Goal: Transaction & Acquisition: Purchase product/service

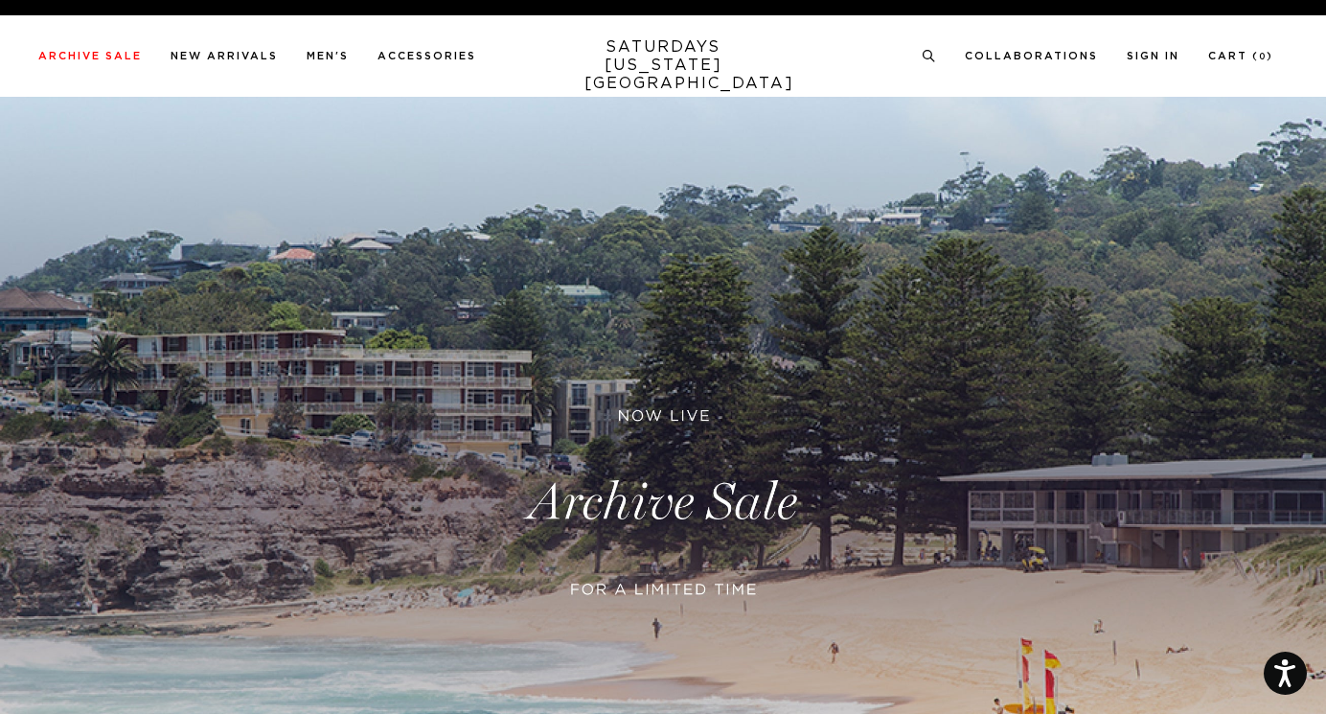
click at [543, 419] on link at bounding box center [663, 503] width 1326 height 812
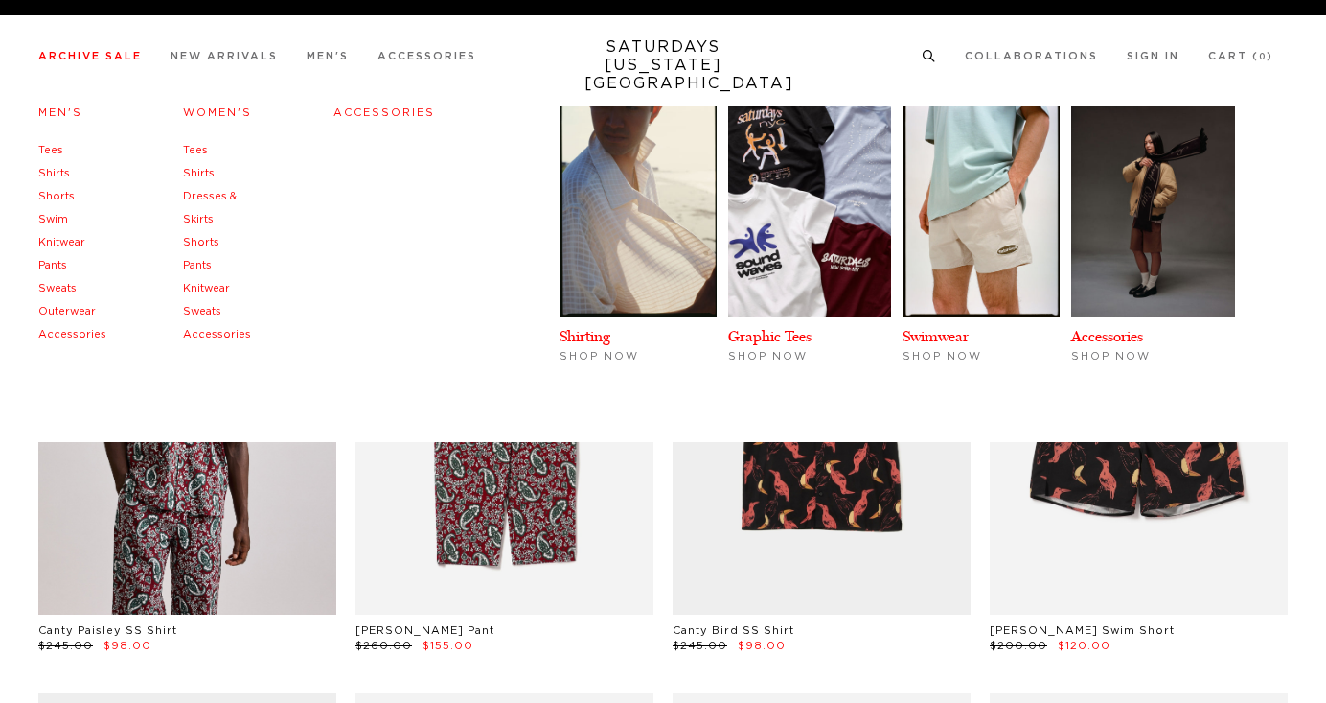
click at [213, 115] on link "Women's" at bounding box center [217, 112] width 69 height 11
click at [208, 103] on h4 "Women's" at bounding box center [220, 114] width 74 height 26
click at [209, 115] on link "Women's" at bounding box center [217, 112] width 69 height 11
click at [229, 103] on h4 "Women's" at bounding box center [220, 114] width 74 height 26
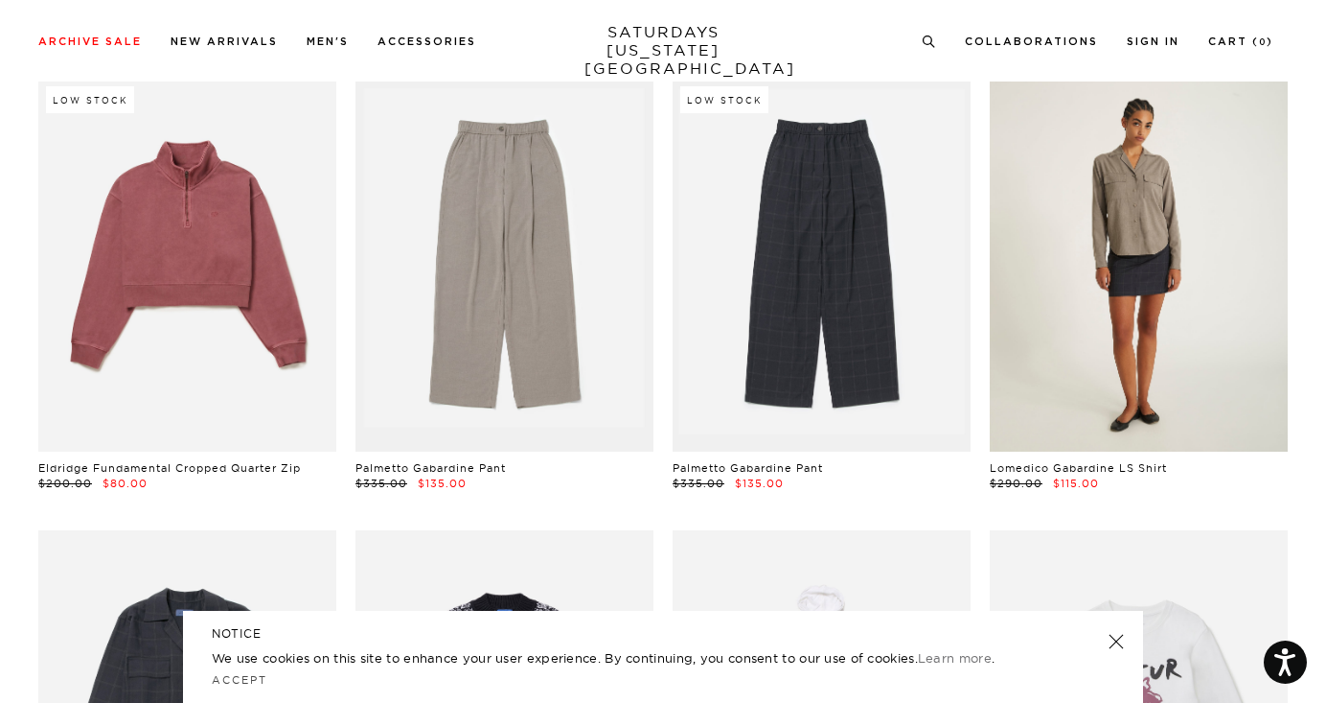
scroll to position [571, 0]
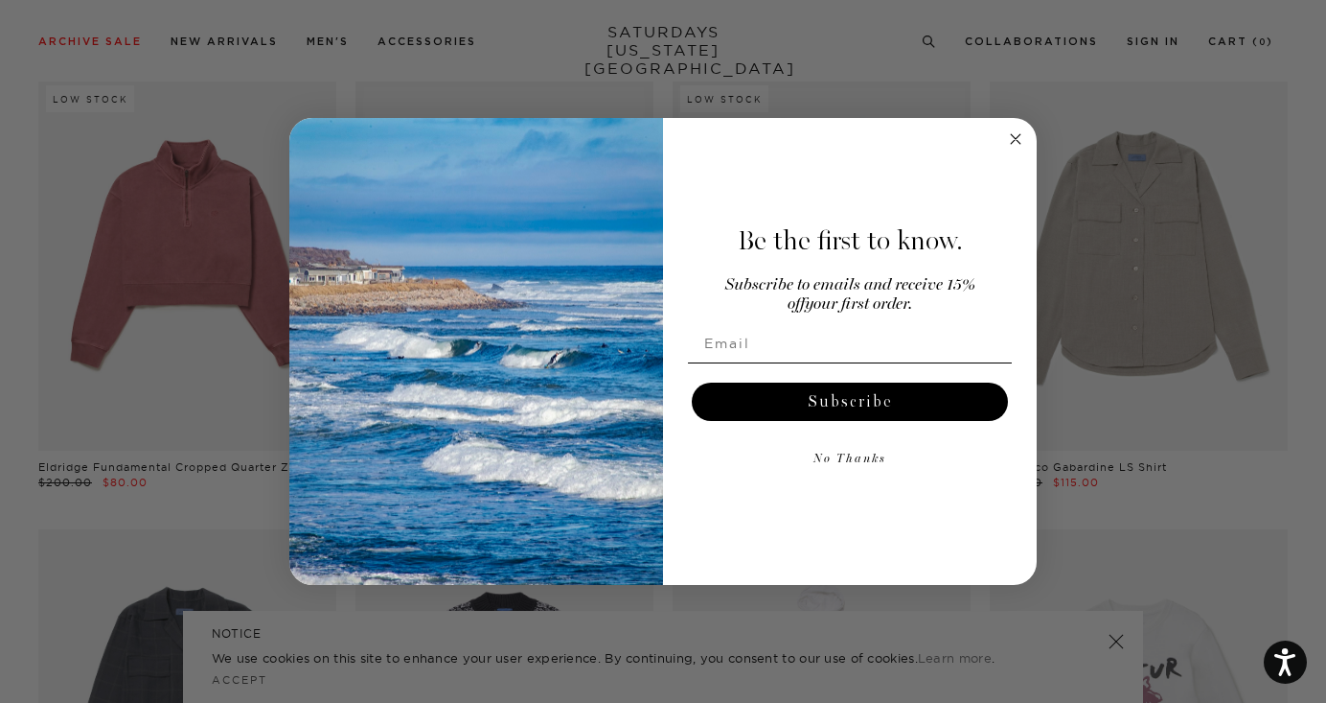
click at [1016, 130] on circle "Close dialog" at bounding box center [1016, 138] width 22 height 22
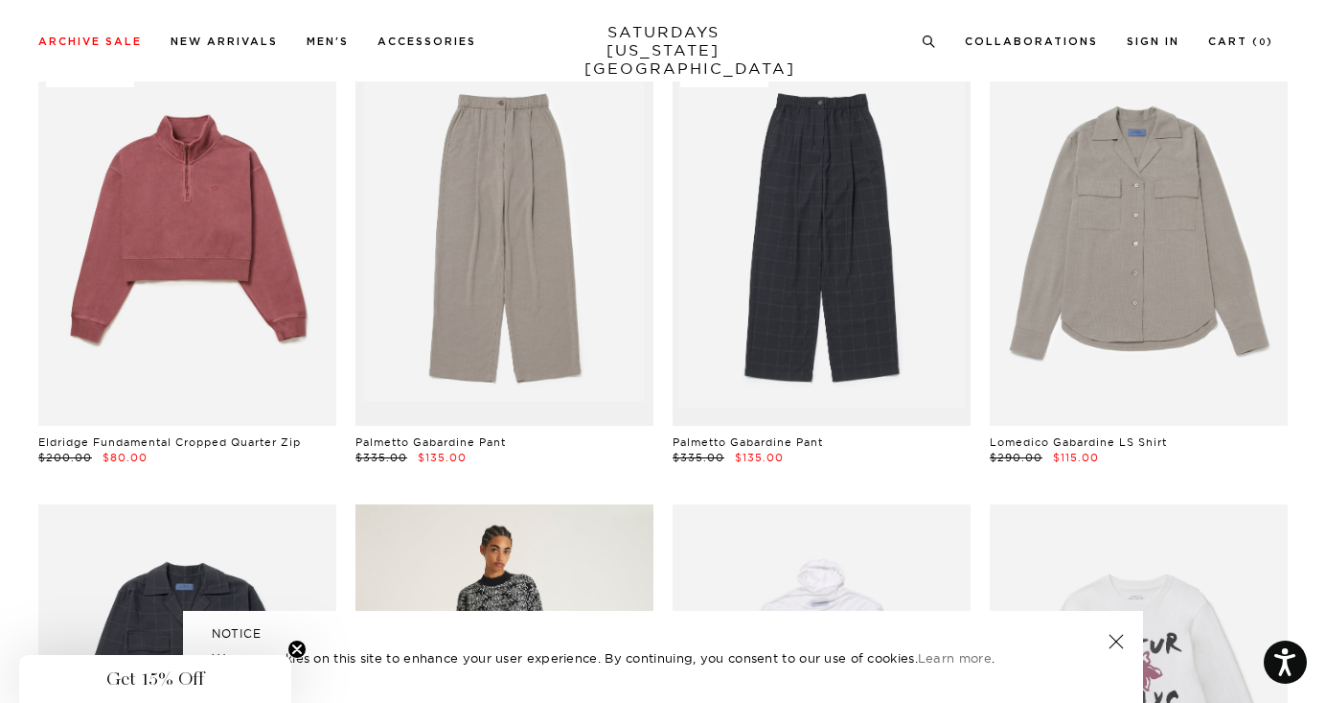
scroll to position [0, 0]
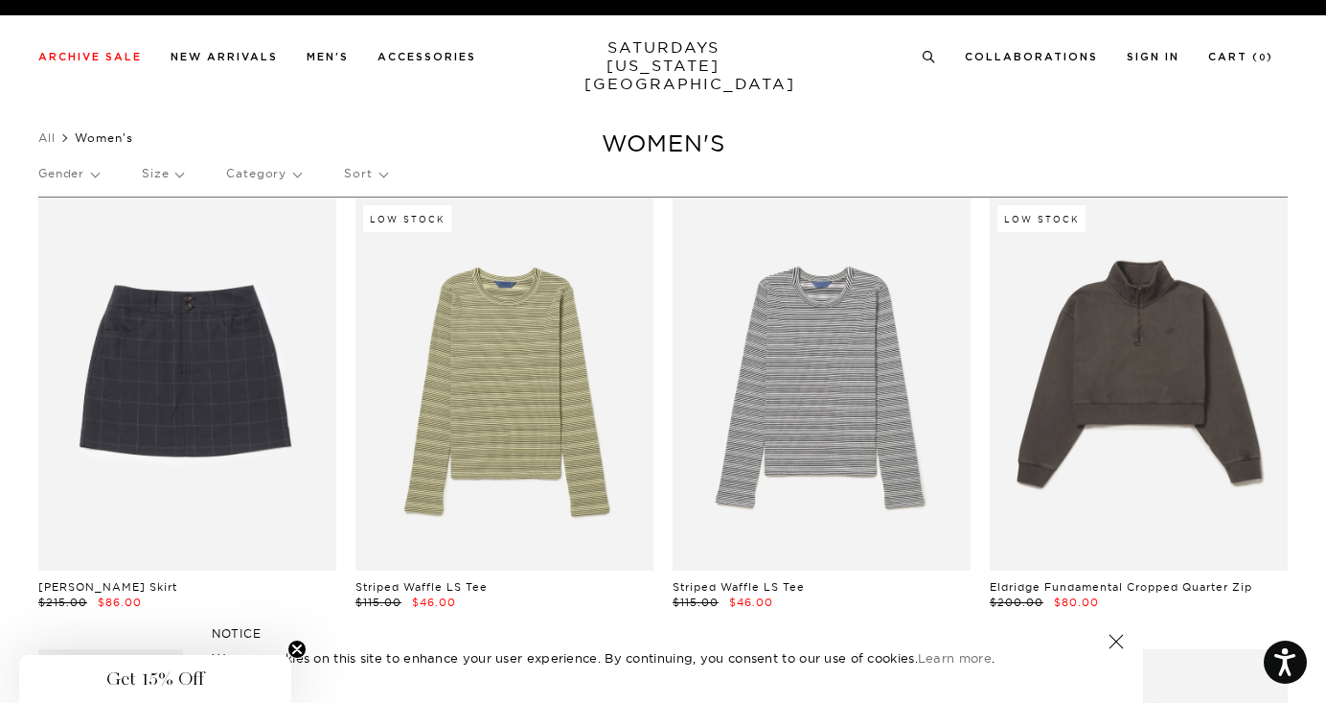
click at [172, 167] on p "Size" at bounding box center [162, 173] width 41 height 44
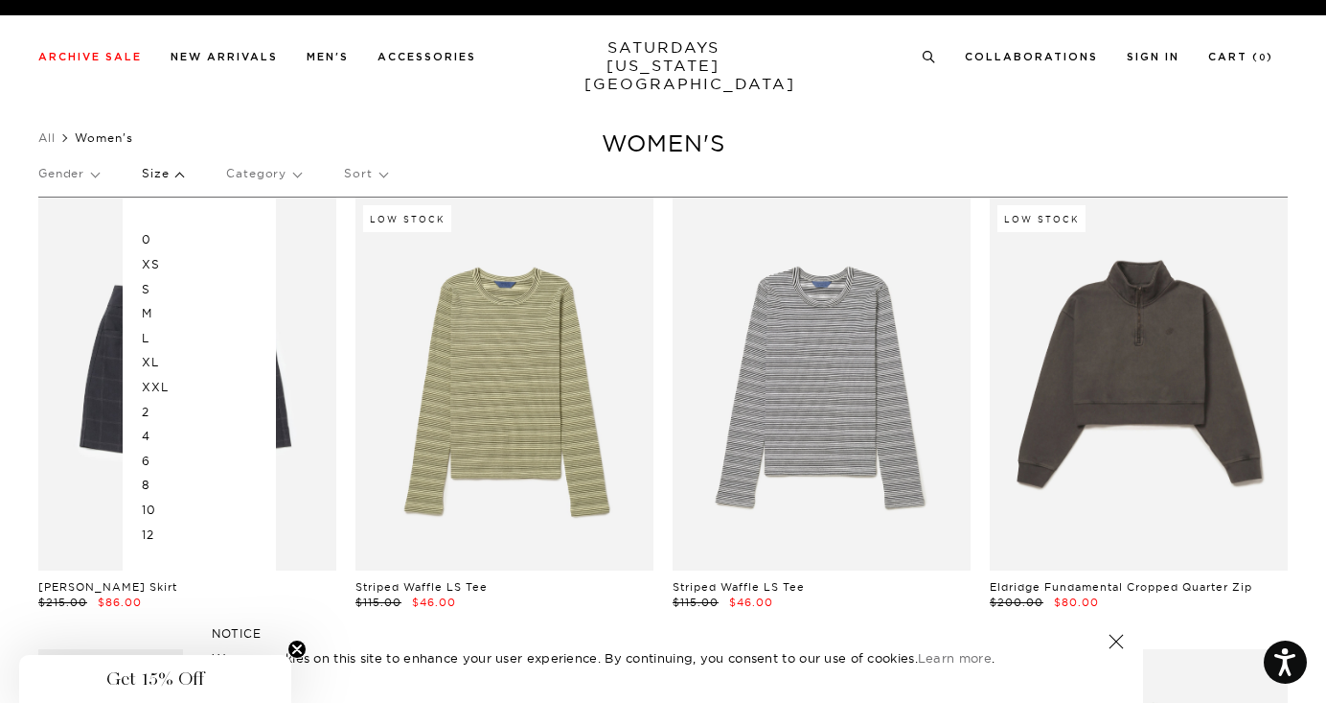
click at [152, 263] on p "XS" at bounding box center [199, 264] width 115 height 25
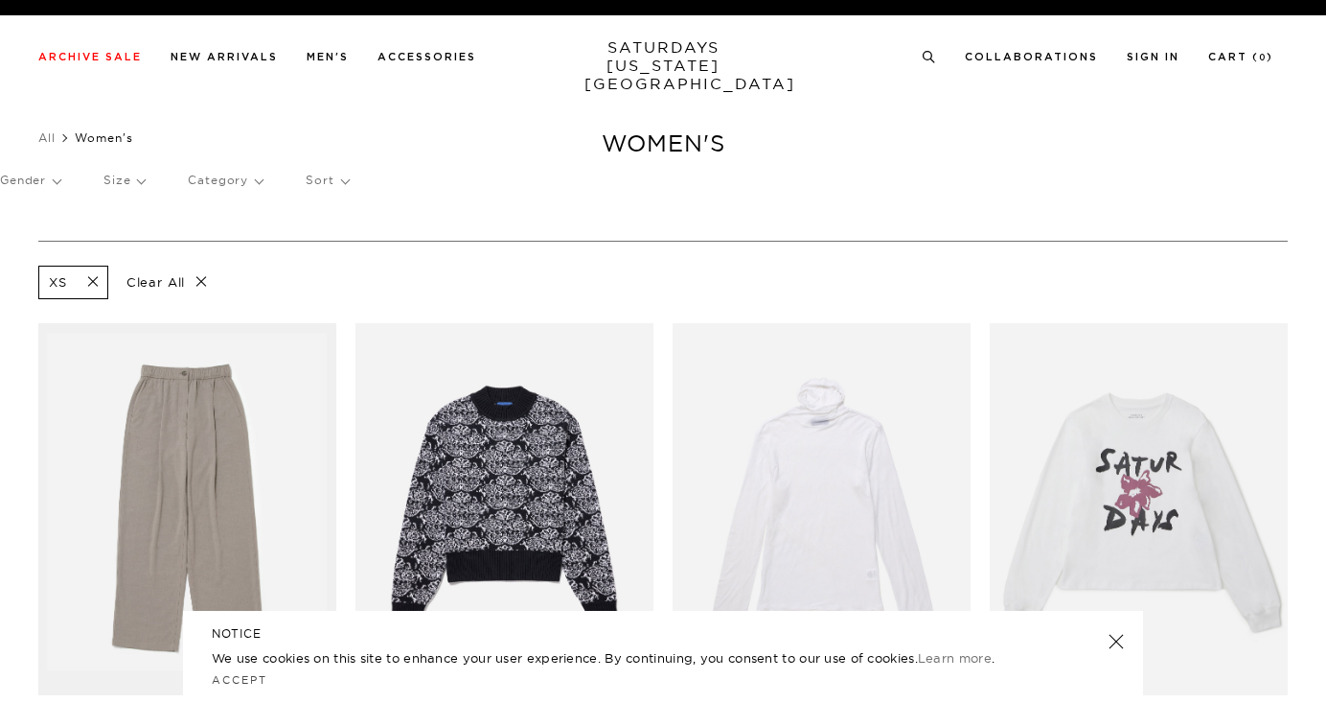
click at [121, 181] on p "Size" at bounding box center [124, 180] width 41 height 44
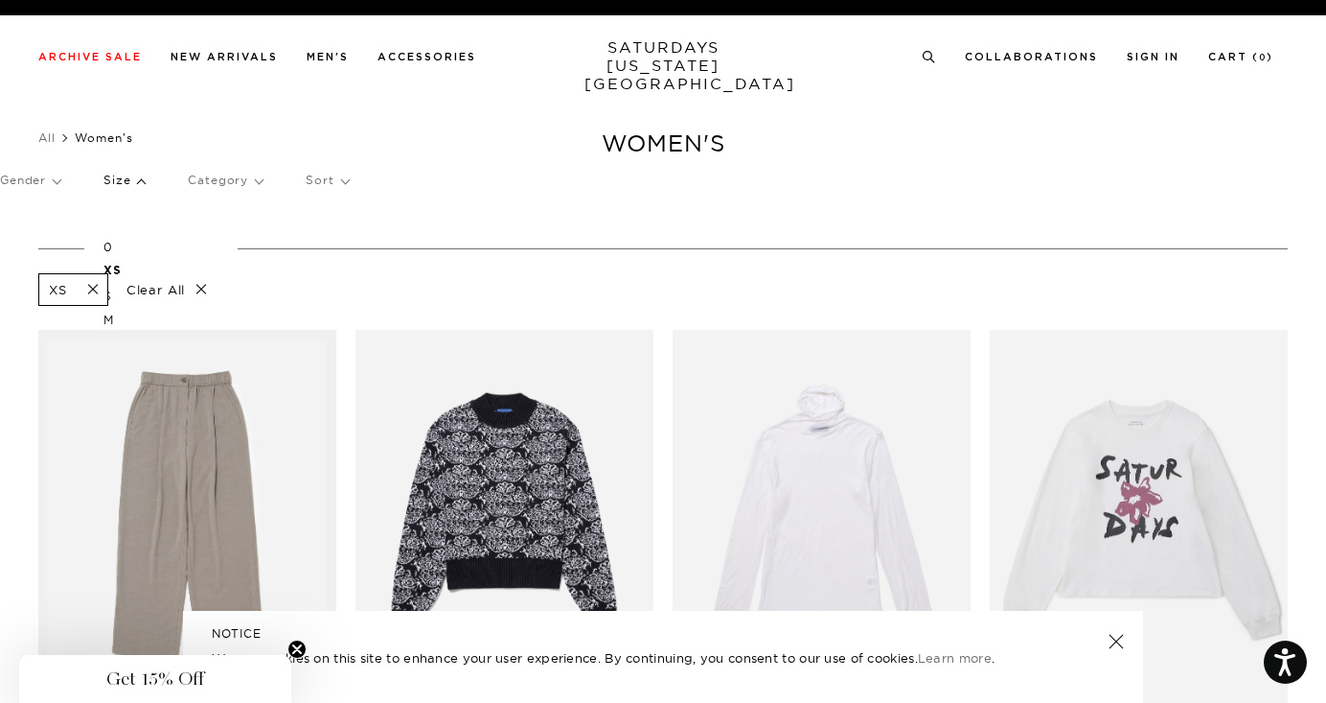
click at [105, 239] on p "0" at bounding box center [161, 247] width 115 height 25
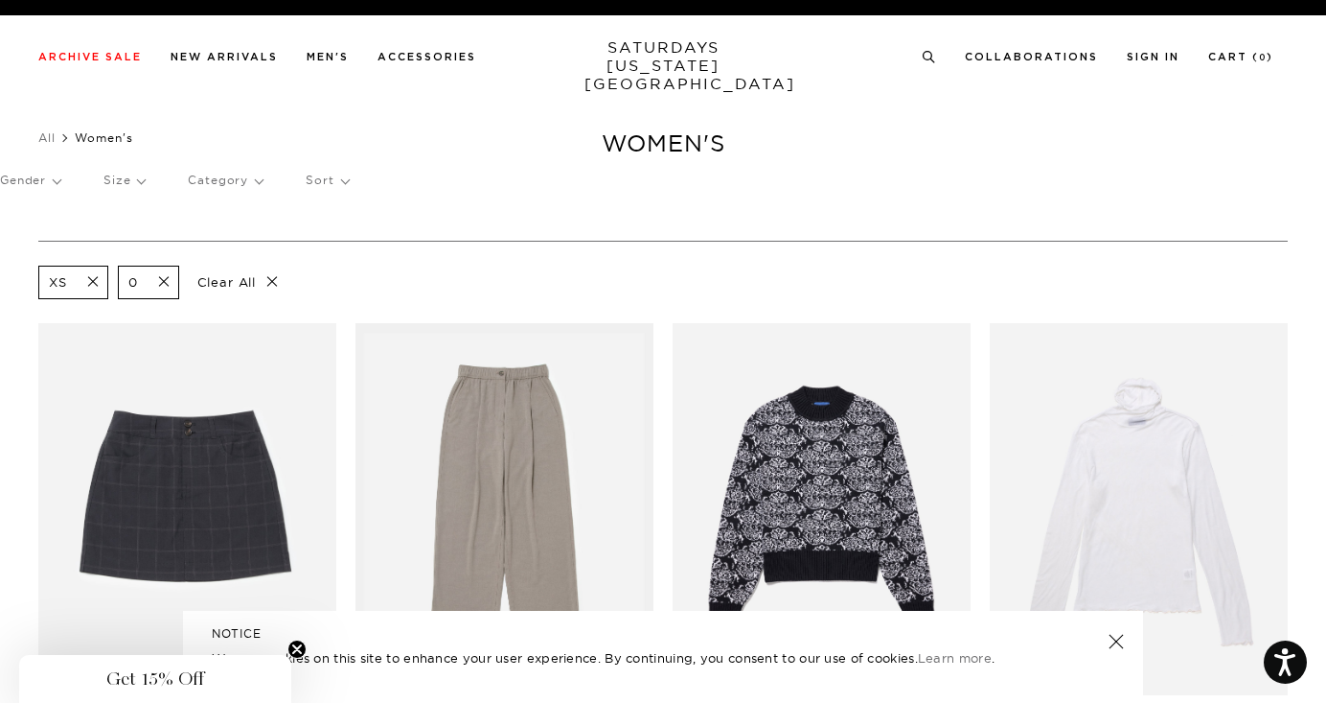
click at [221, 185] on p "Category" at bounding box center [225, 180] width 75 height 44
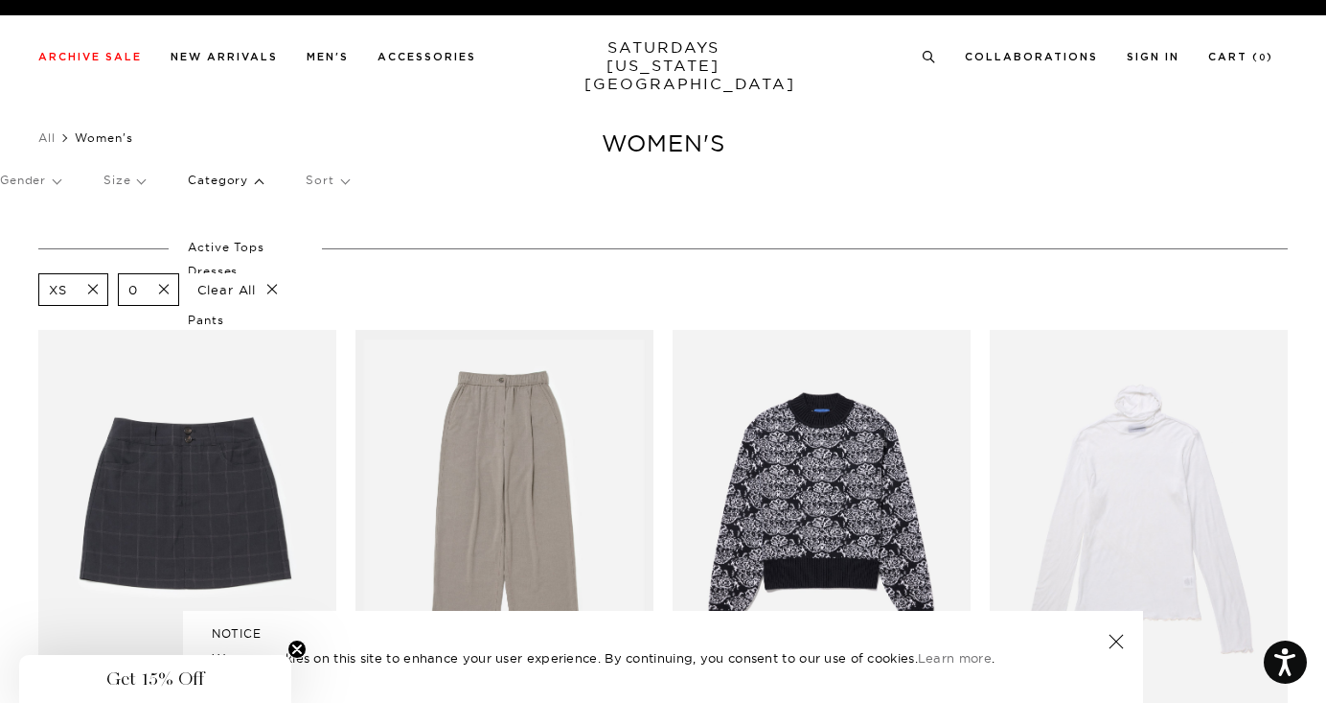
click at [127, 171] on p "Size" at bounding box center [124, 180] width 41 height 44
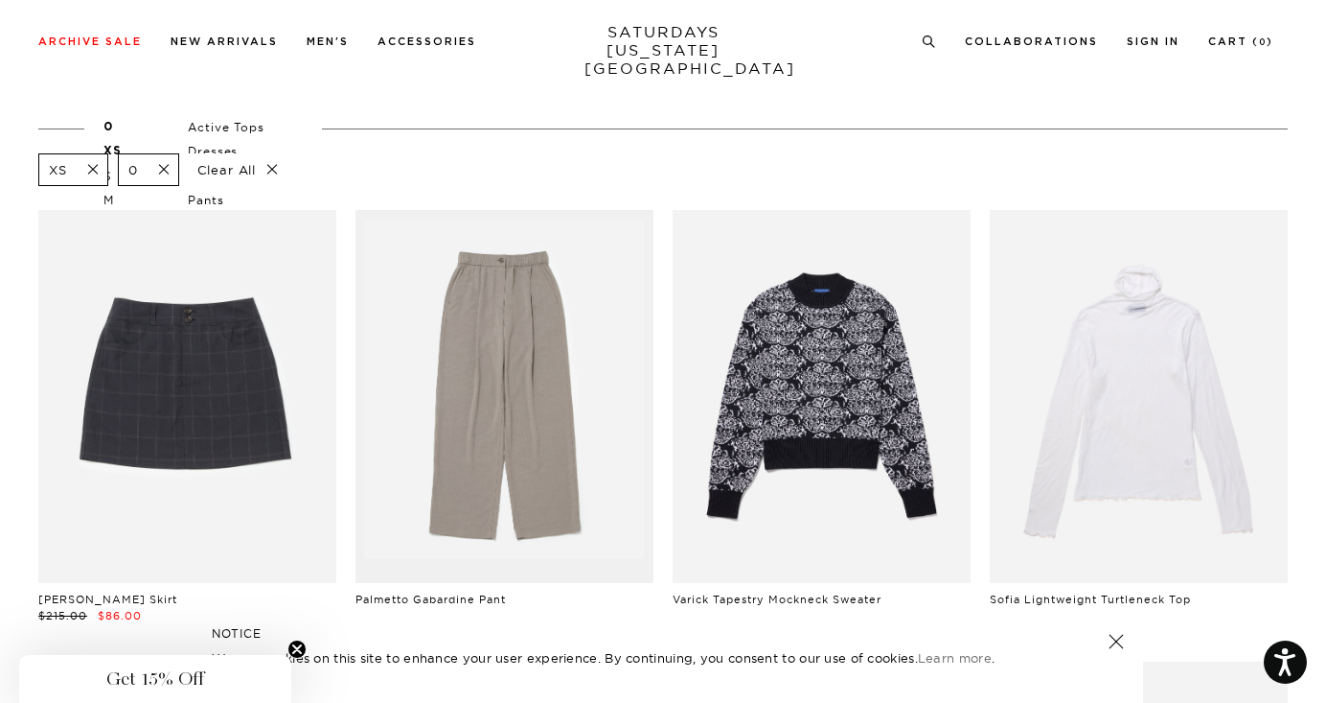
scroll to position [154, 0]
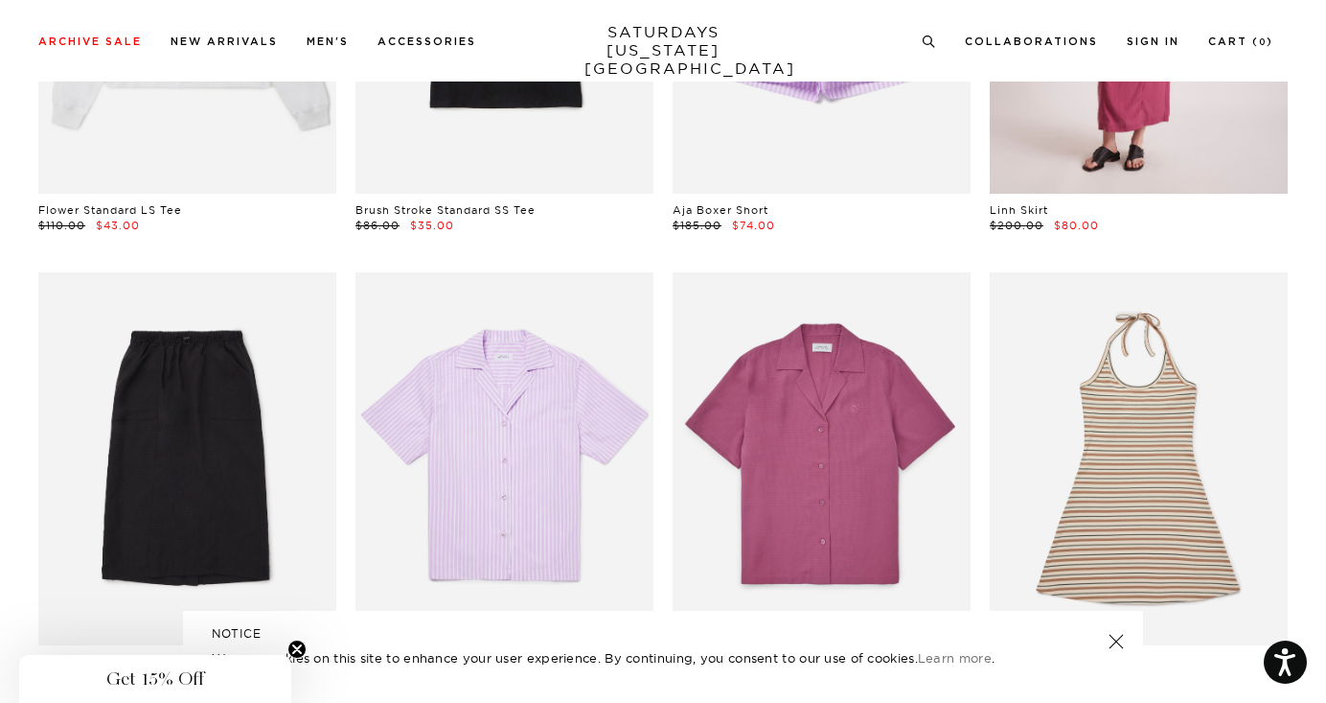
scroll to position [1030, 0]
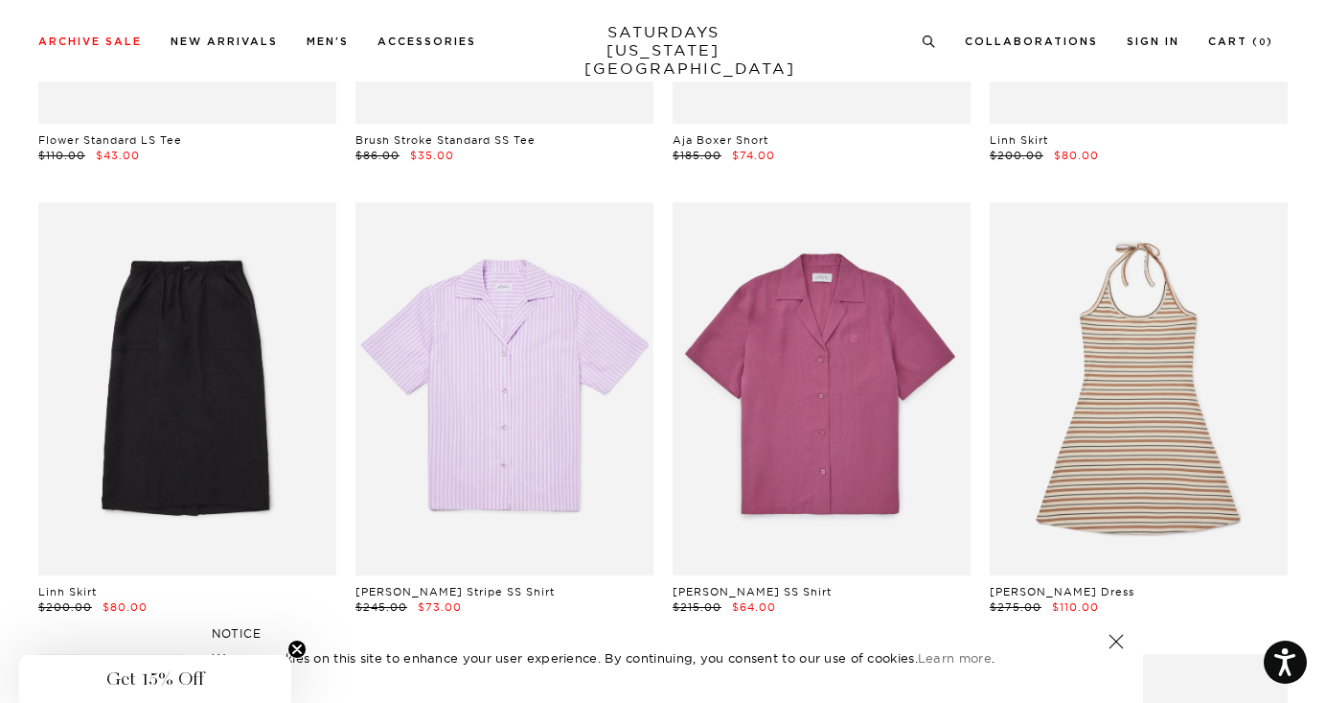
click at [1112, 643] on link at bounding box center [1116, 641] width 27 height 27
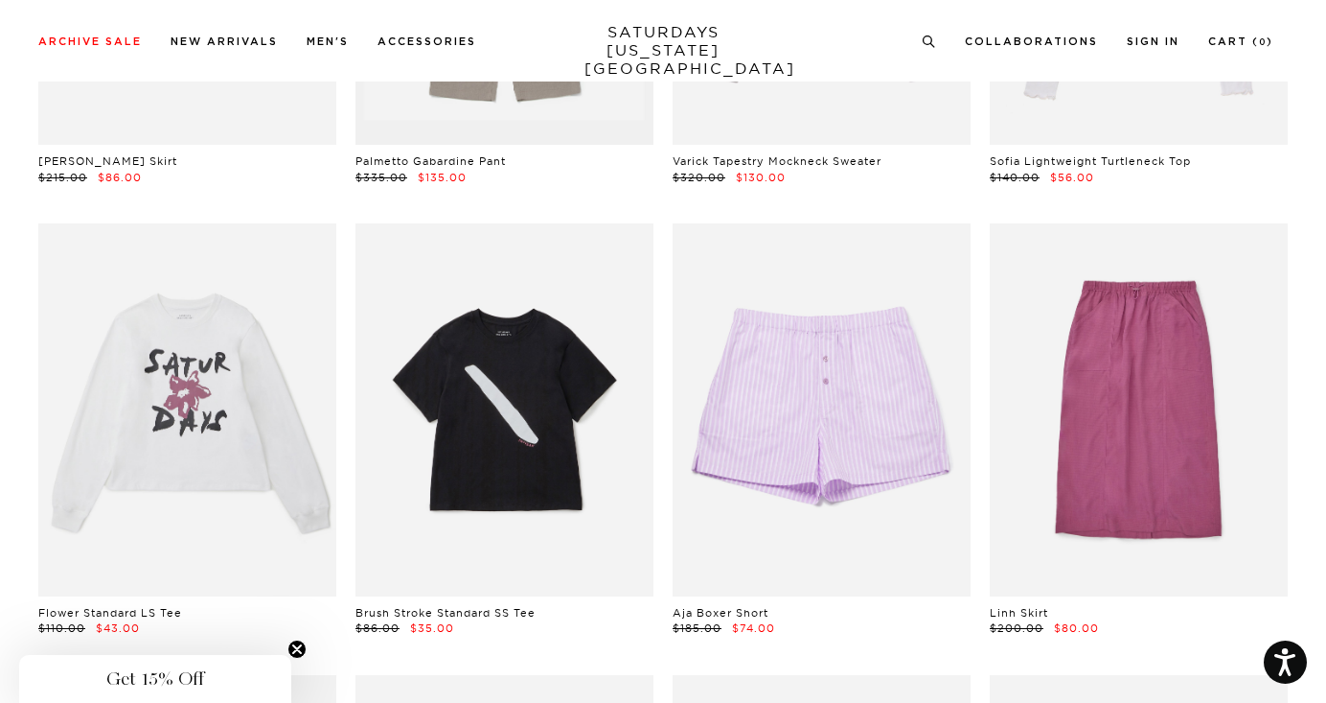
scroll to position [0, 0]
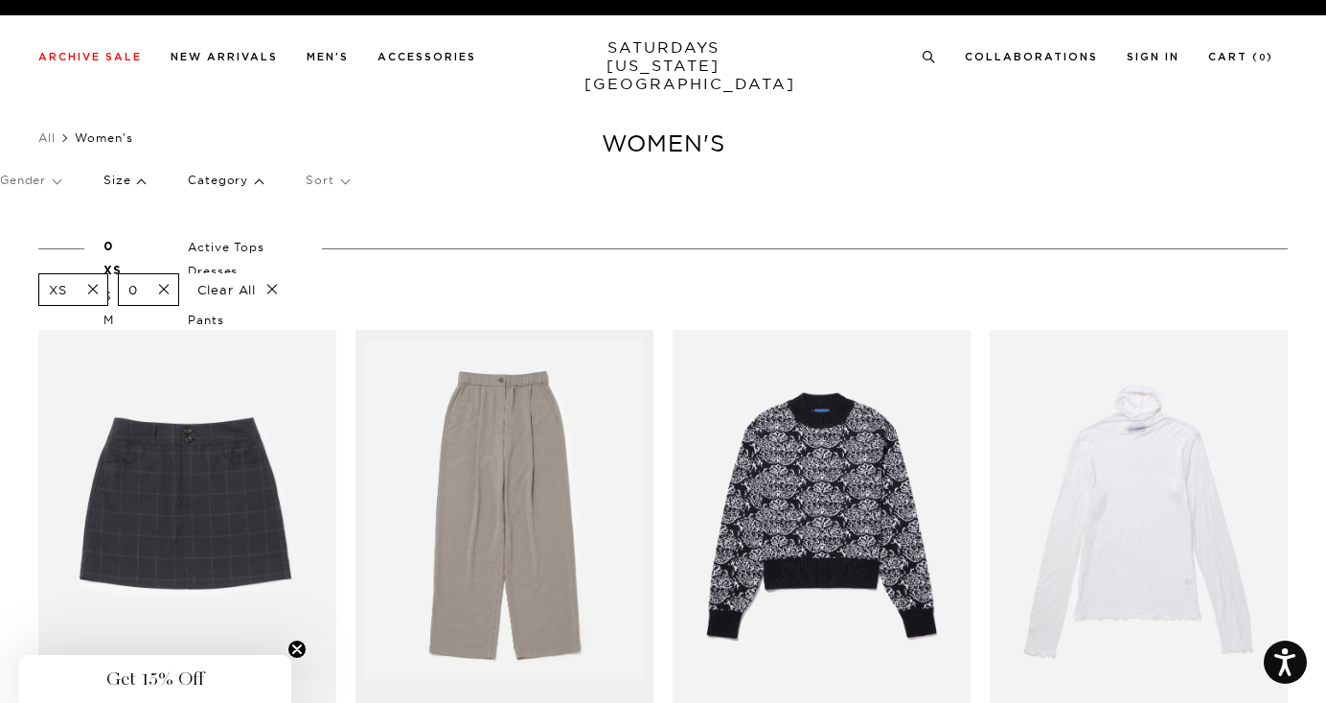
click at [266, 288] on p "Clear All" at bounding box center [238, 290] width 99 height 34
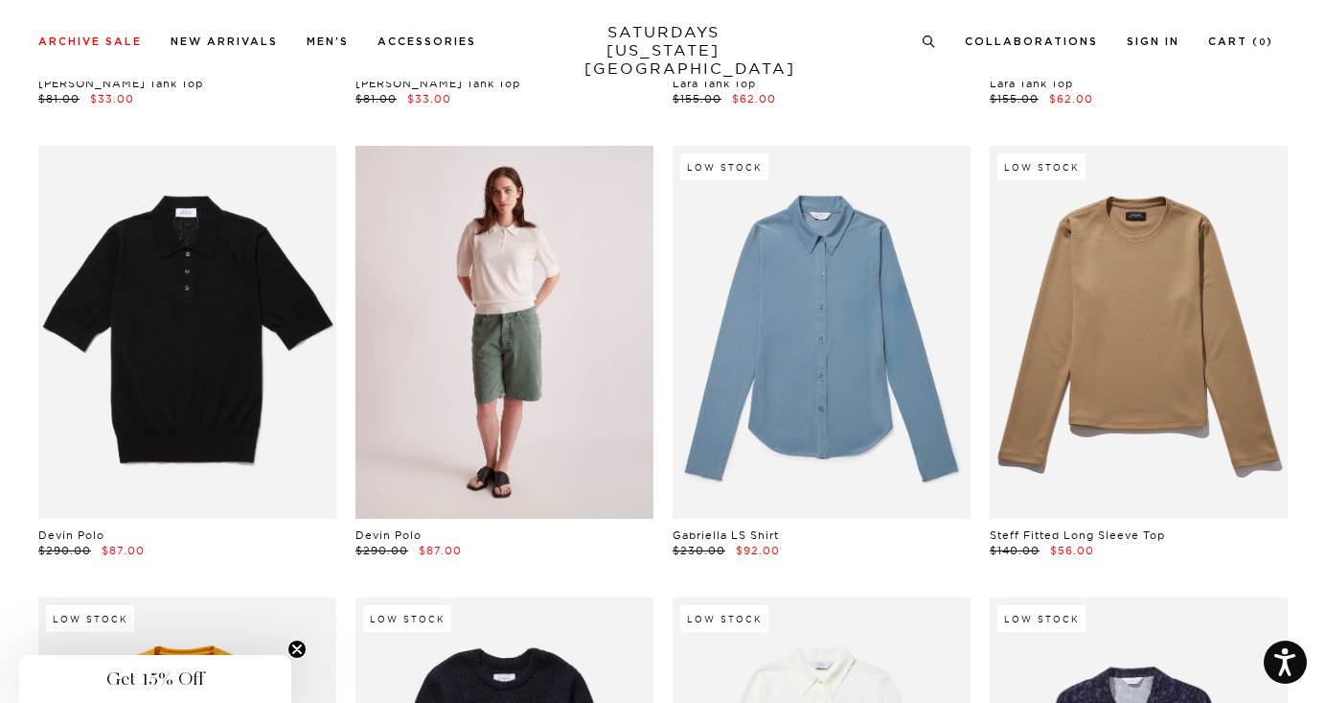
scroll to position [3703, 0]
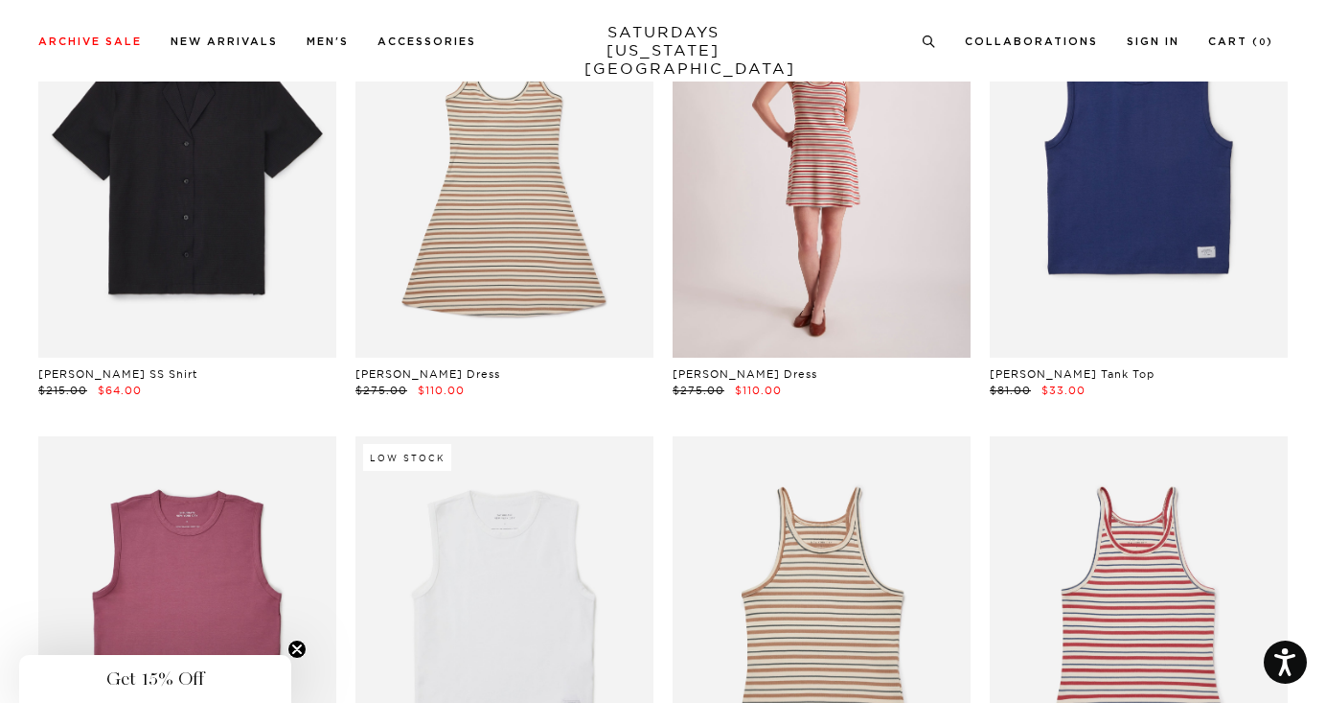
scroll to position [2965, 0]
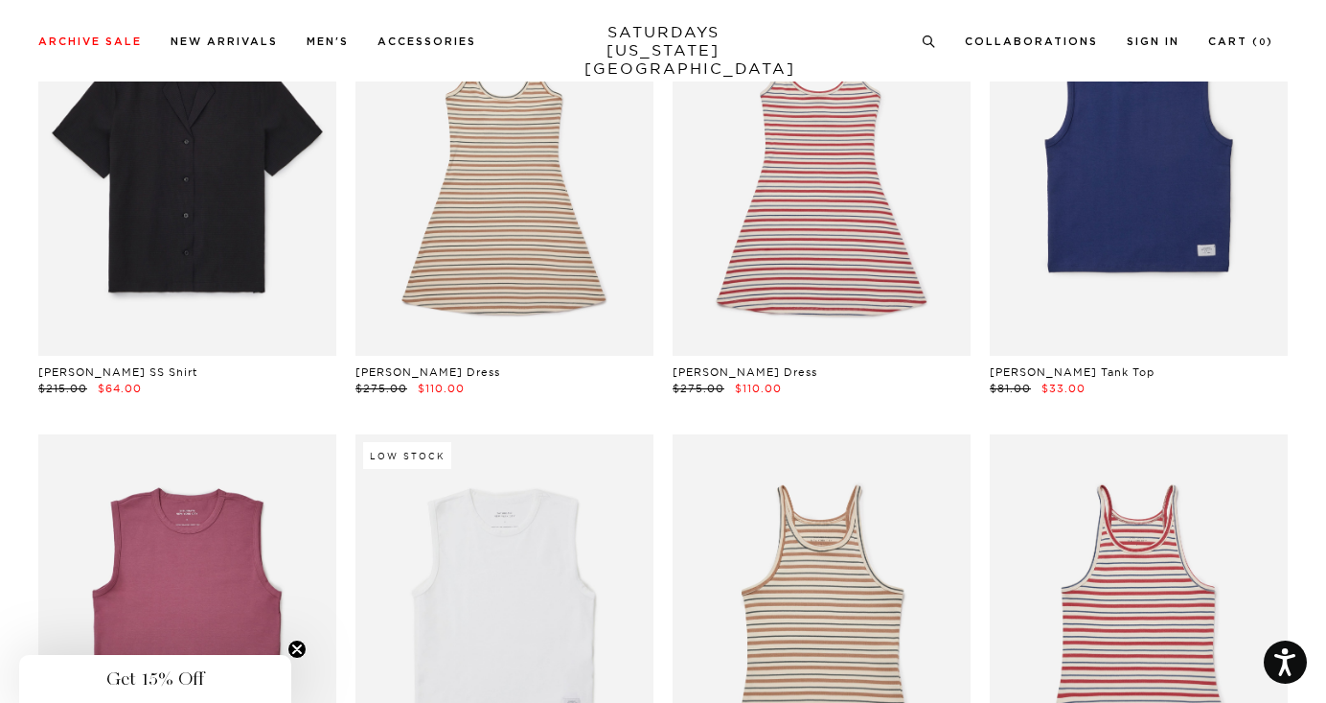
drag, startPoint x: 446, startPoint y: 292, endPoint x: 703, endPoint y: 14, distance: 378.4
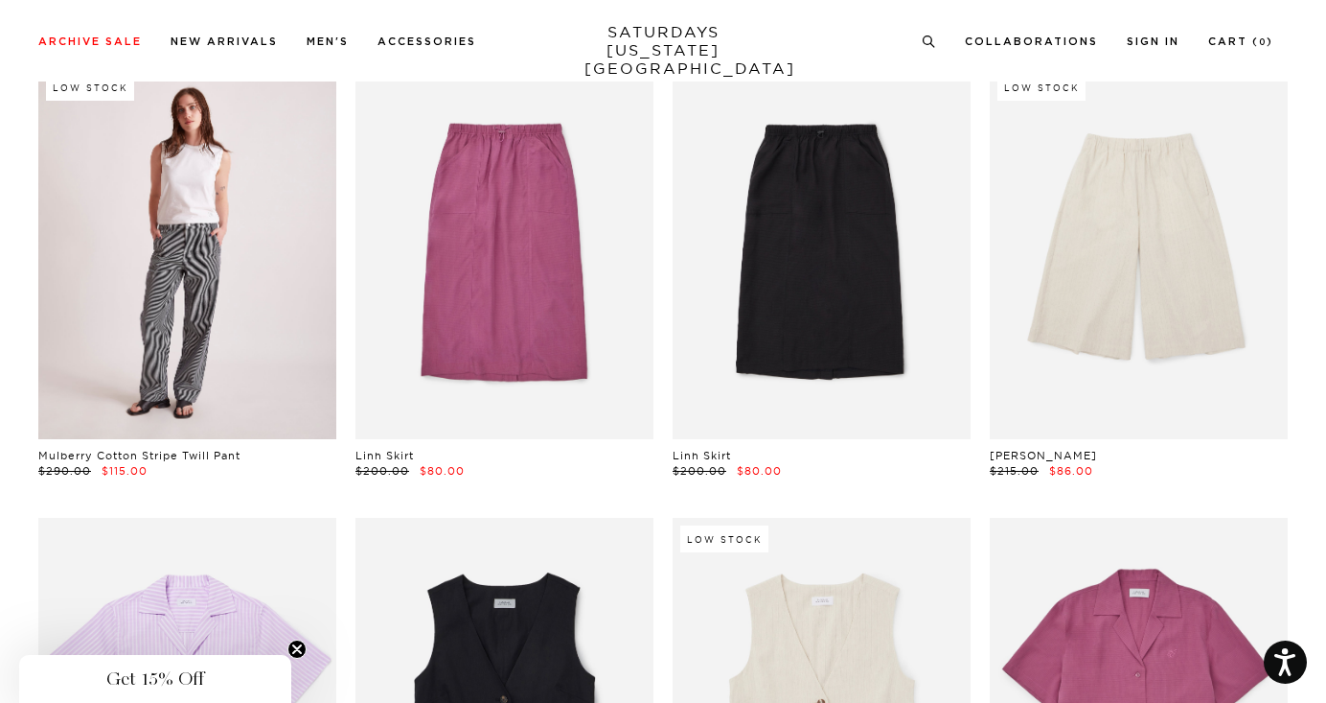
scroll to position [1979, 0]
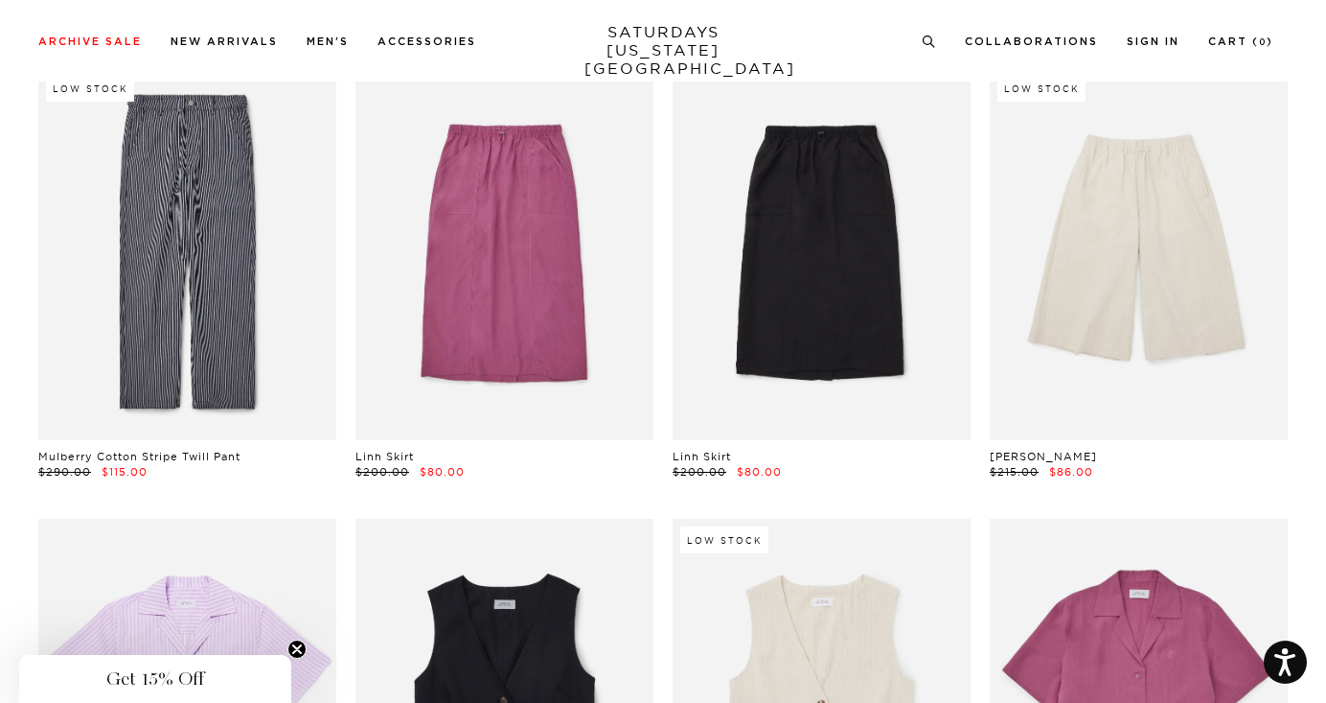
drag, startPoint x: 480, startPoint y: 299, endPoint x: 307, endPoint y: 26, distance: 323.6
click at [0, 0] on div "Use Code EXTRA15 for Further 15% Off Archive Sale Items Archive Sale Men's Tees…" at bounding box center [663, 585] width 1326 height 5129
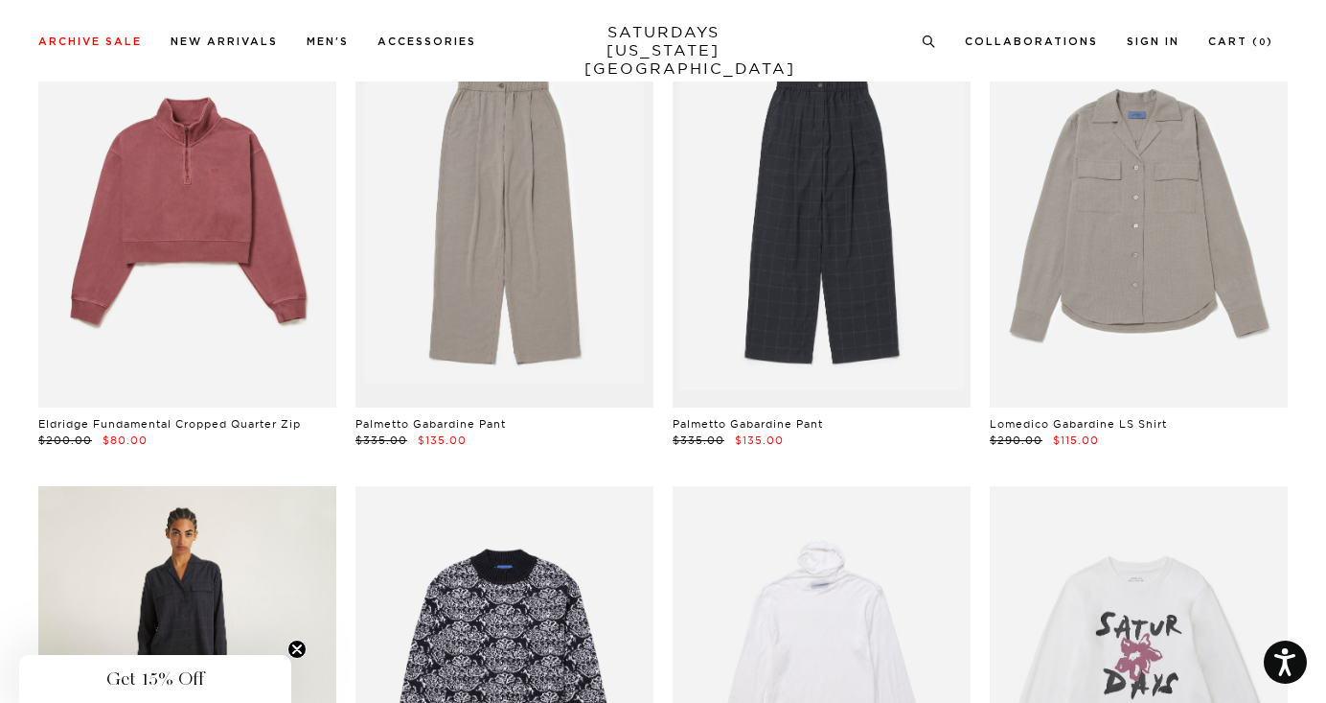
scroll to position [495, 0]
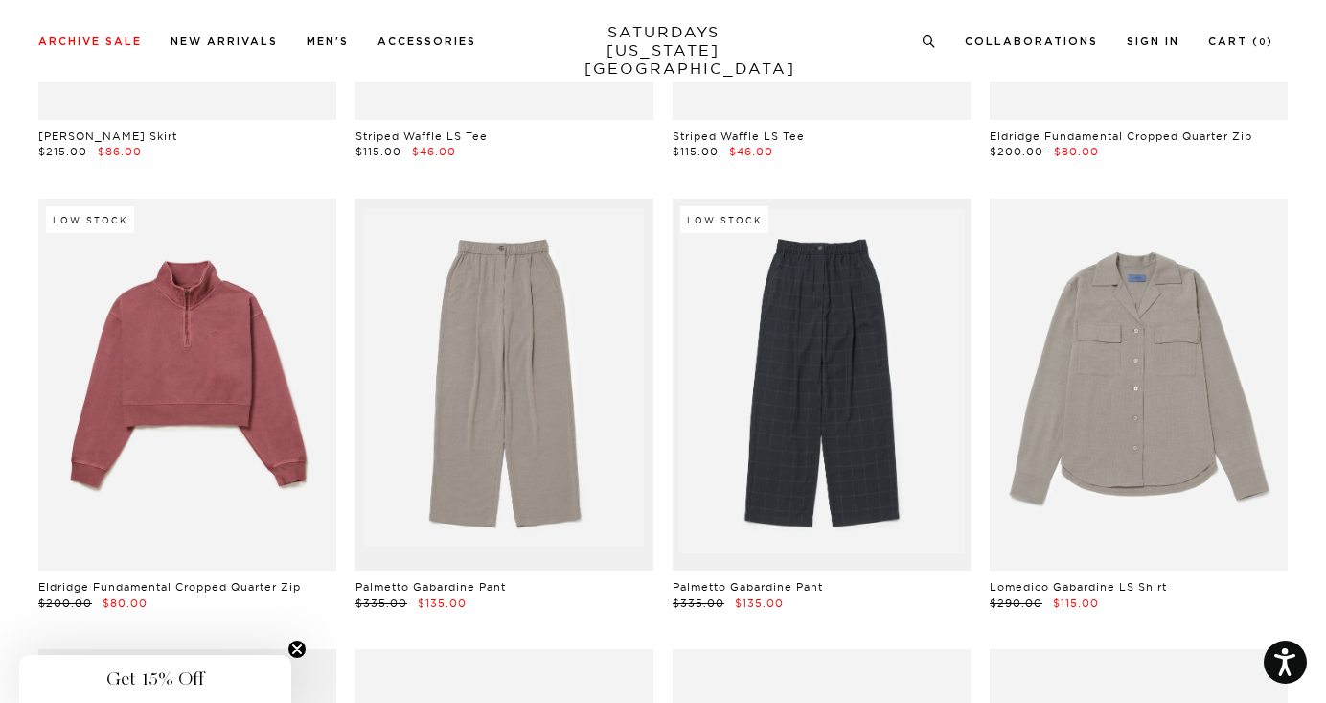
drag, startPoint x: 525, startPoint y: 322, endPoint x: 364, endPoint y: 26, distance: 337.1
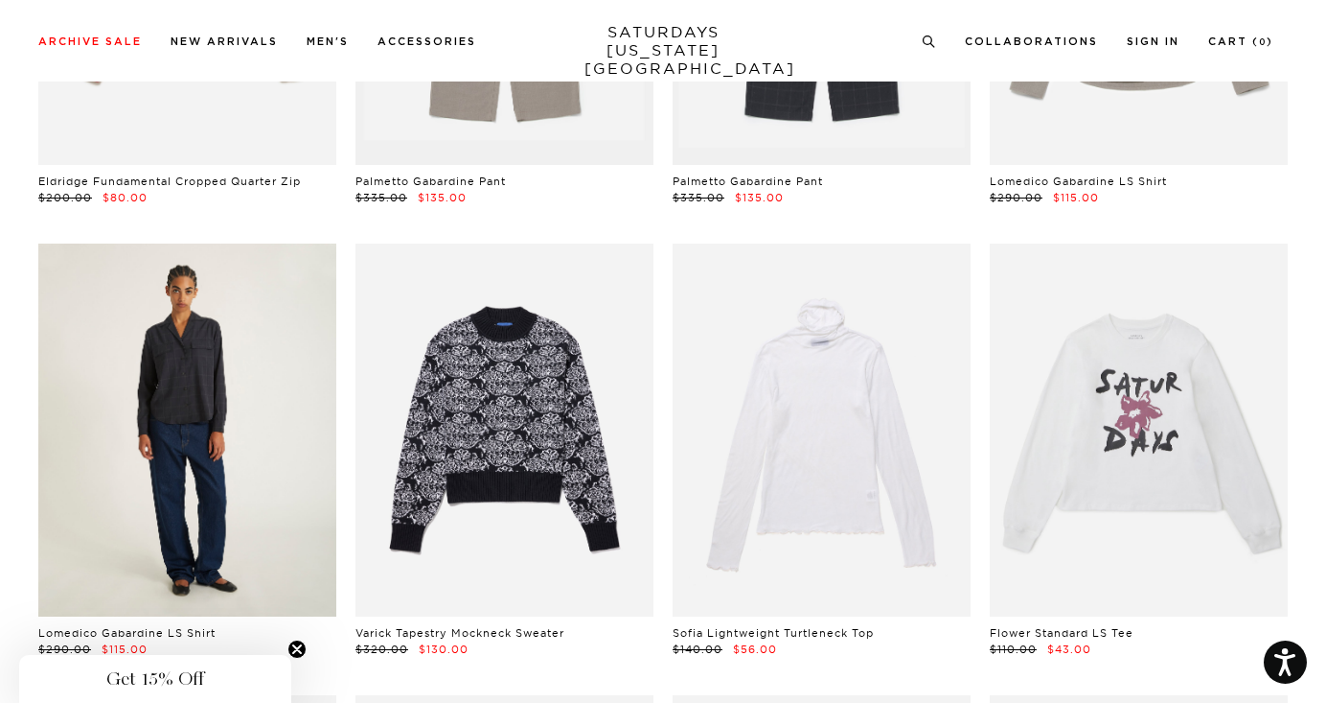
scroll to position [0, 0]
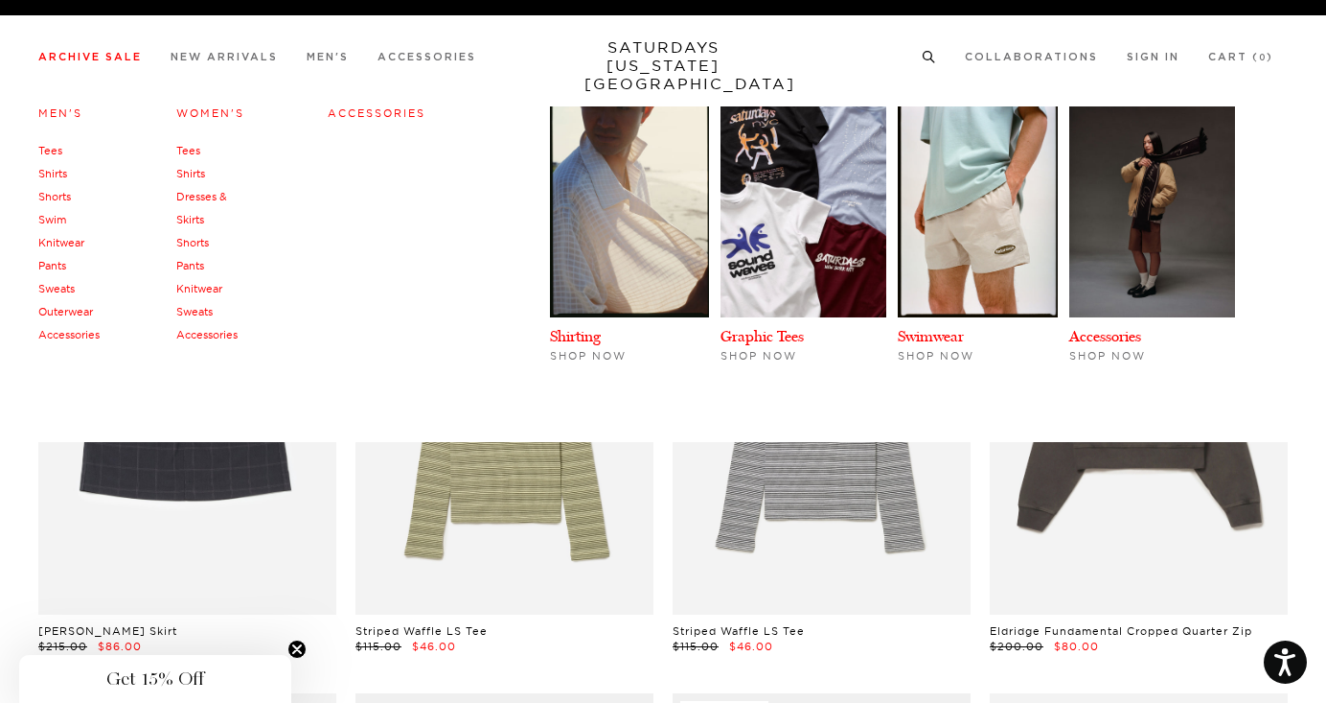
click at [63, 119] on link "Men's" at bounding box center [60, 112] width 44 height 13
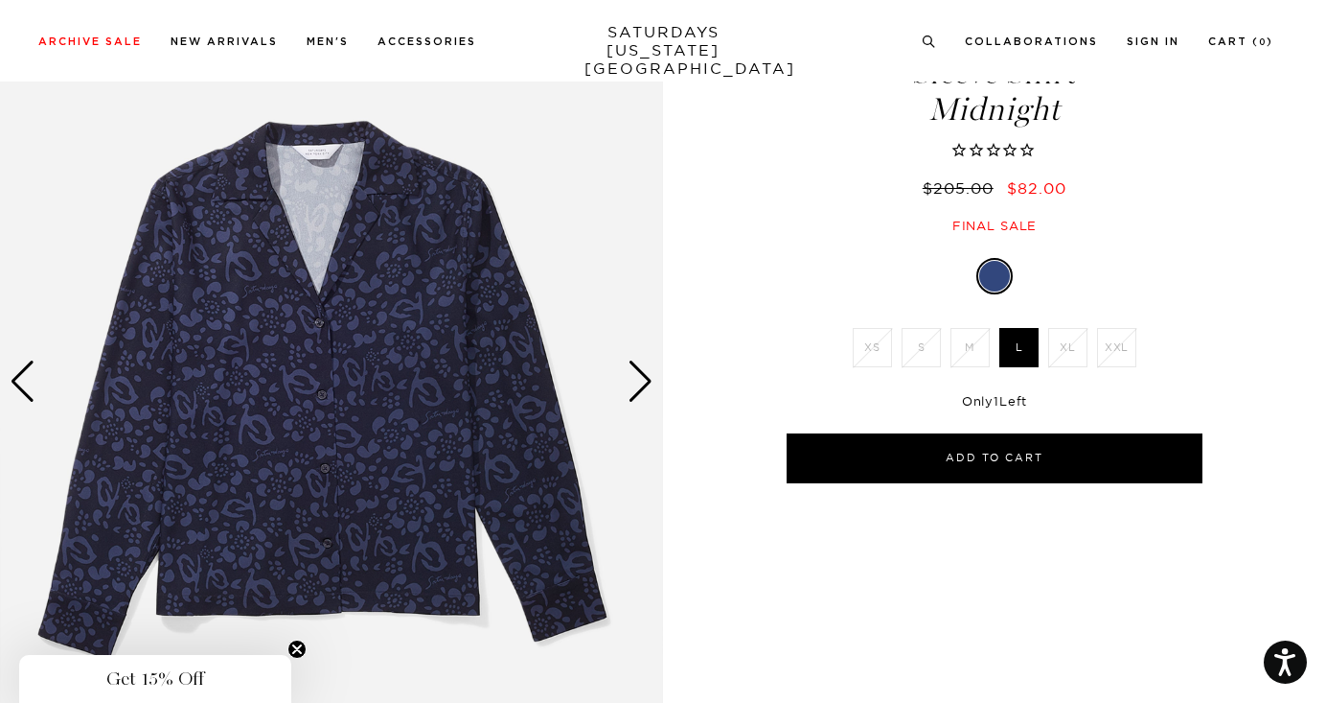
scroll to position [155, 0]
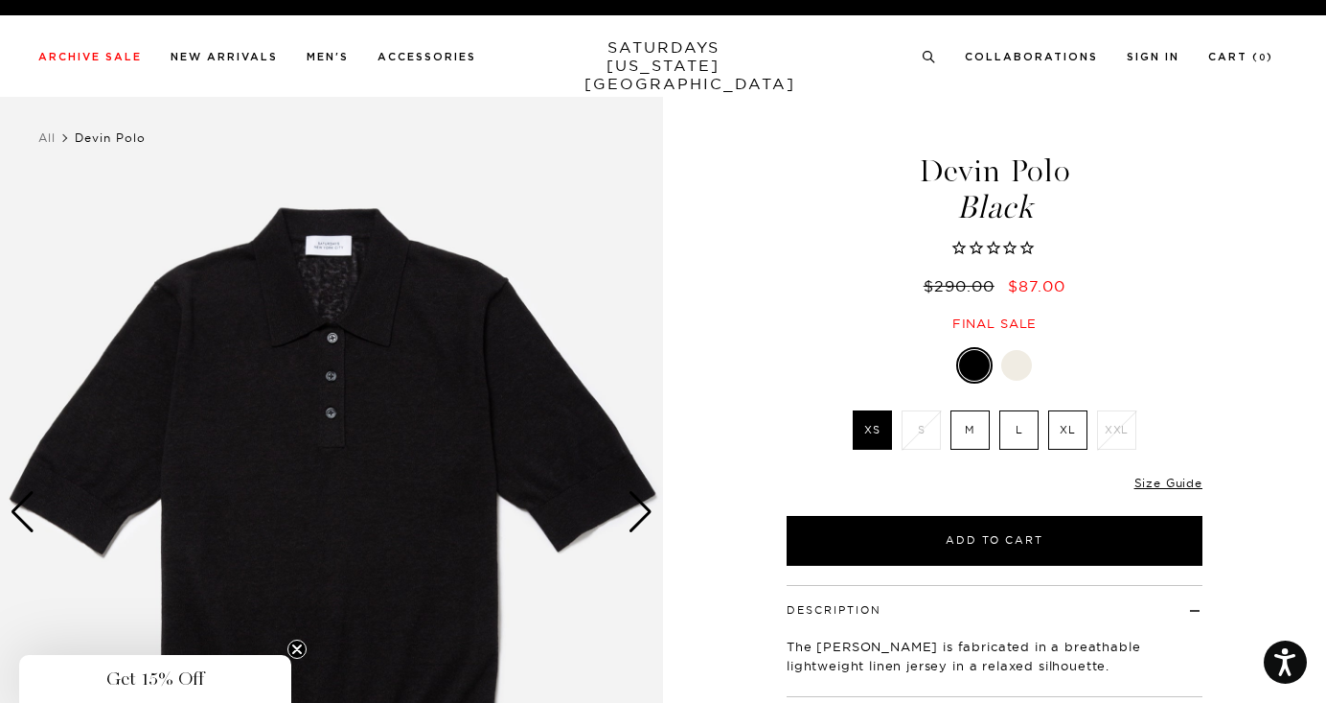
click at [640, 503] on div "Next slide" at bounding box center [641, 512] width 26 height 42
click at [644, 521] on div "Next slide" at bounding box center [641, 512] width 26 height 42
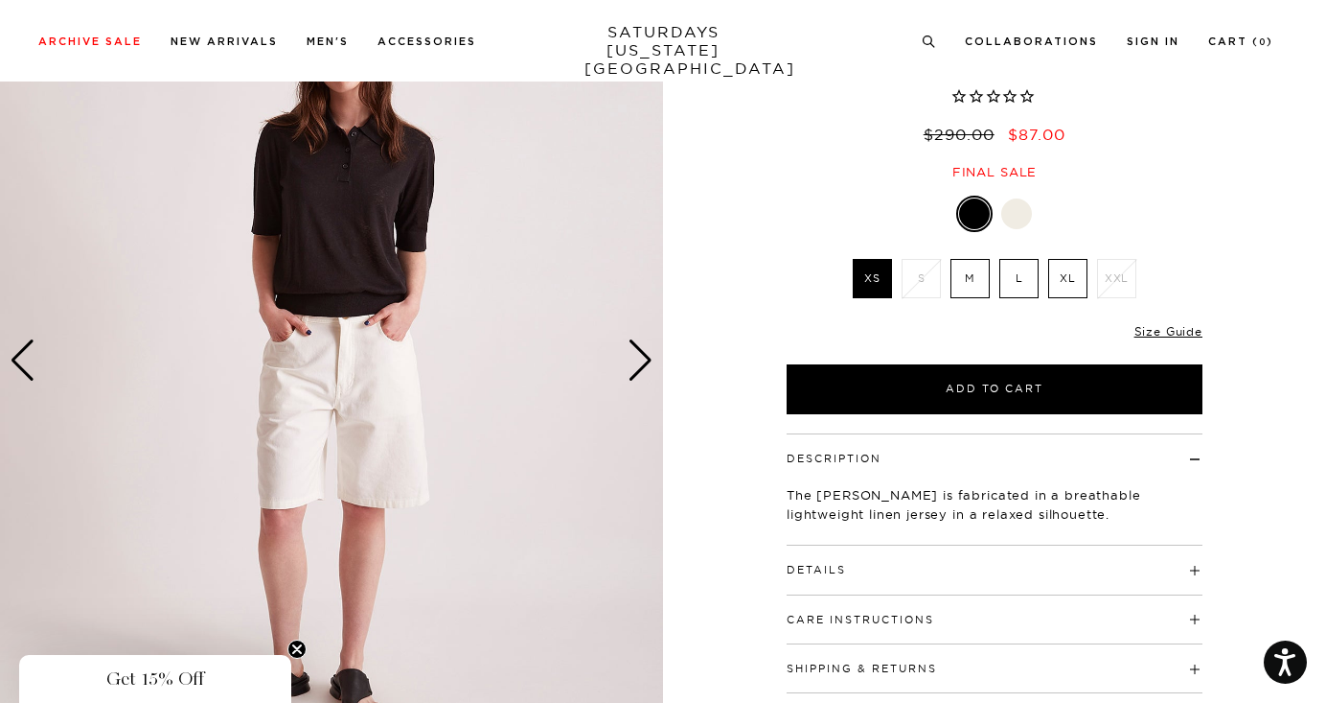
scroll to position [167, 0]
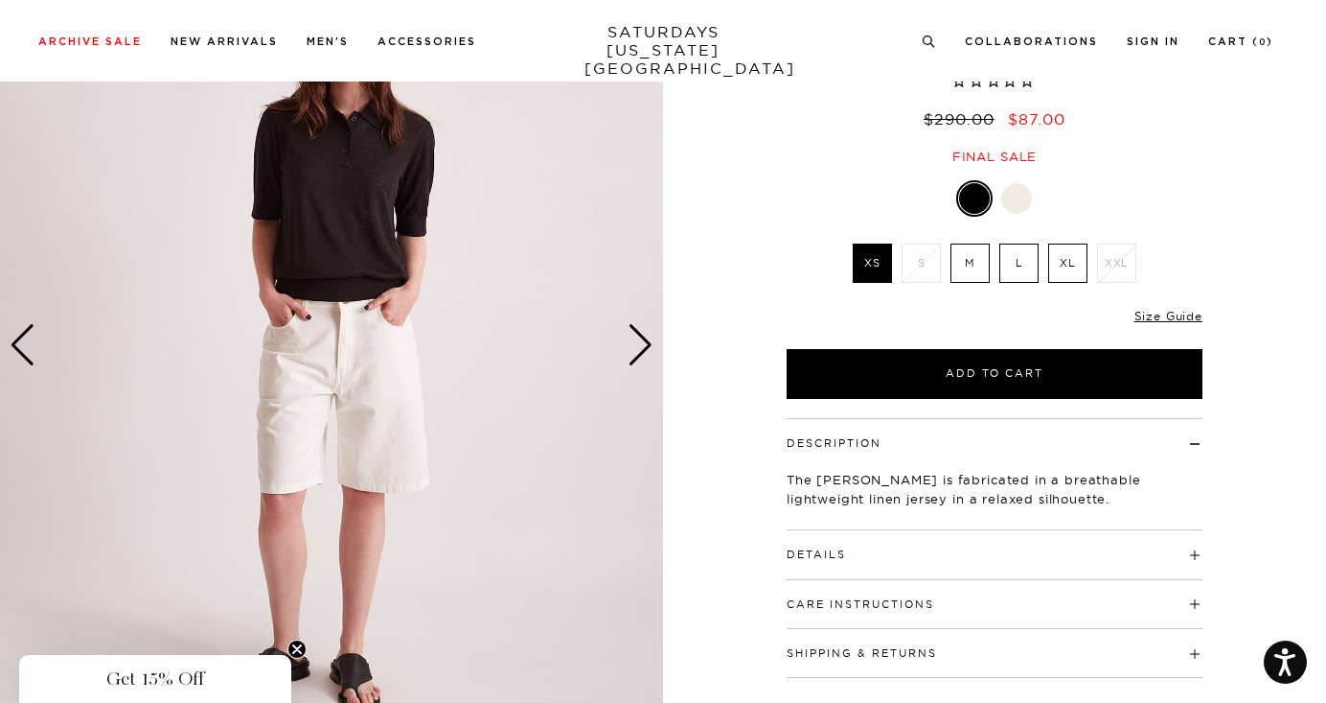
click at [639, 355] on div "Next slide" at bounding box center [641, 345] width 26 height 42
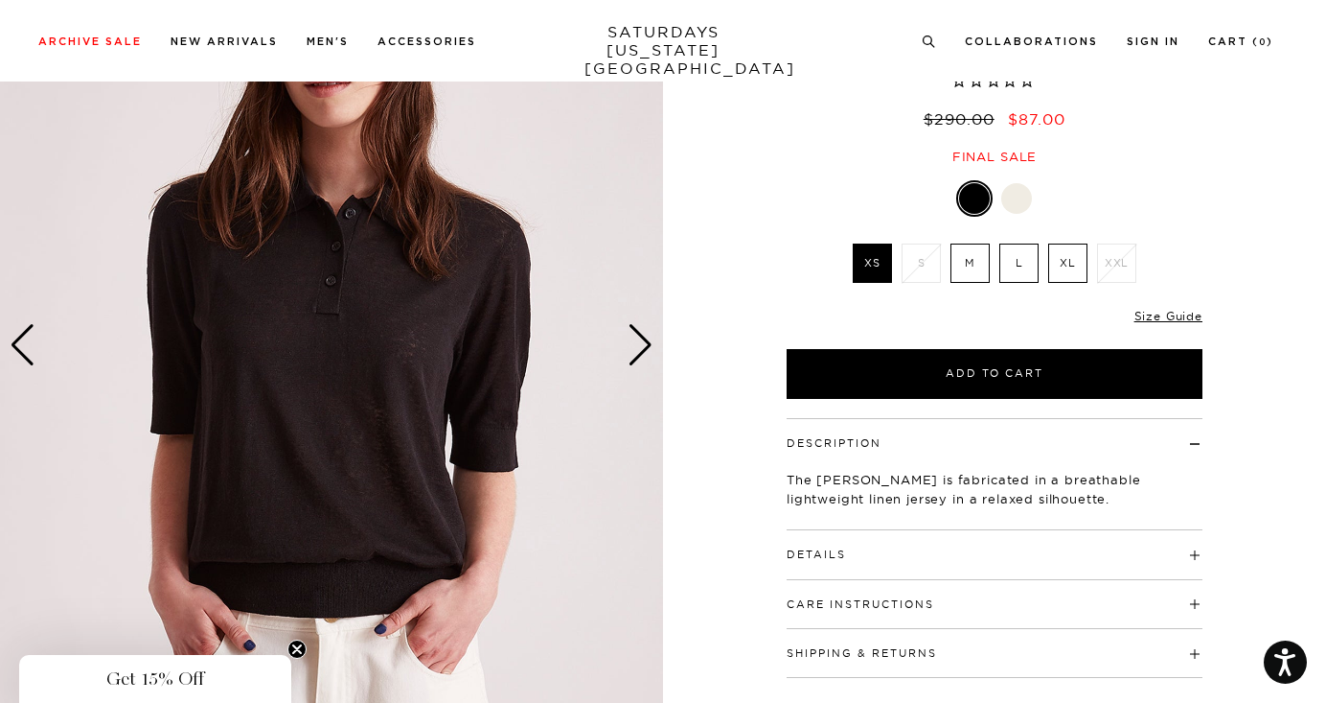
click at [639, 356] on div "Next slide" at bounding box center [641, 345] width 26 height 42
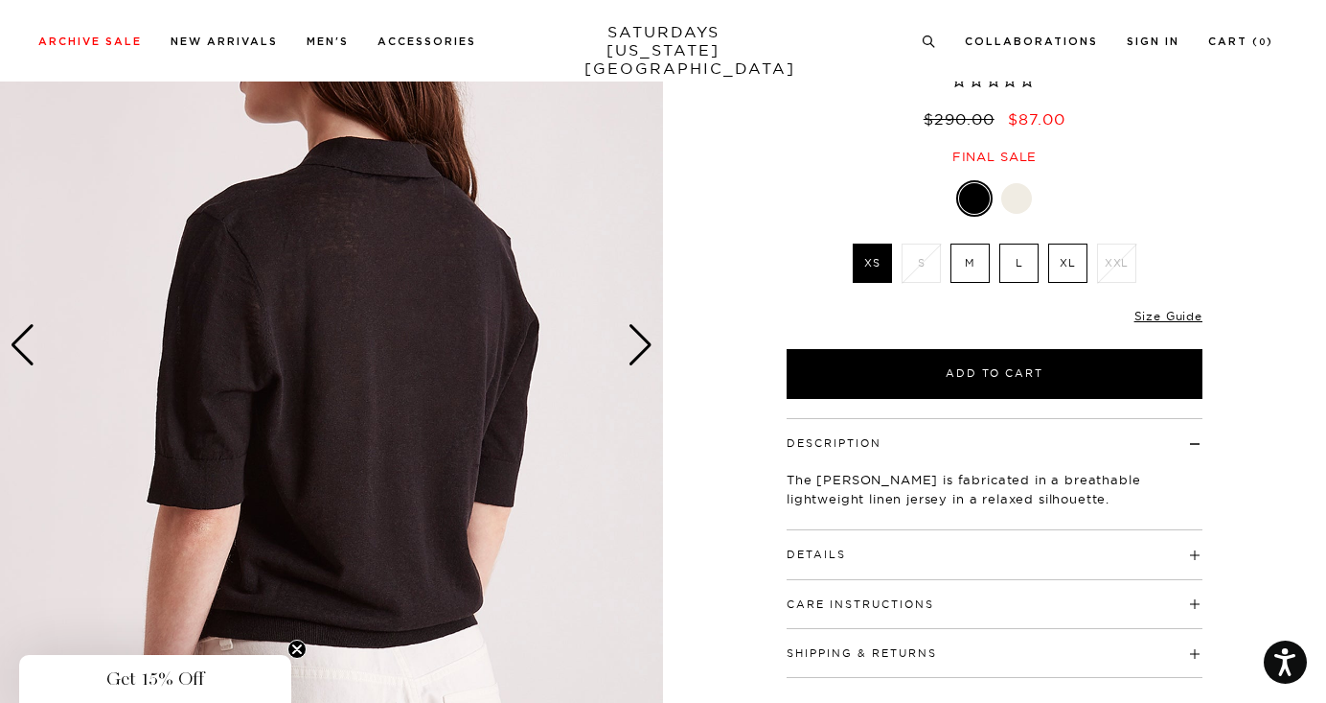
click at [637, 353] on div "Next slide" at bounding box center [641, 345] width 26 height 42
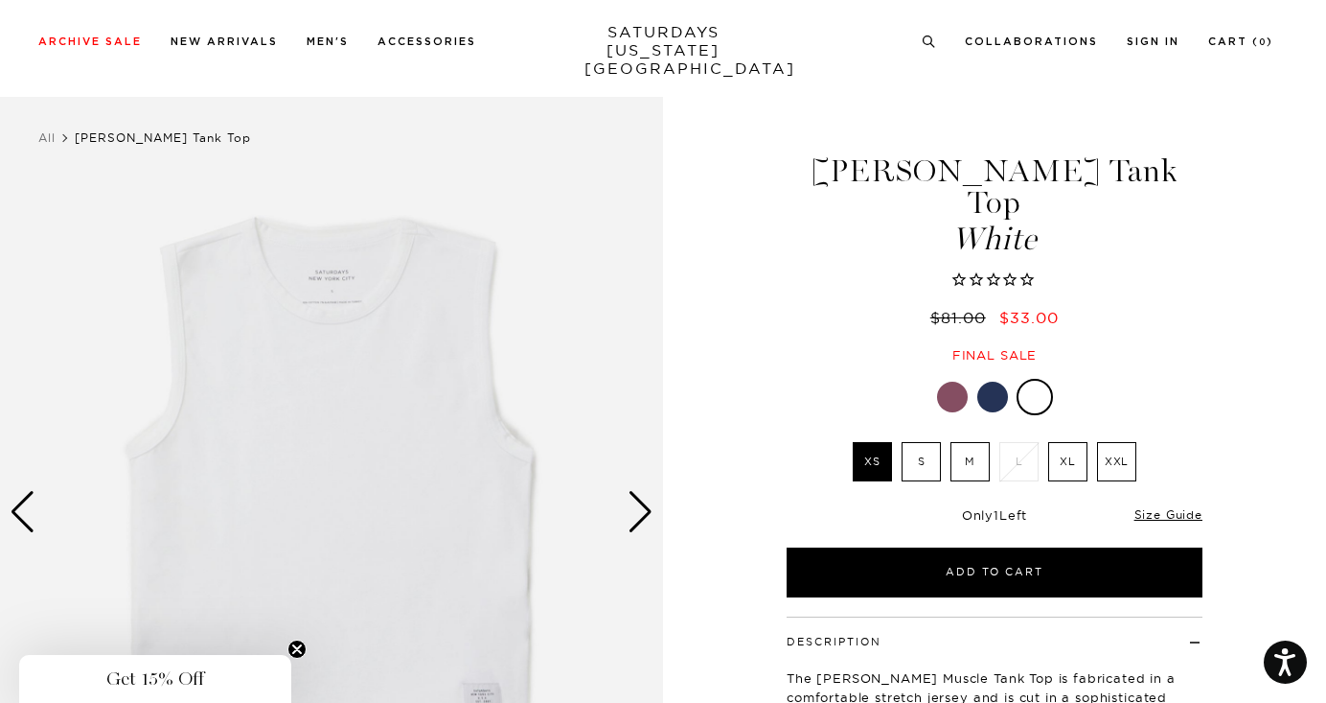
scroll to position [151, 0]
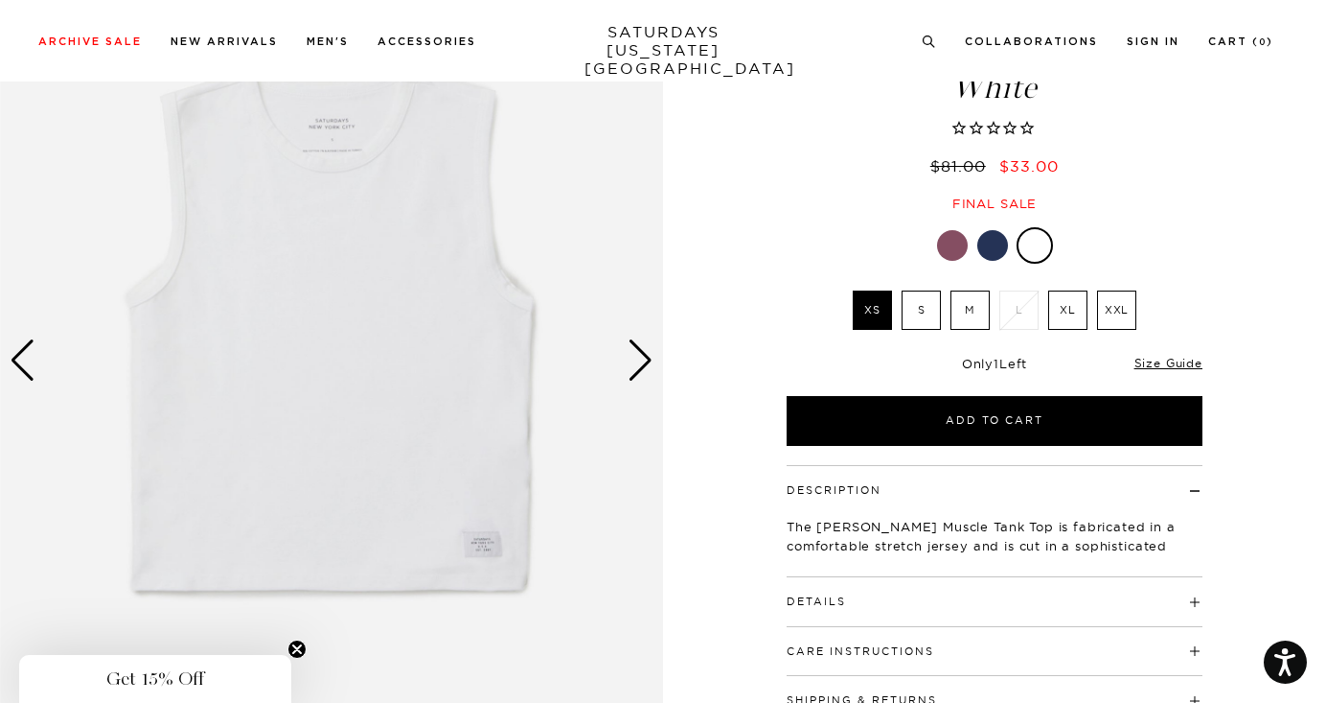
click at [641, 354] on div "Next slide" at bounding box center [641, 360] width 26 height 42
click at [655, 355] on img at bounding box center [331, 359] width 663 height 829
click at [647, 356] on div "Next slide" at bounding box center [641, 360] width 26 height 42
click at [648, 356] on div "Next slide" at bounding box center [641, 360] width 26 height 42
click at [647, 356] on div "Next slide" at bounding box center [641, 360] width 26 height 42
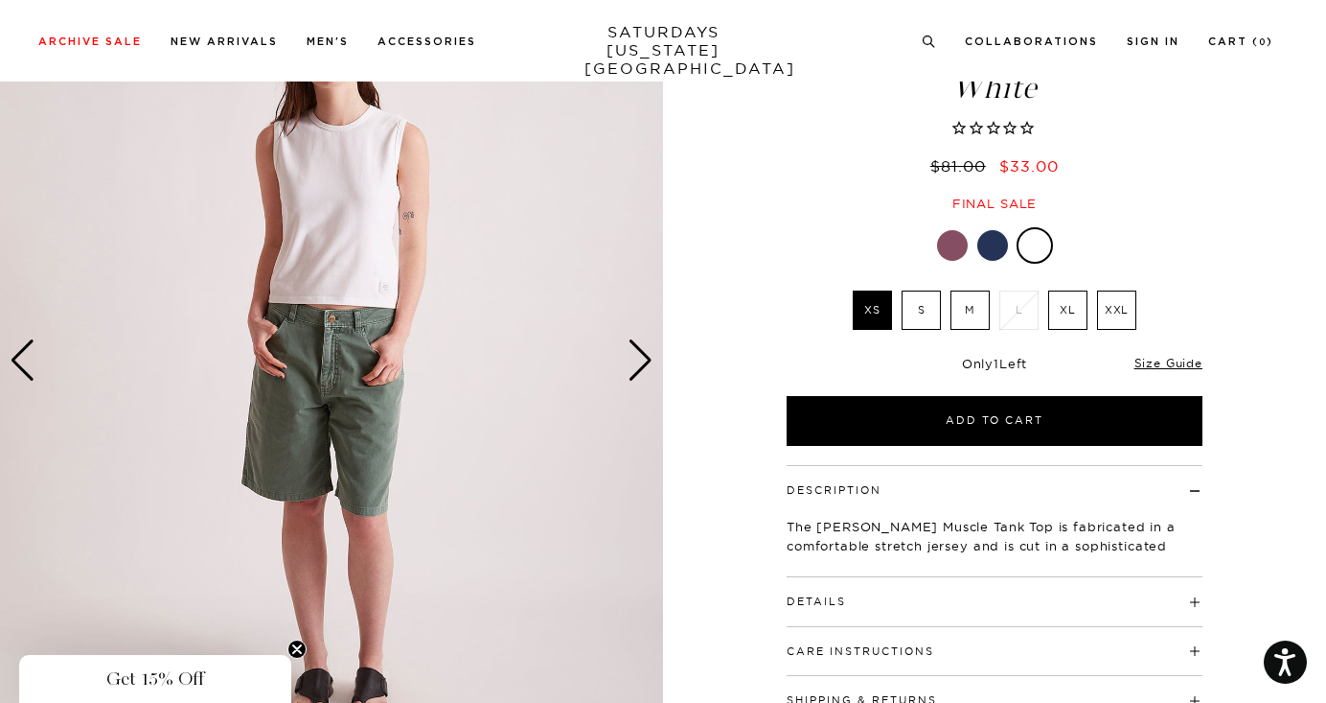
click at [644, 357] on div "Next slide" at bounding box center [641, 360] width 26 height 42
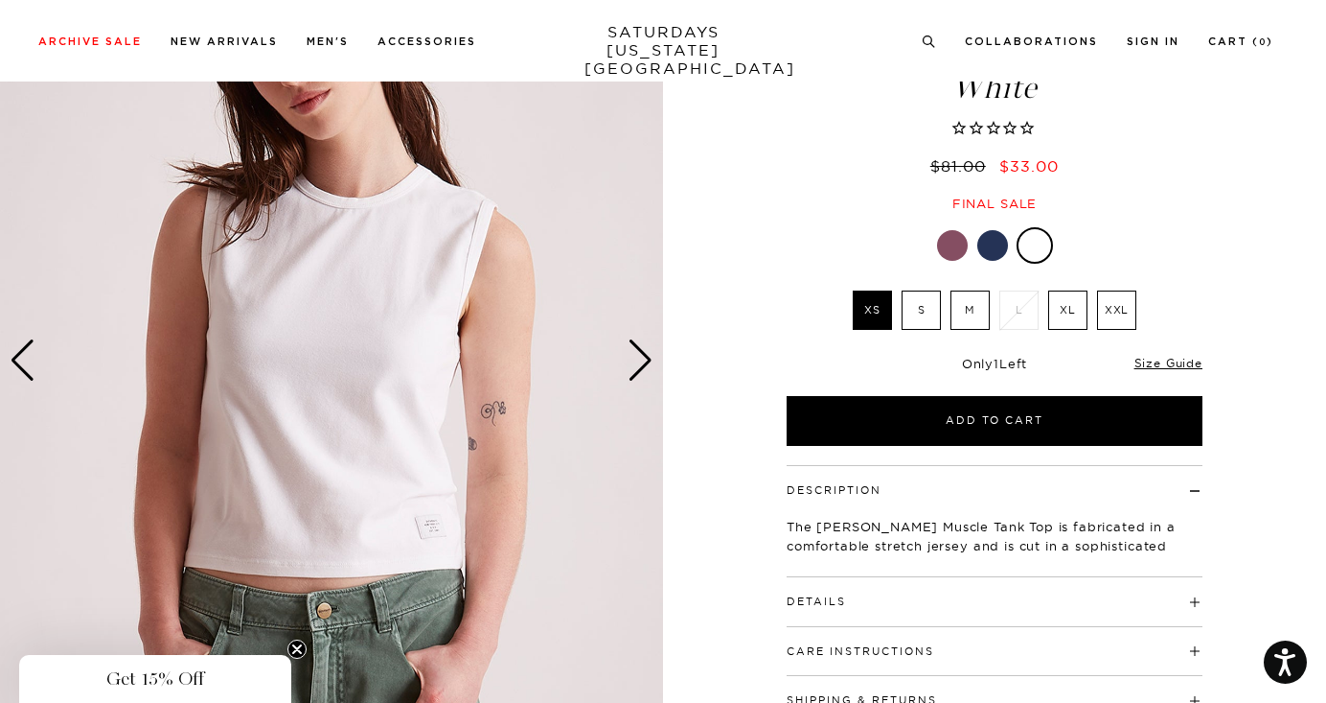
click at [644, 357] on div "Next slide" at bounding box center [641, 360] width 26 height 42
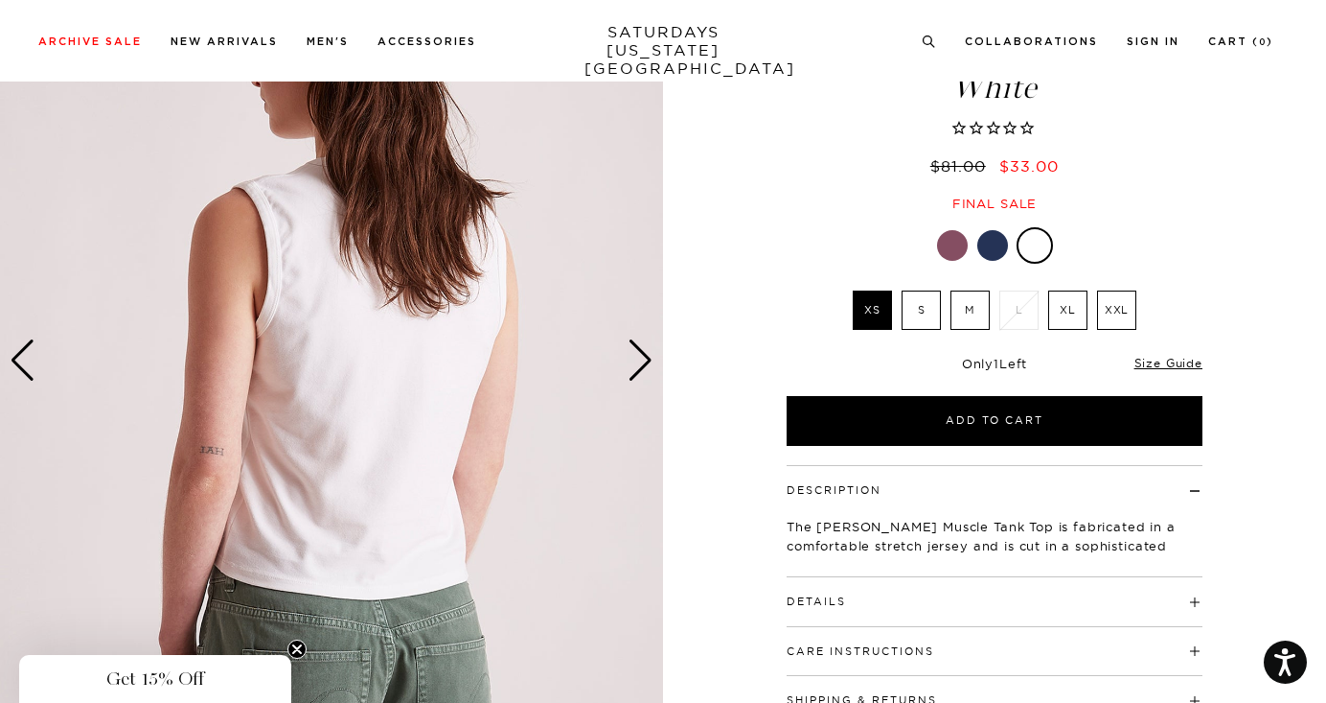
click at [644, 357] on div "Next slide" at bounding box center [641, 360] width 26 height 42
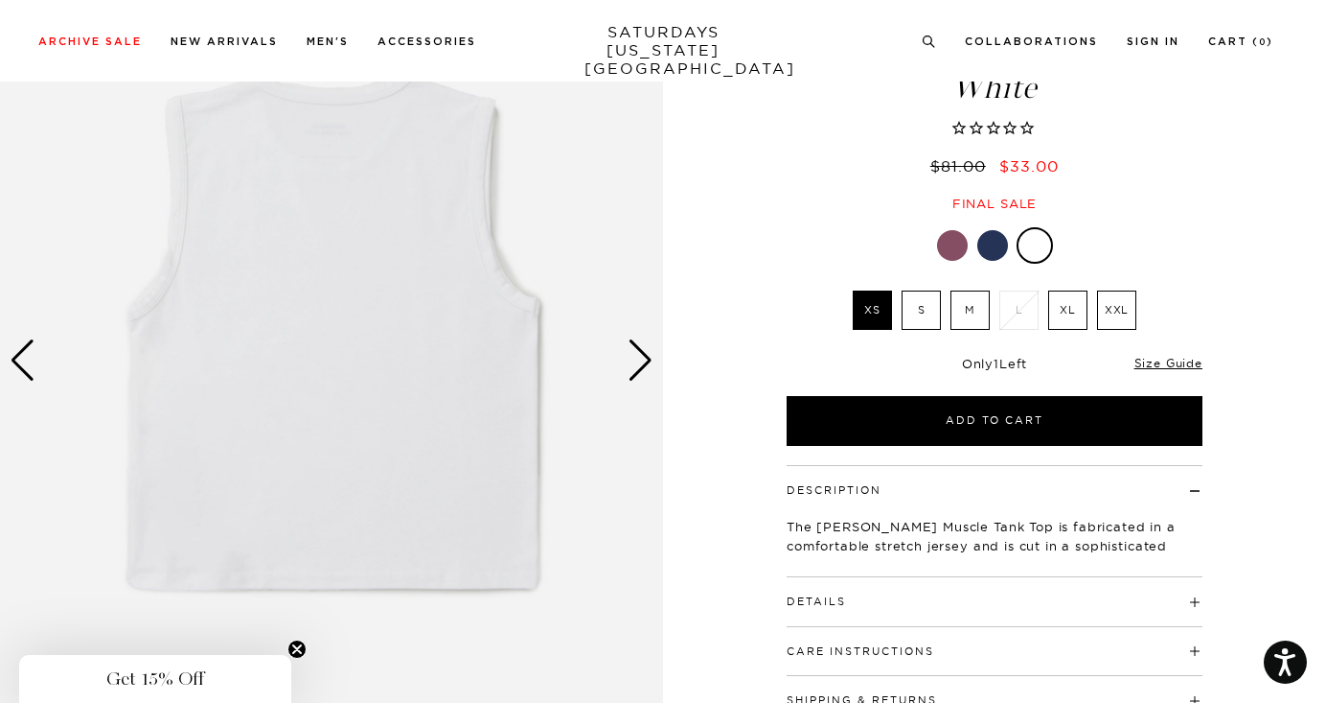
click at [644, 357] on div "Next slide" at bounding box center [641, 360] width 26 height 42
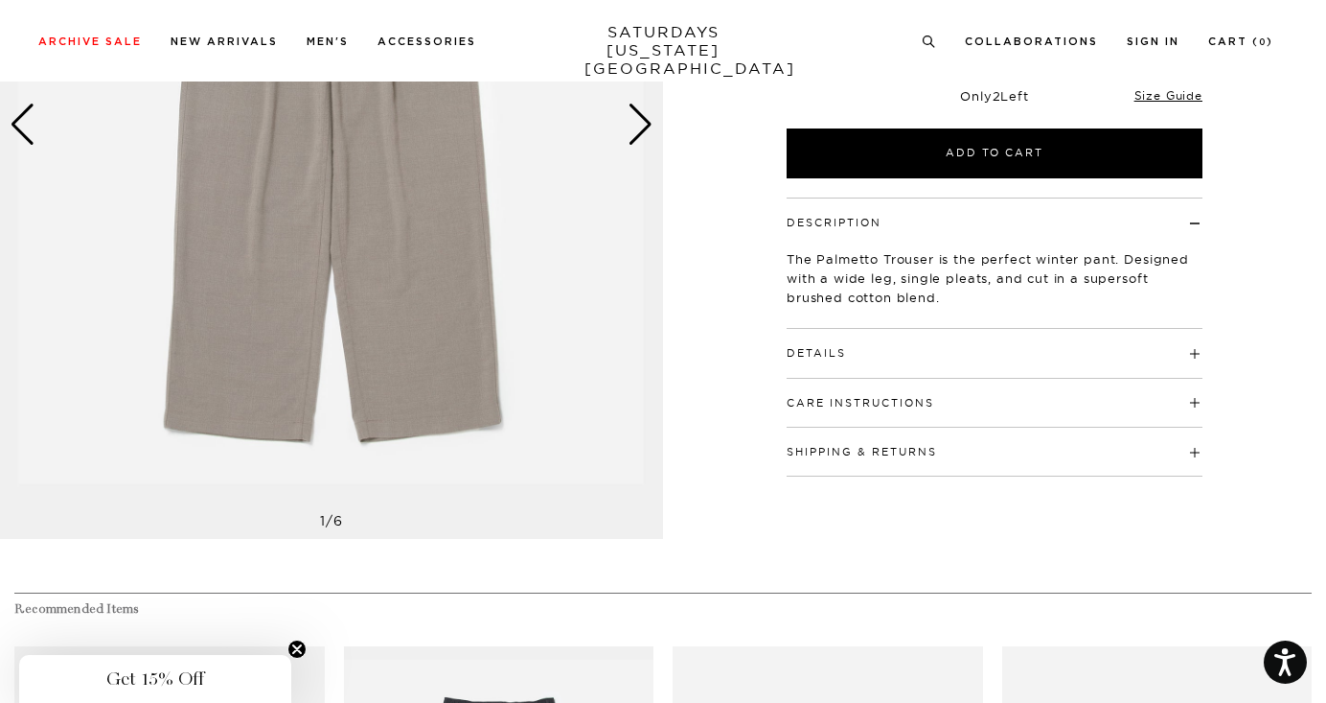
scroll to position [411, 0]
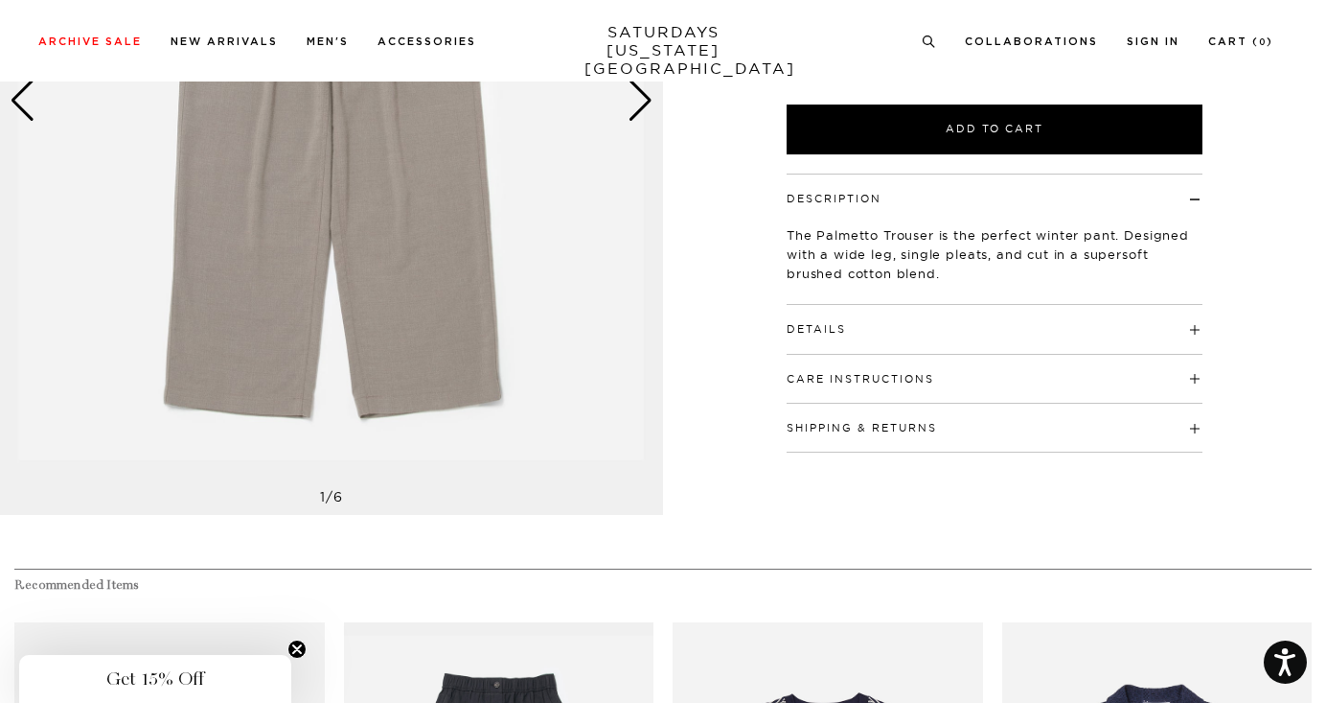
click at [841, 355] on h4 "Care Instructions" at bounding box center [995, 371] width 416 height 32
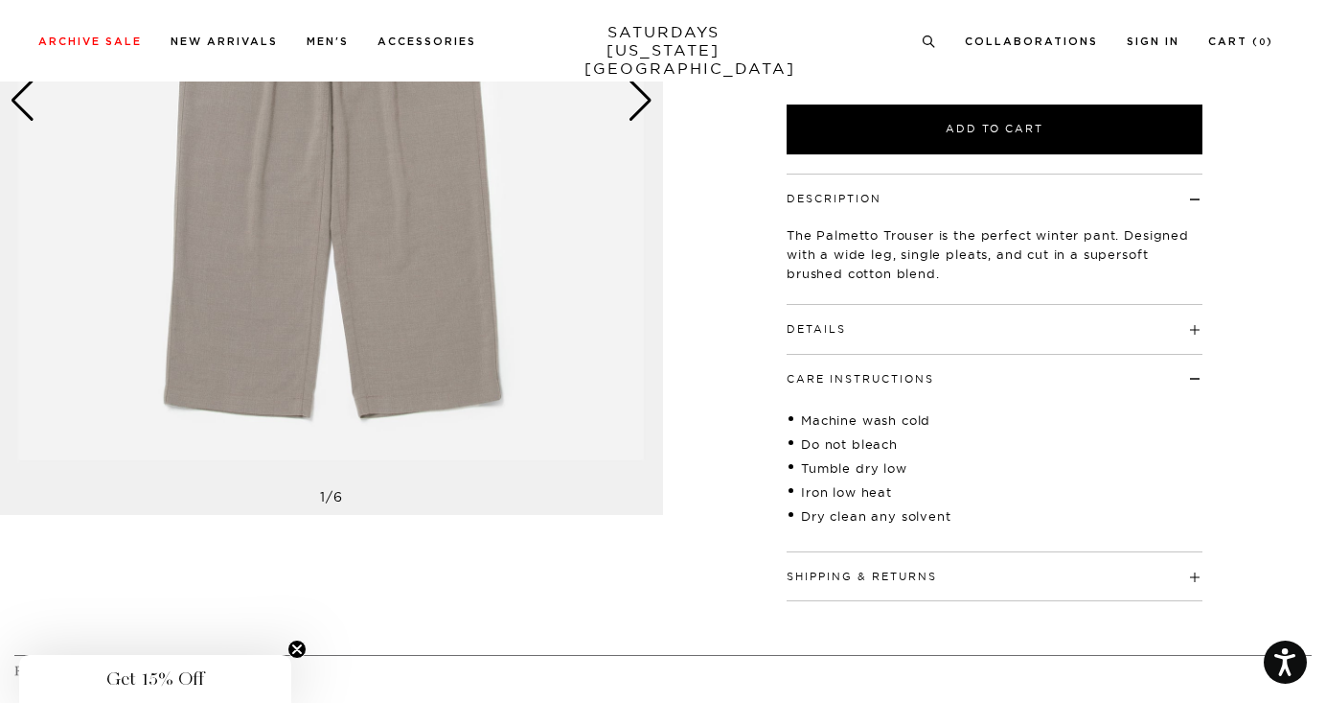
click at [842, 331] on button "Details" at bounding box center [816, 329] width 59 height 11
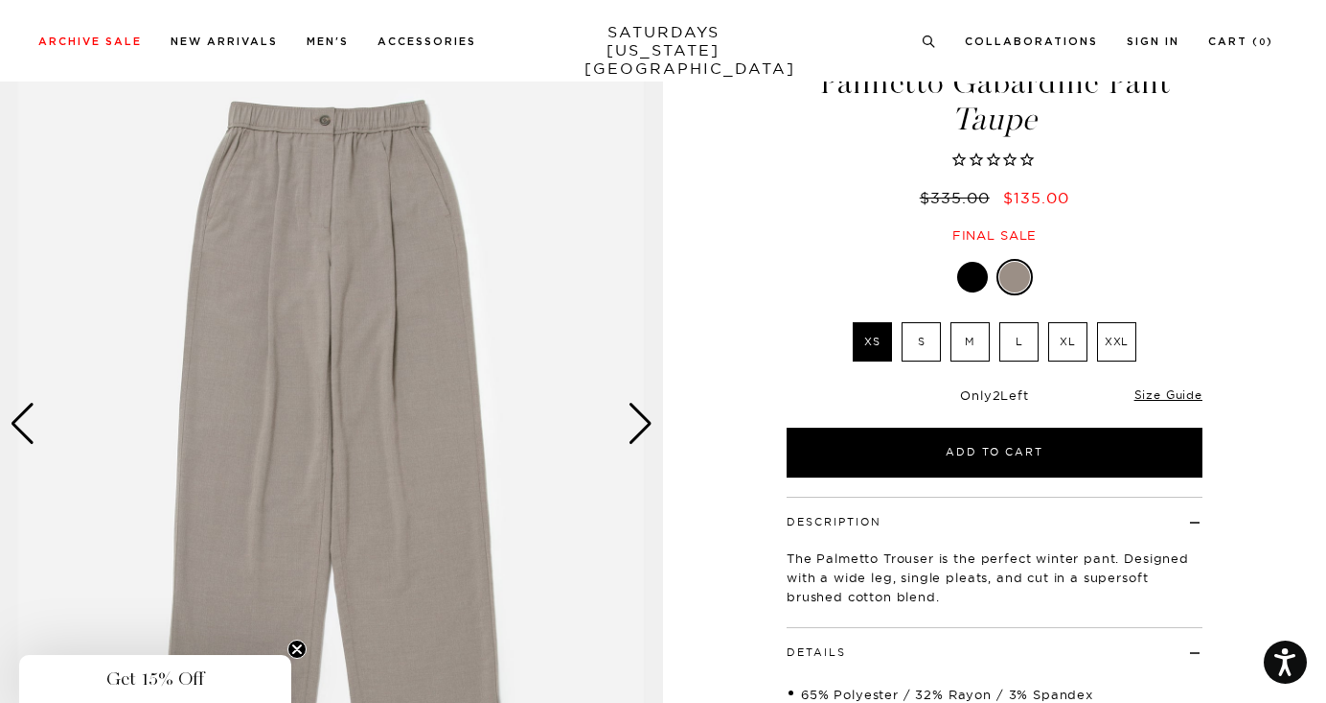
scroll to position [89, 0]
click at [642, 425] on div "Next slide" at bounding box center [641, 423] width 26 height 42
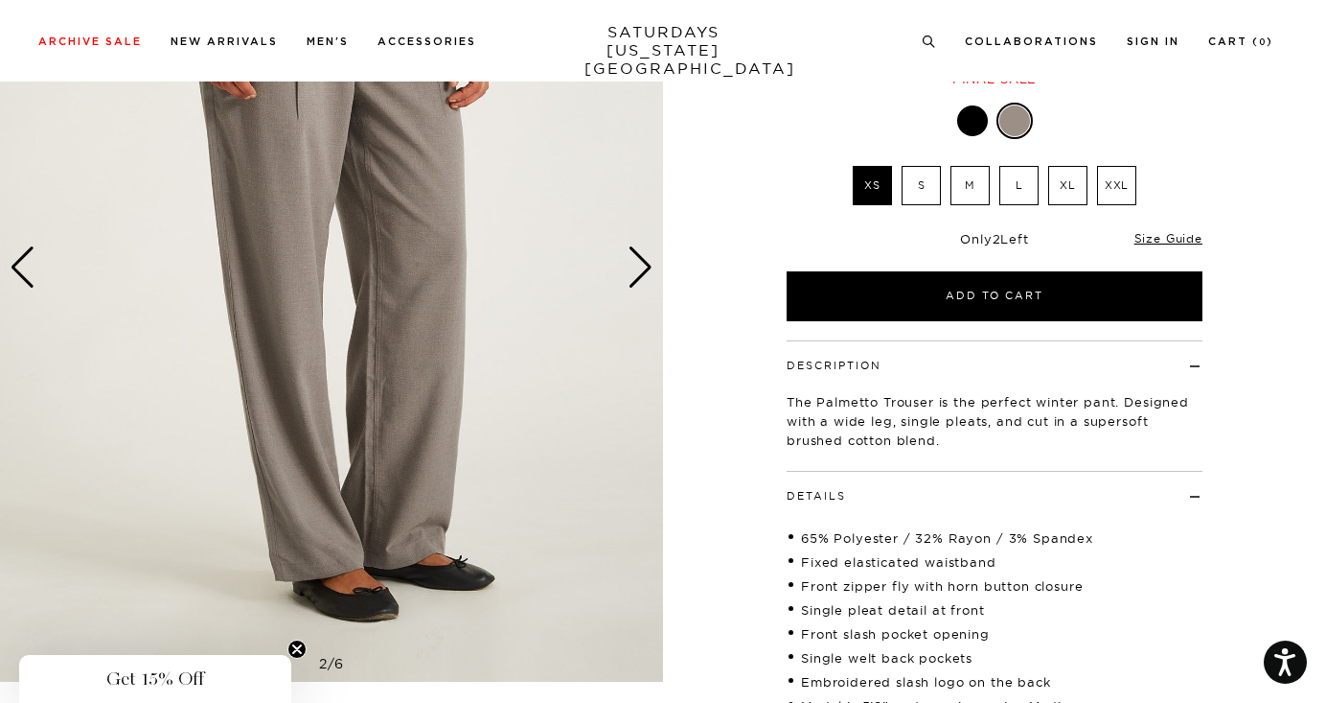
scroll to position [246, 0]
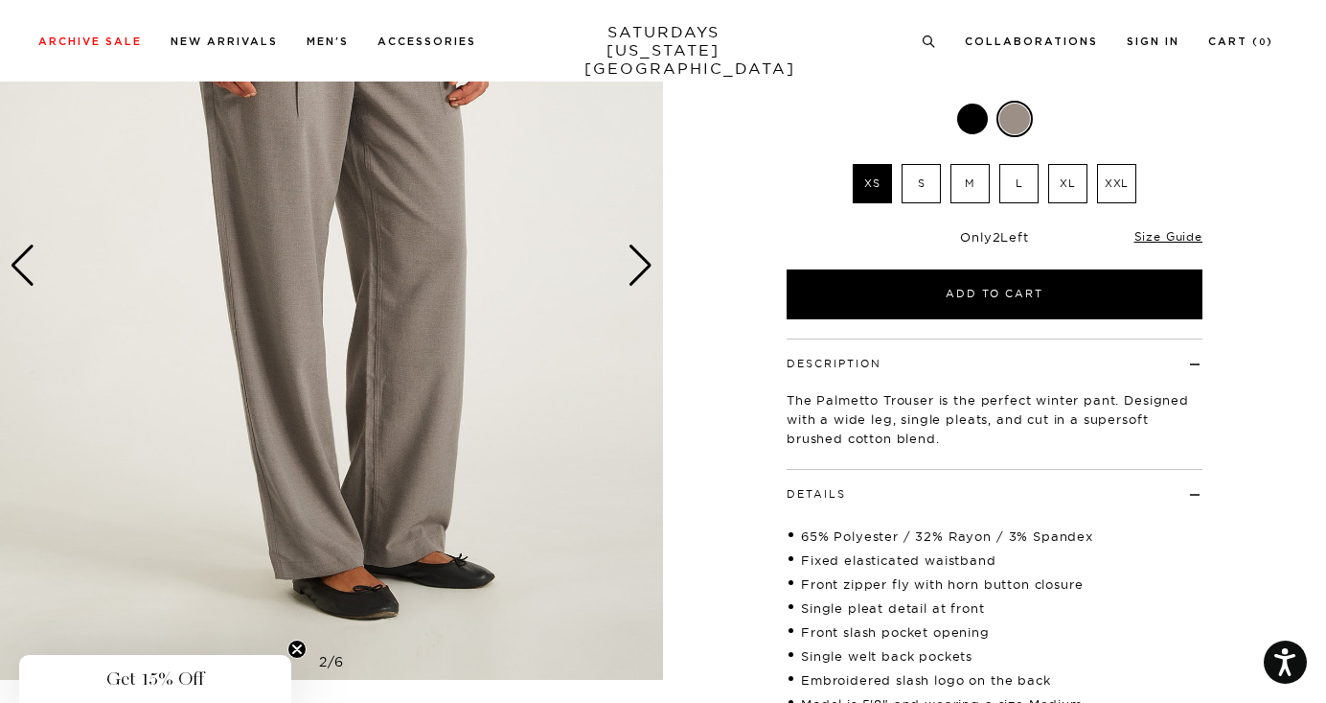
click at [642, 273] on div "Next slide" at bounding box center [641, 265] width 26 height 42
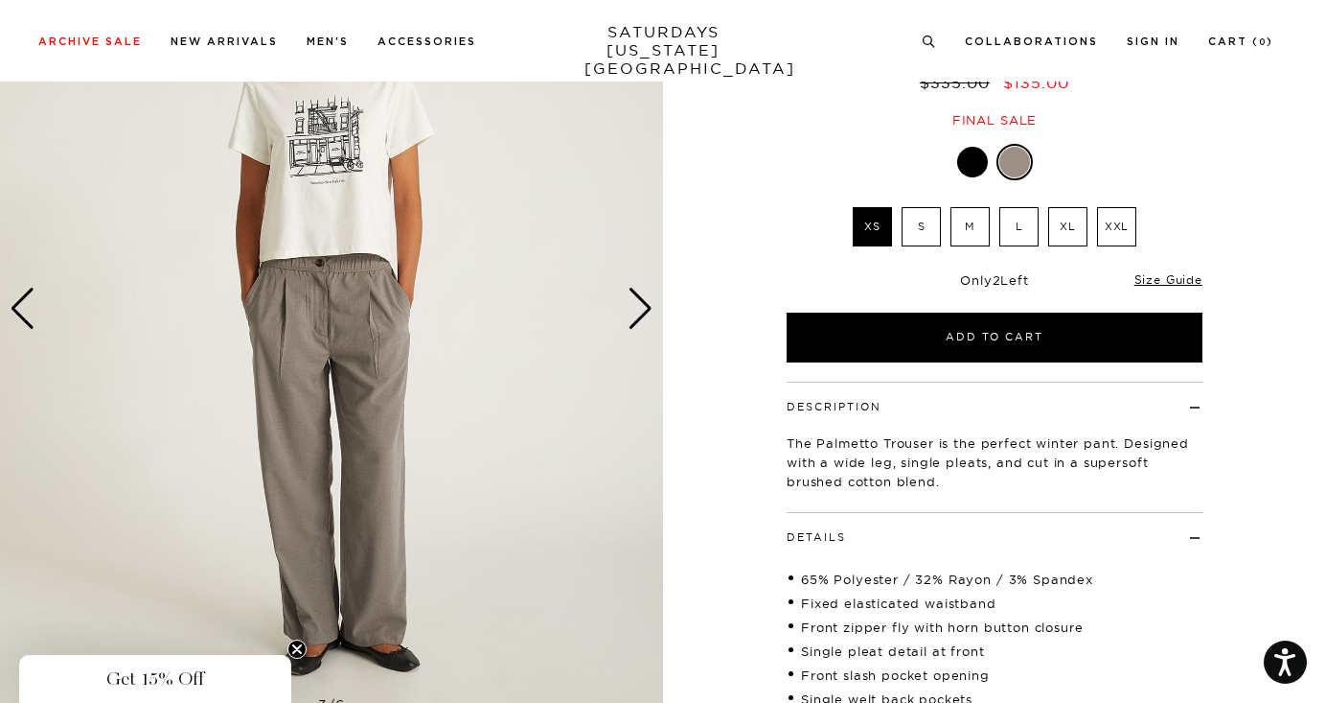
scroll to position [67, 0]
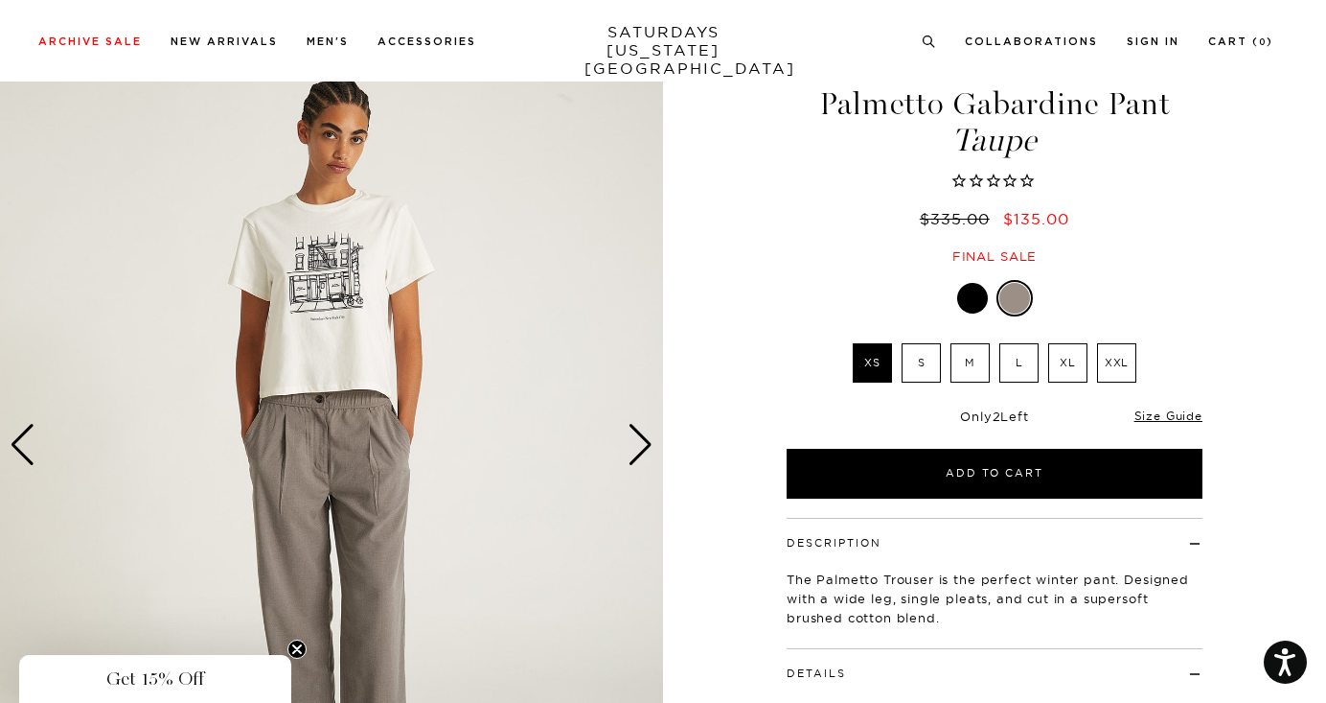
click at [645, 438] on div "Next slide" at bounding box center [641, 445] width 26 height 42
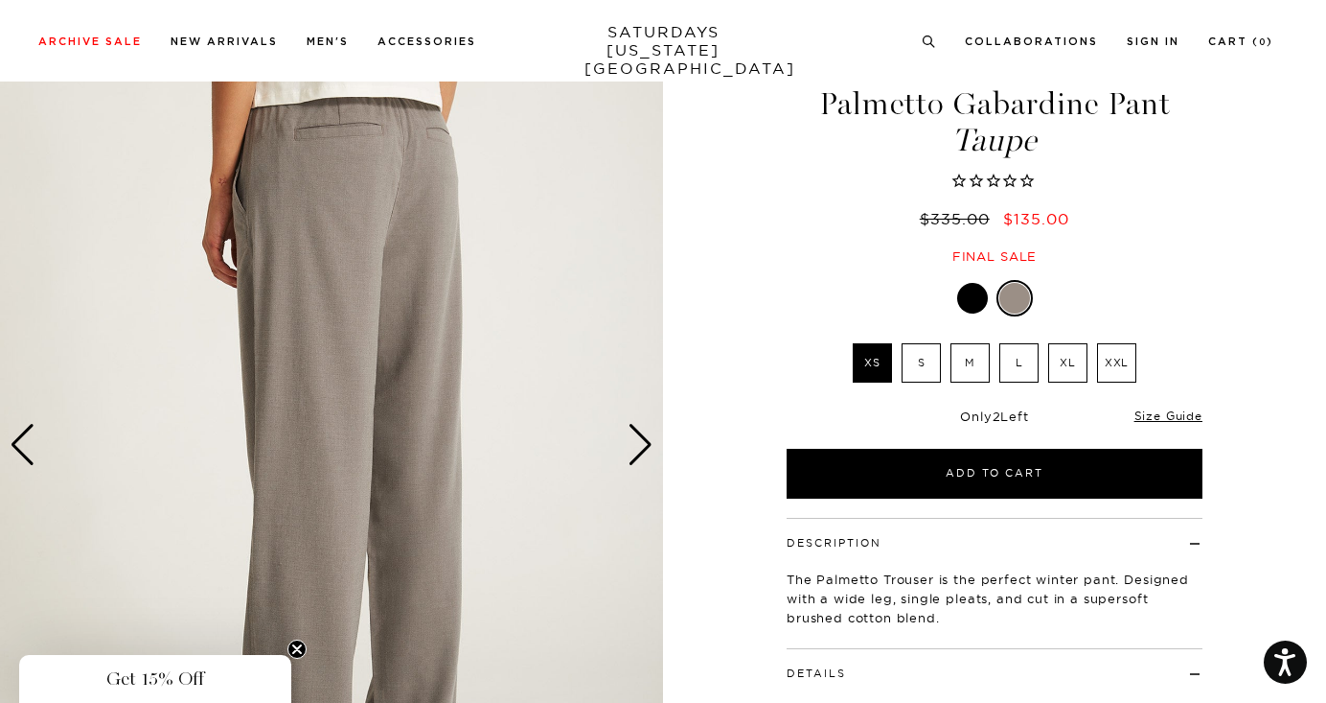
click at [645, 438] on div "Next slide" at bounding box center [641, 445] width 26 height 42
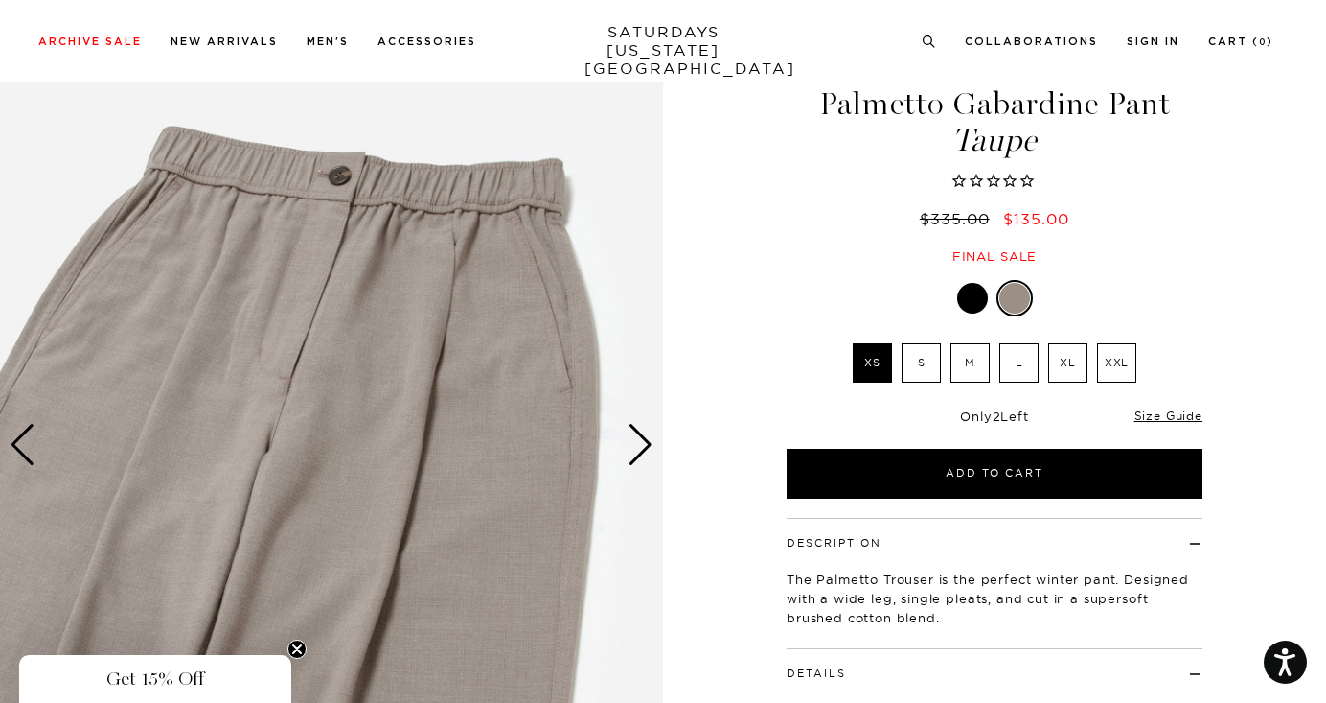
click at [643, 438] on div "Next slide" at bounding box center [641, 445] width 26 height 42
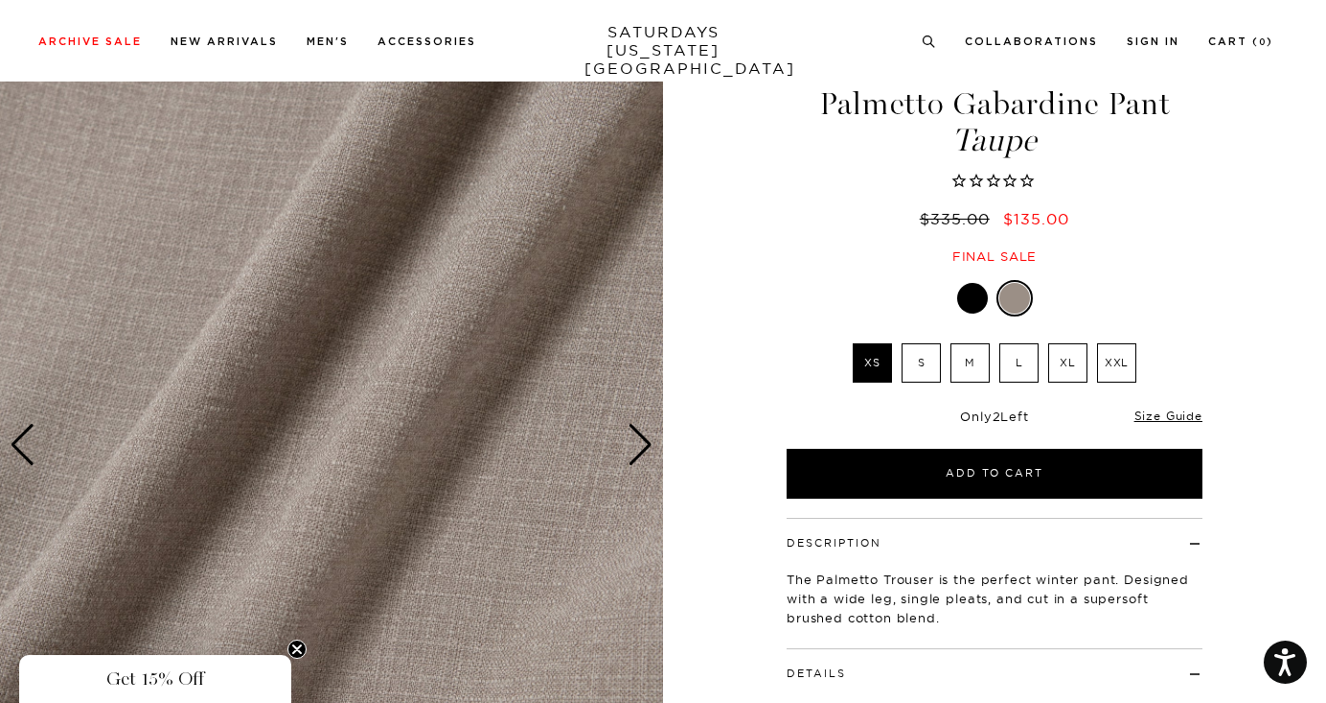
click at [643, 438] on div "Next slide" at bounding box center [641, 445] width 26 height 42
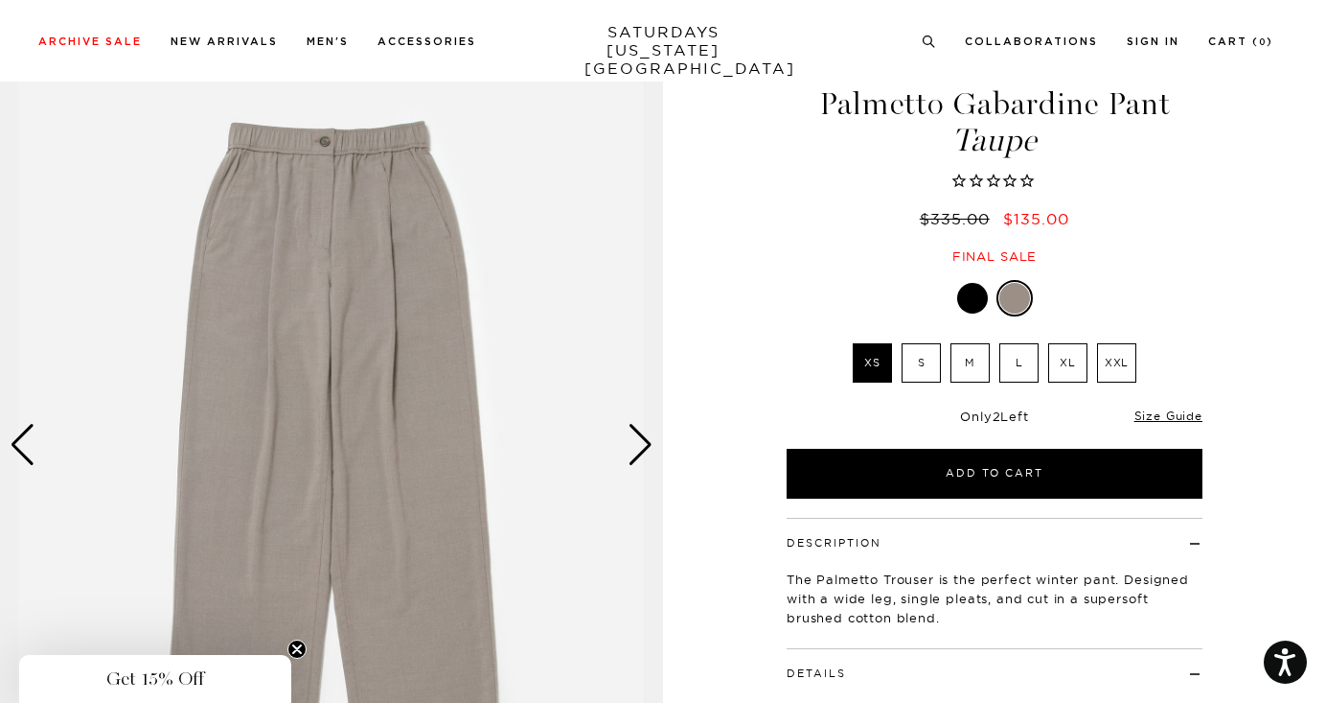
click at [643, 438] on div "Next slide" at bounding box center [641, 445] width 26 height 42
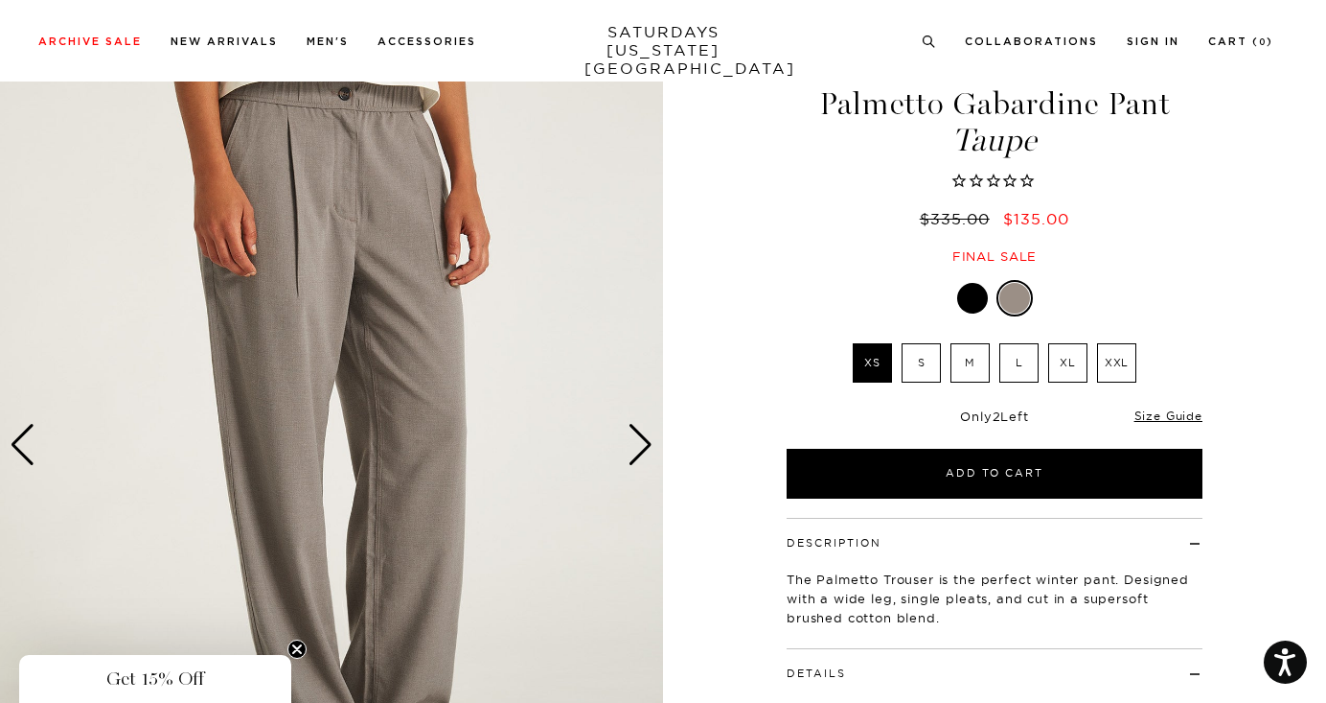
click at [643, 438] on div "Next slide" at bounding box center [641, 445] width 26 height 42
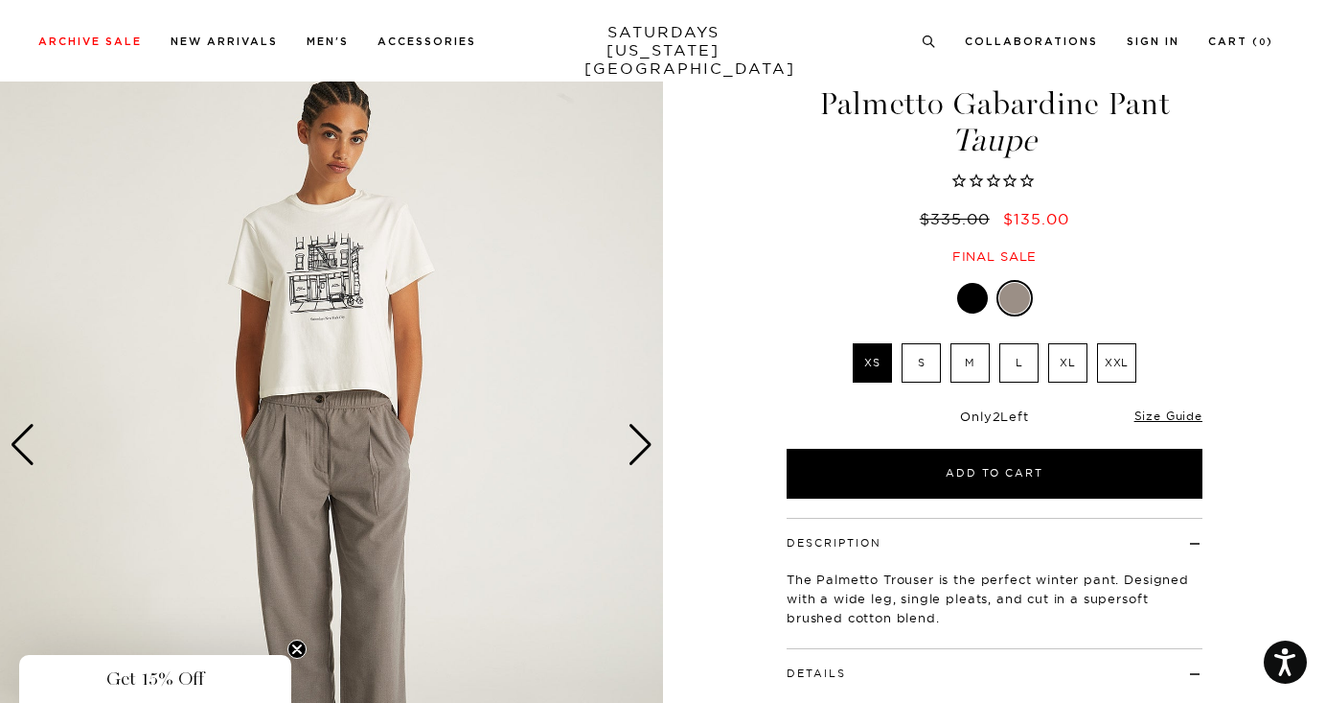
click at [643, 438] on div "Next slide" at bounding box center [641, 445] width 26 height 42
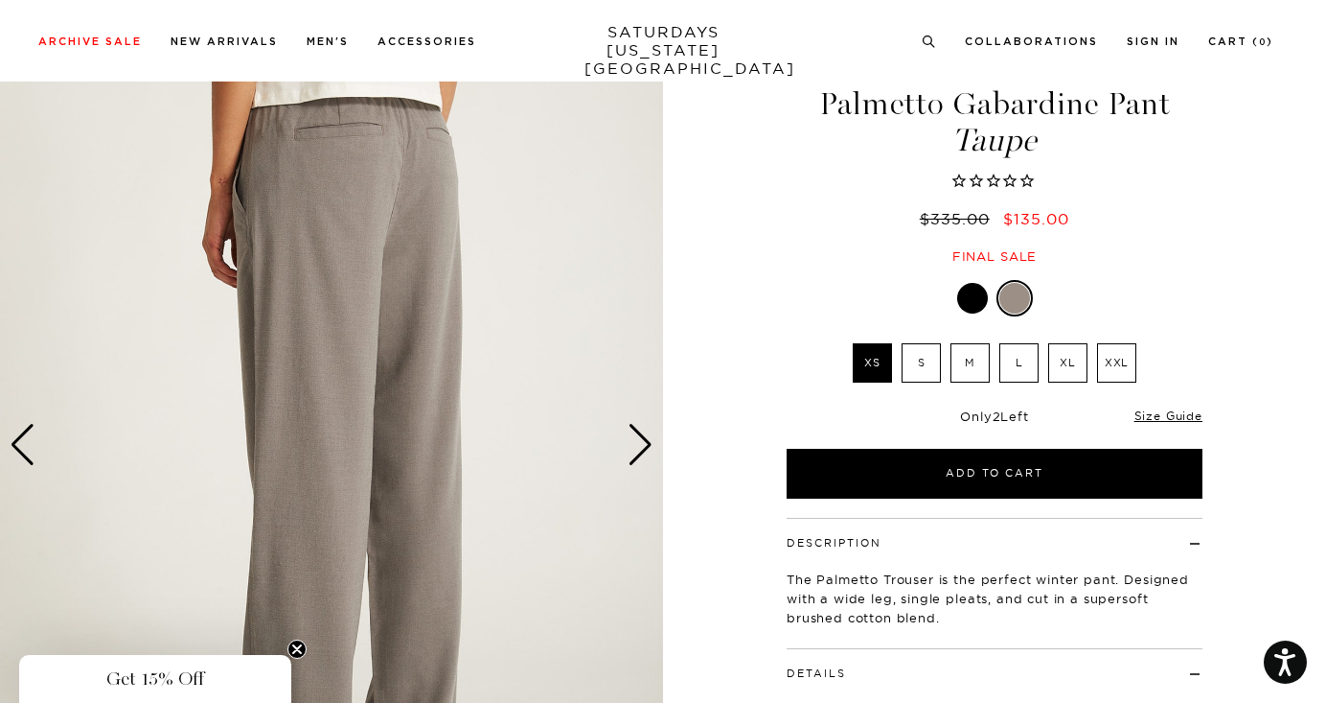
click at [643, 438] on div "Next slide" at bounding box center [641, 445] width 26 height 42
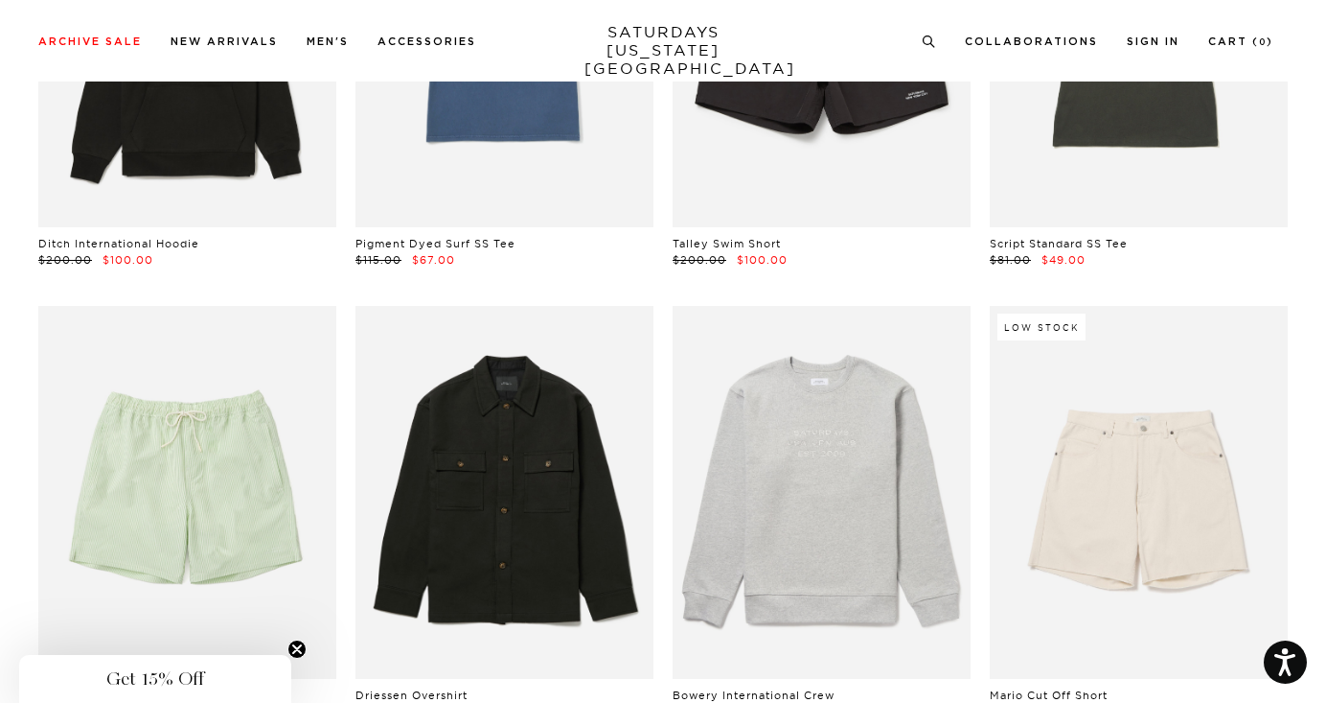
scroll to position [2039, 3]
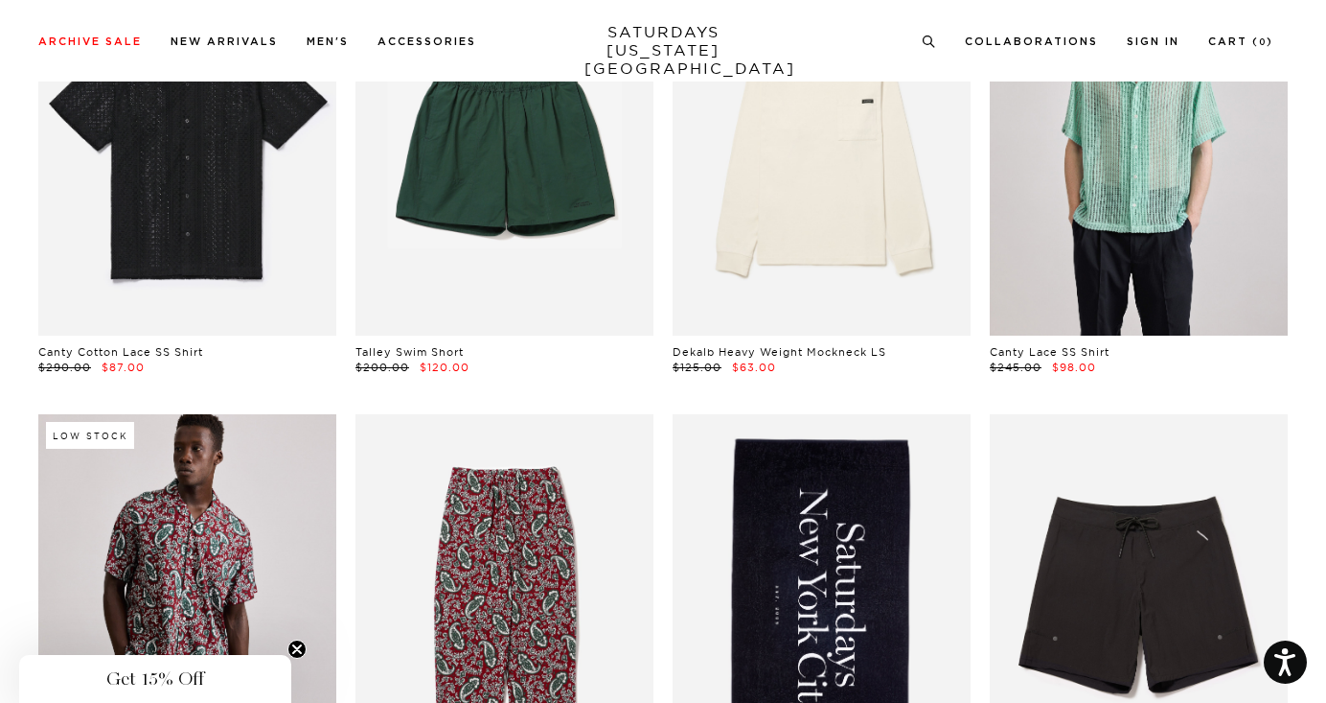
drag, startPoint x: 832, startPoint y: 355, endPoint x: 528, endPoint y: 0, distance: 467.0
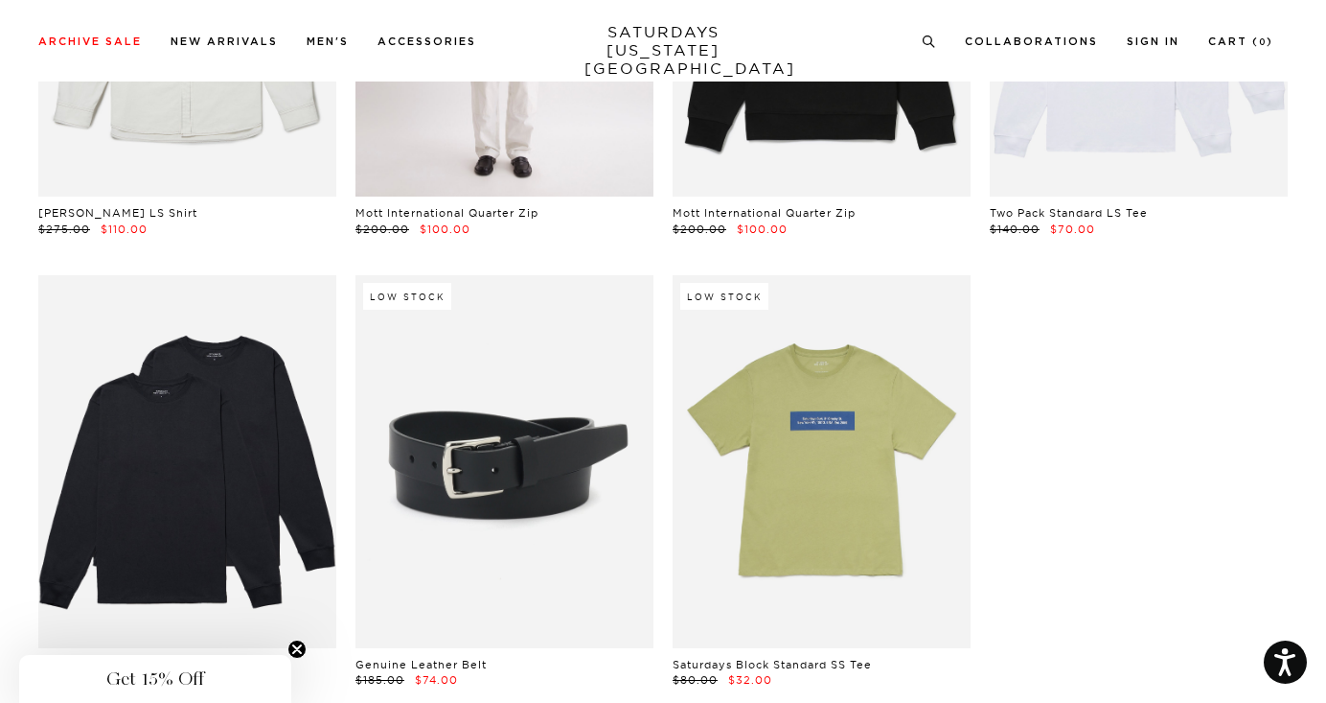
scroll to position [36107, 0]
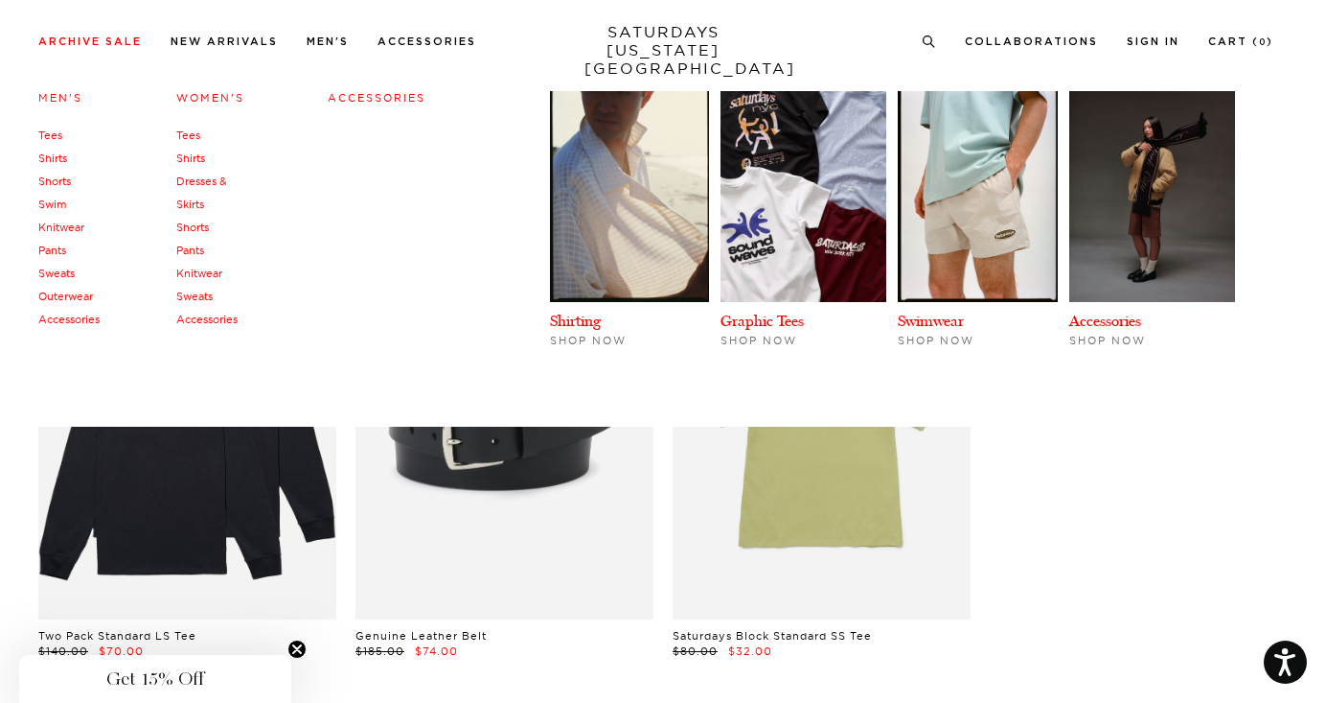
click at [0, 0] on div "Archive Sale Men's Tees Shirts Shorts Swim Knitwear Pants Sweats Women's" at bounding box center [663, 40] width 1326 height 81
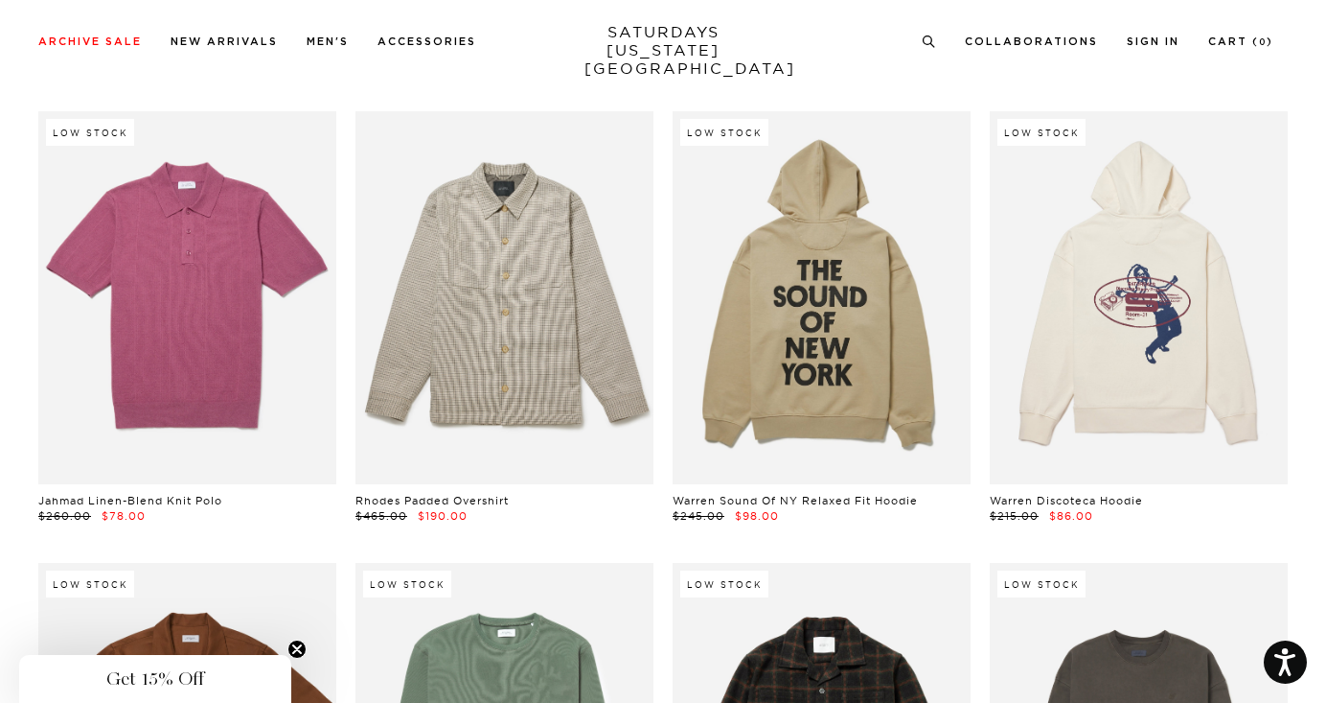
scroll to position [24696, 0]
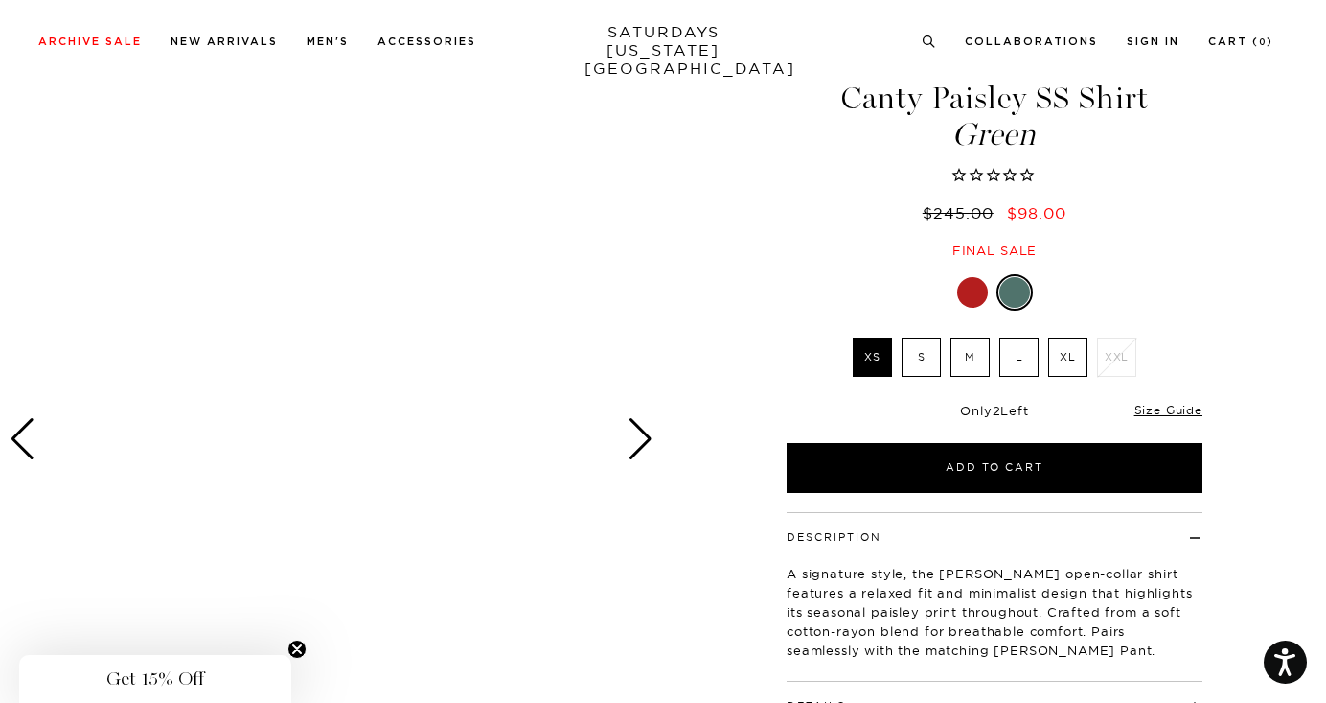
scroll to position [39, 0]
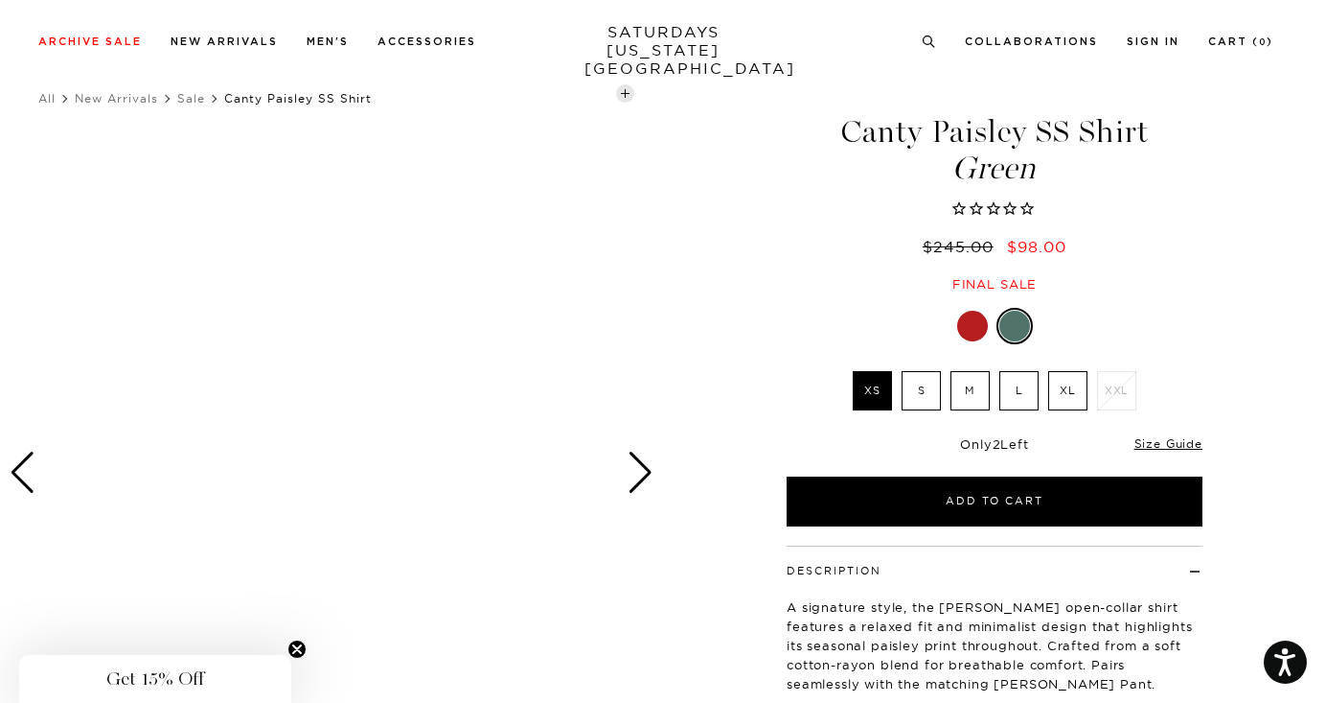
click at [647, 472] on div "Next slide" at bounding box center [641, 472] width 26 height 42
click at [641, 479] on div "Next slide" at bounding box center [641, 472] width 26 height 42
click at [972, 321] on div at bounding box center [972, 326] width 31 height 31
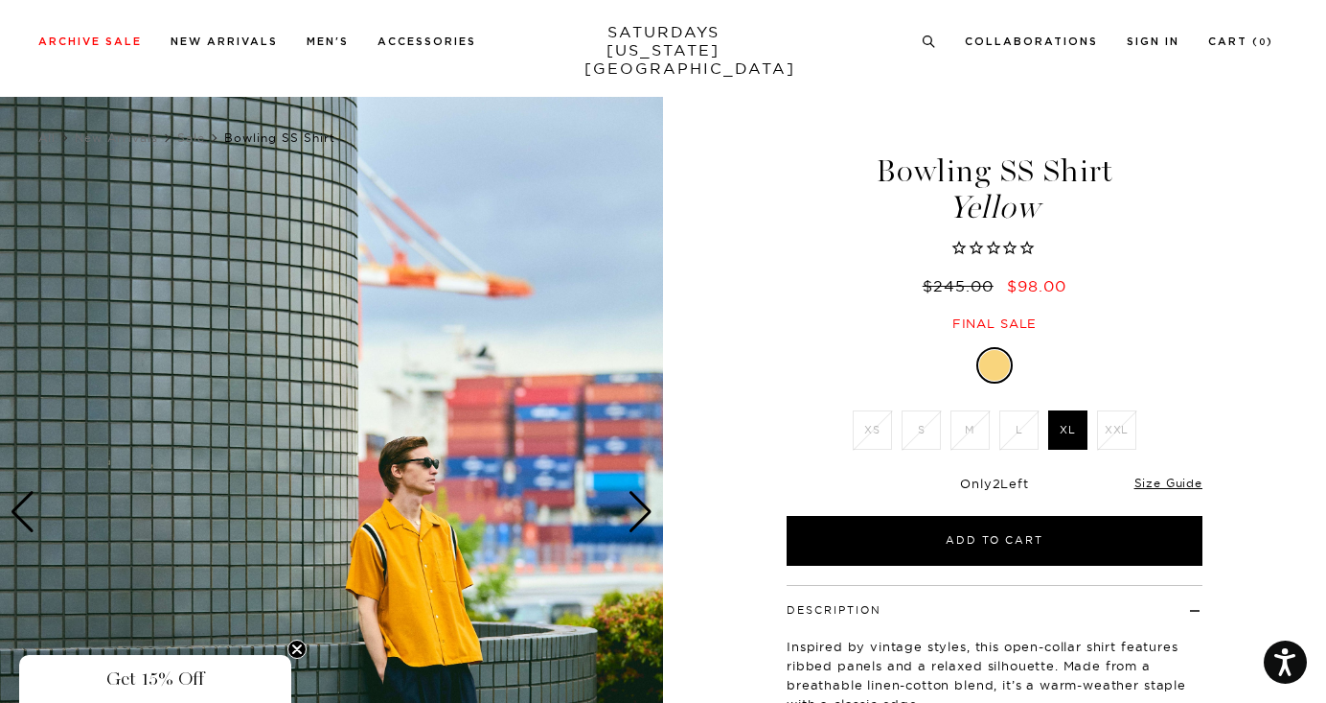
scroll to position [130, 0]
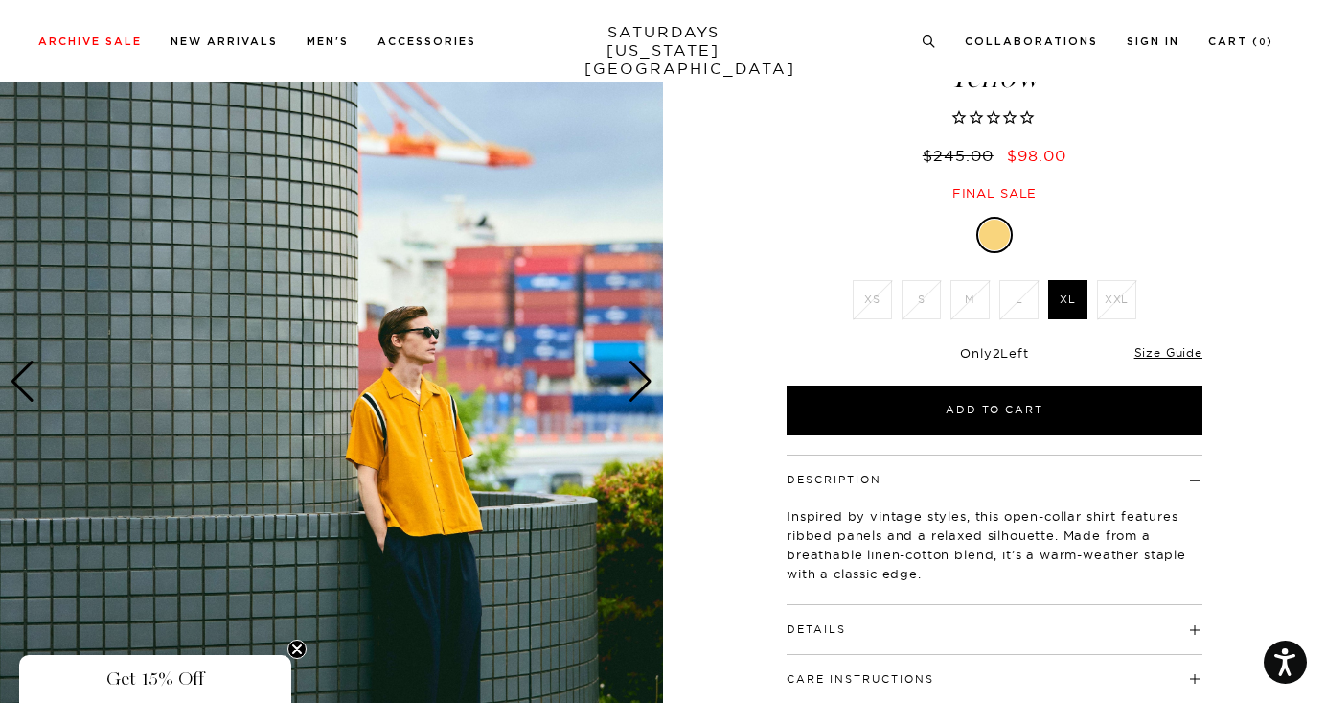
click at [636, 377] on div "Next slide" at bounding box center [641, 381] width 26 height 42
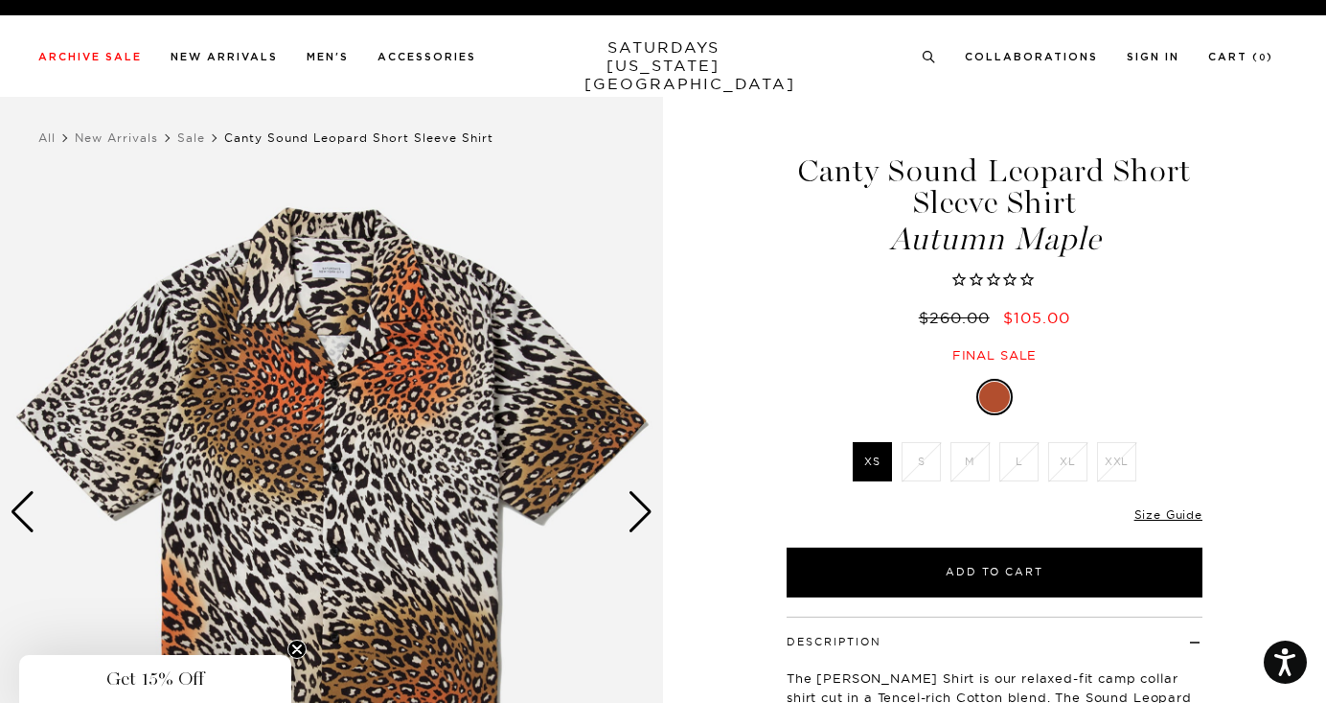
click at [634, 513] on div "Next slide" at bounding box center [641, 512] width 26 height 42
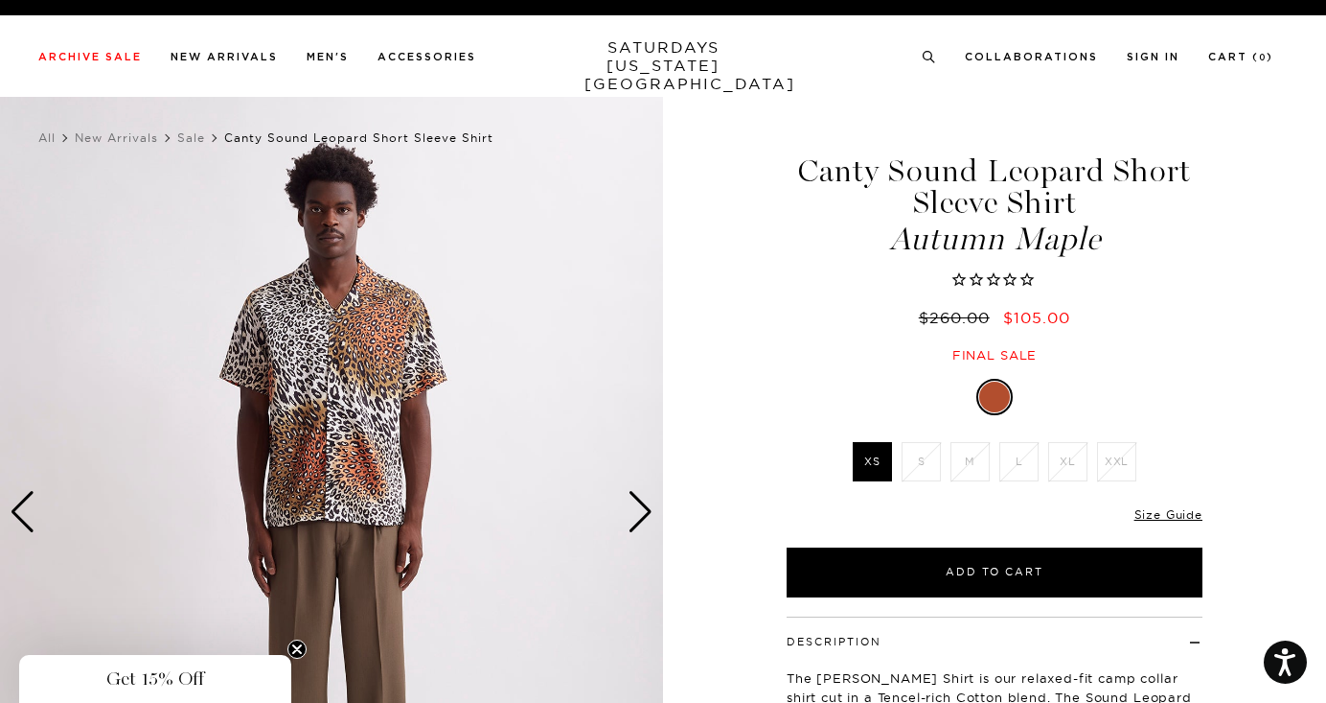
click at [634, 513] on div "Next slide" at bounding box center [641, 512] width 26 height 42
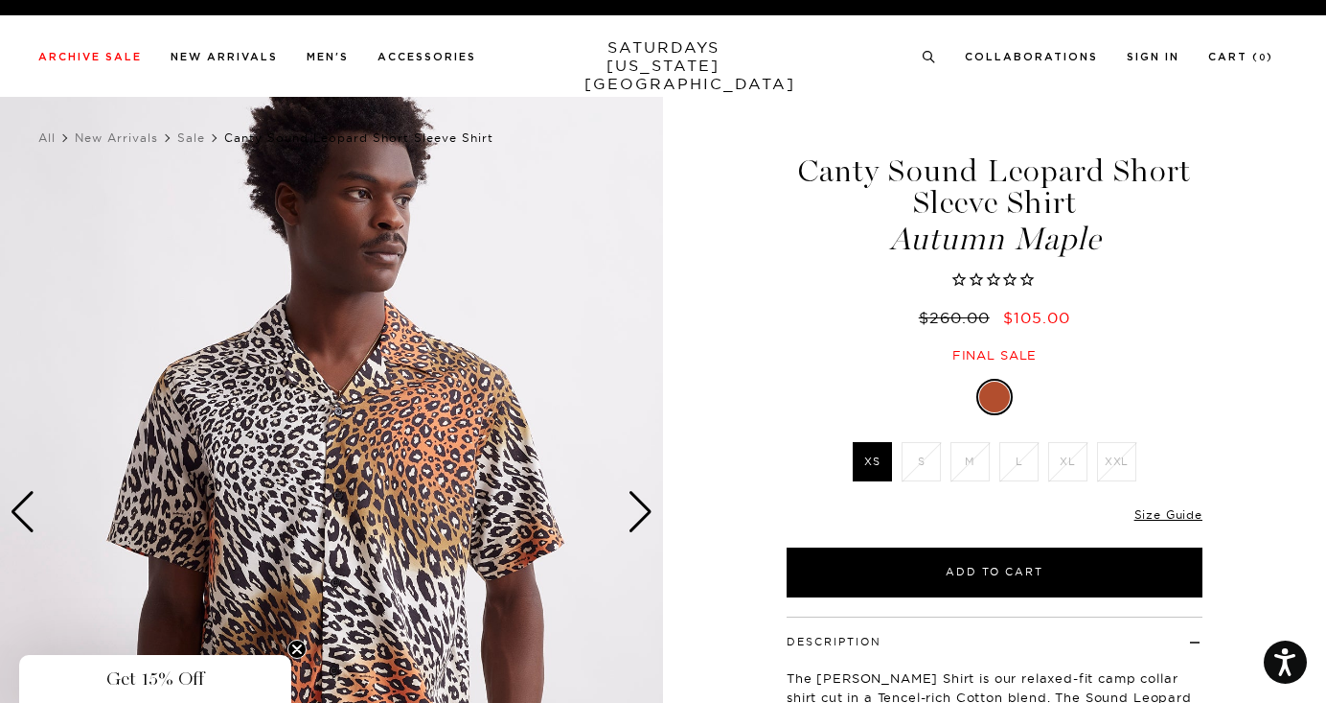
click at [634, 513] on div "Next slide" at bounding box center [641, 512] width 26 height 42
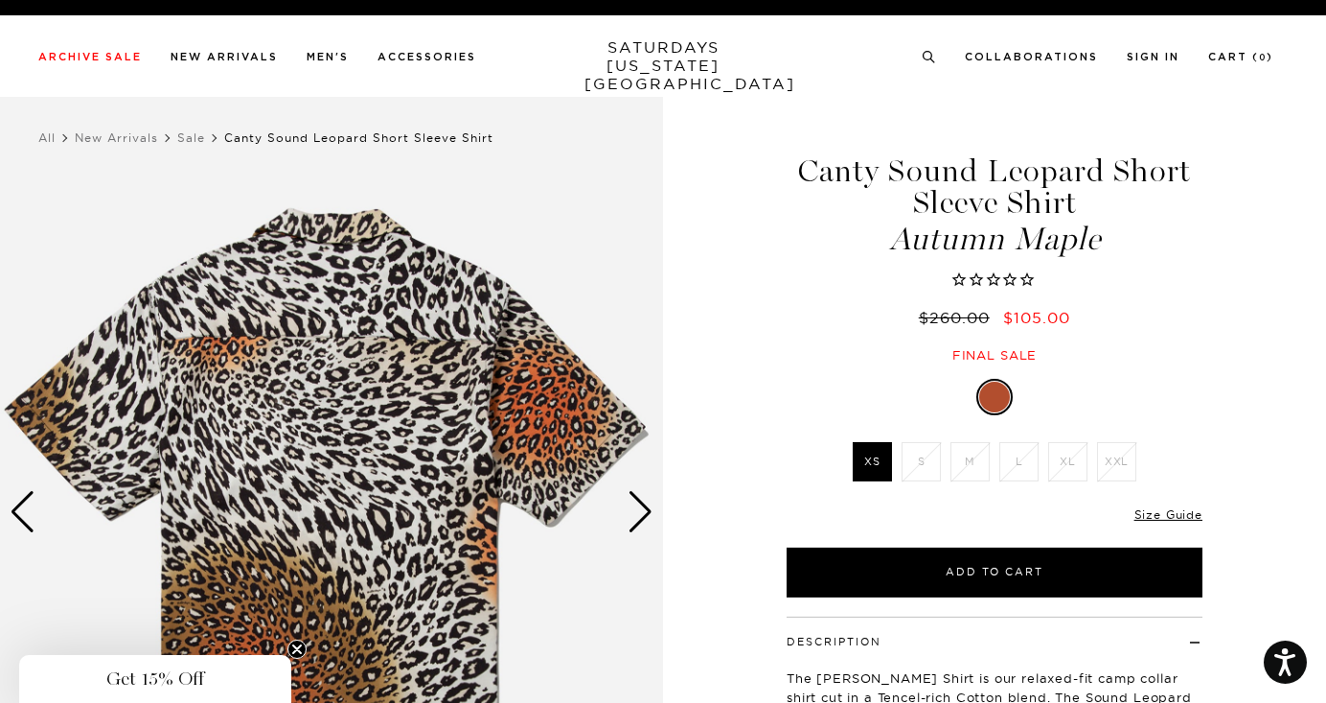
click at [22, 514] on div "Previous slide" at bounding box center [23, 512] width 26 height 42
click at [21, 514] on div "Previous slide" at bounding box center [23, 512] width 26 height 42
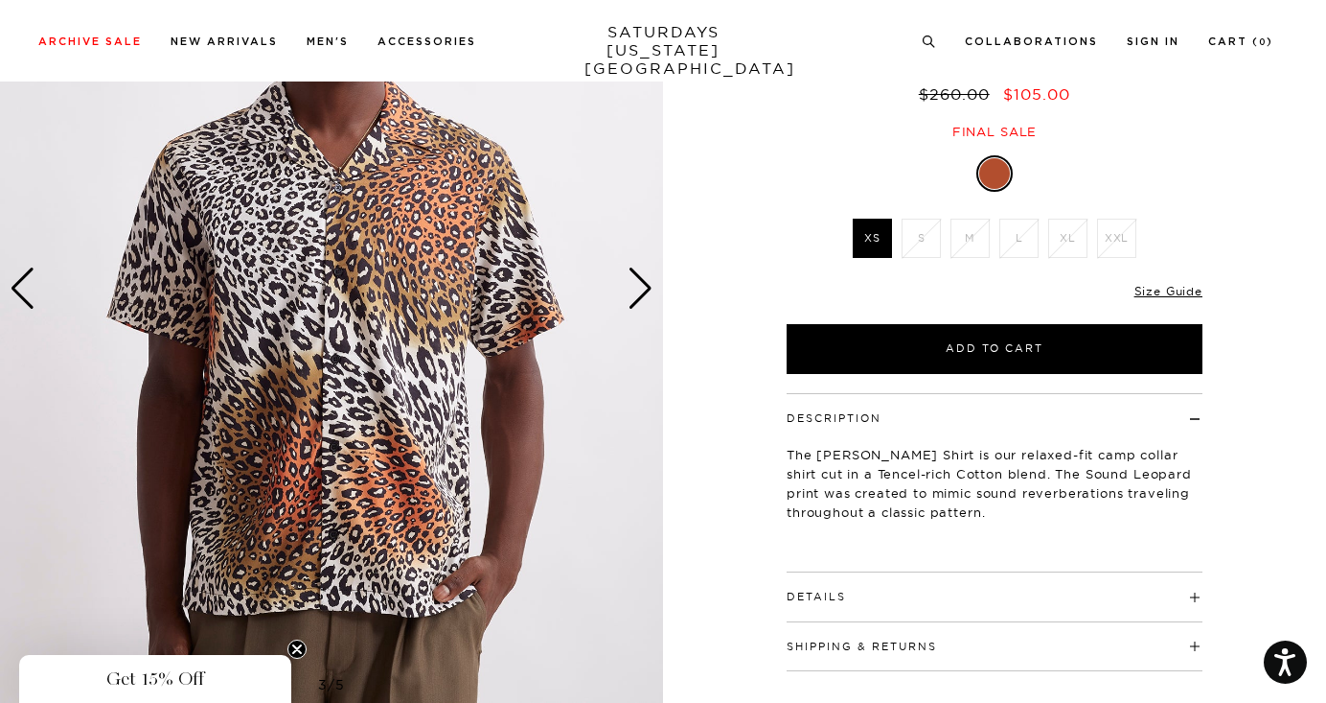
scroll to position [247, 0]
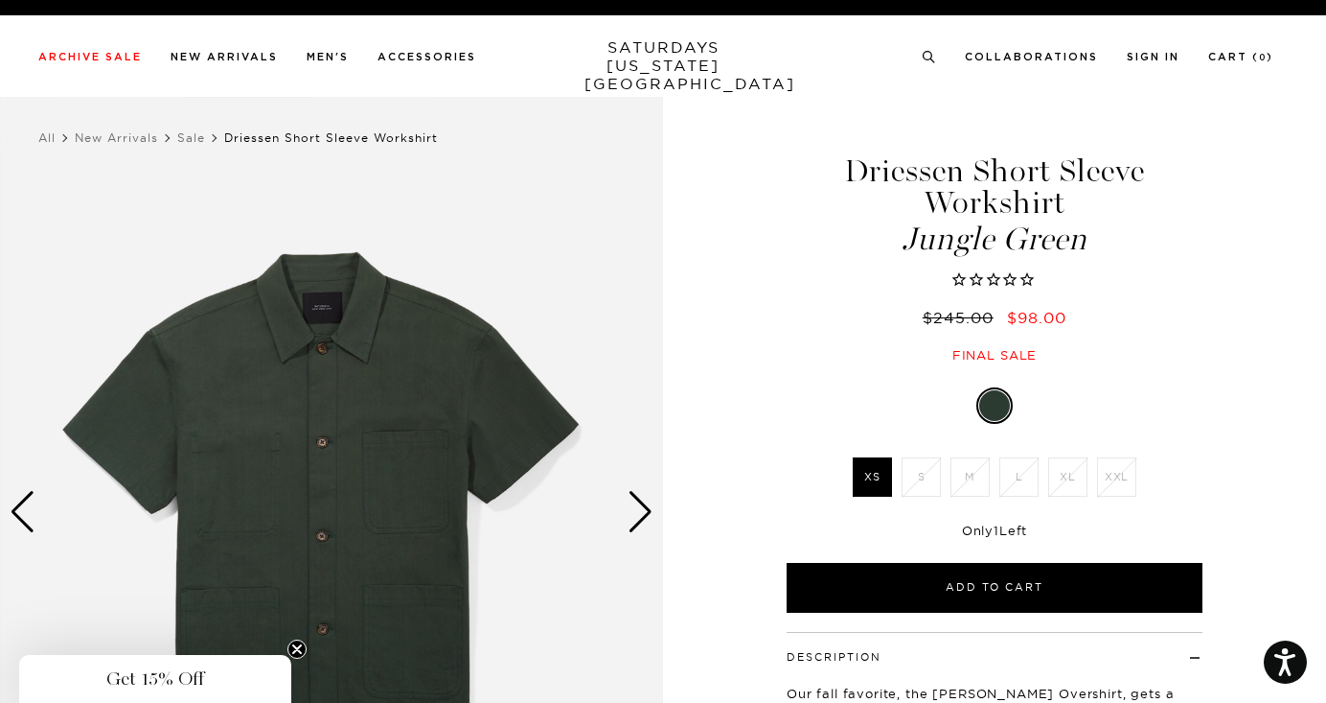
click at [634, 512] on div "Next slide" at bounding box center [641, 512] width 26 height 42
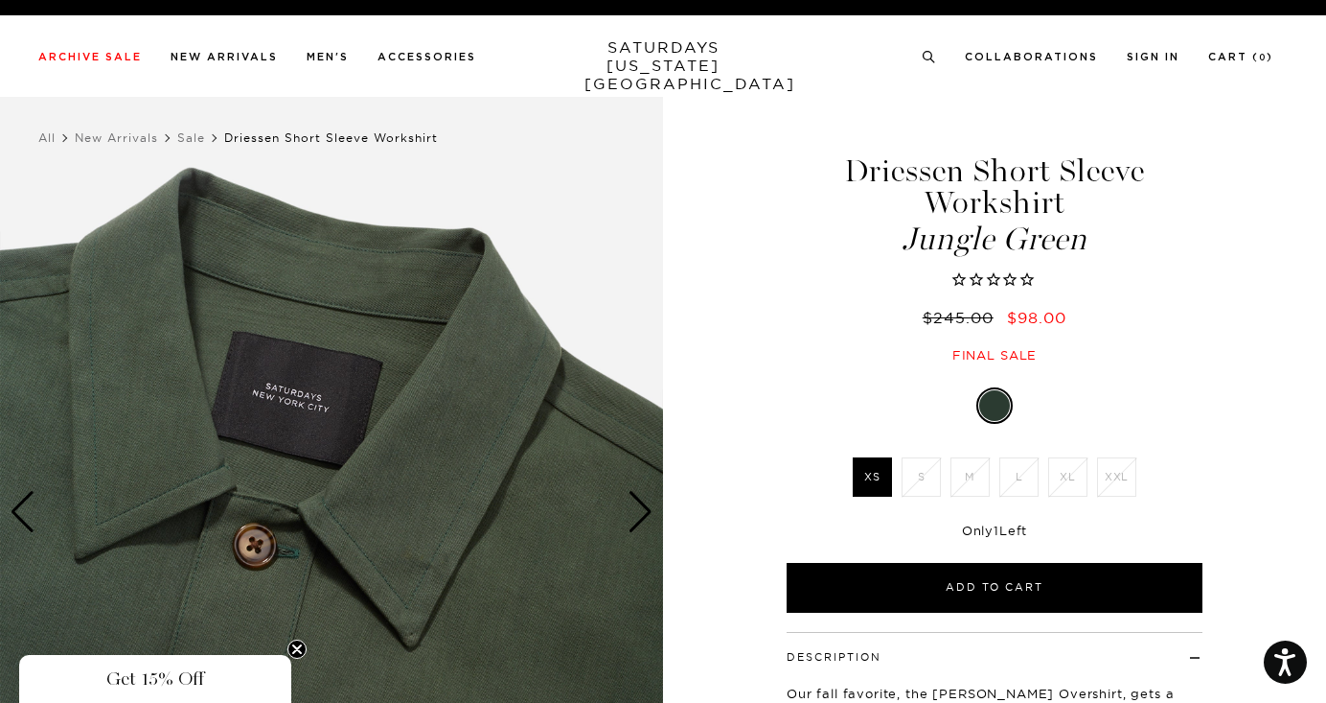
click at [634, 512] on div "Next slide" at bounding box center [641, 512] width 26 height 42
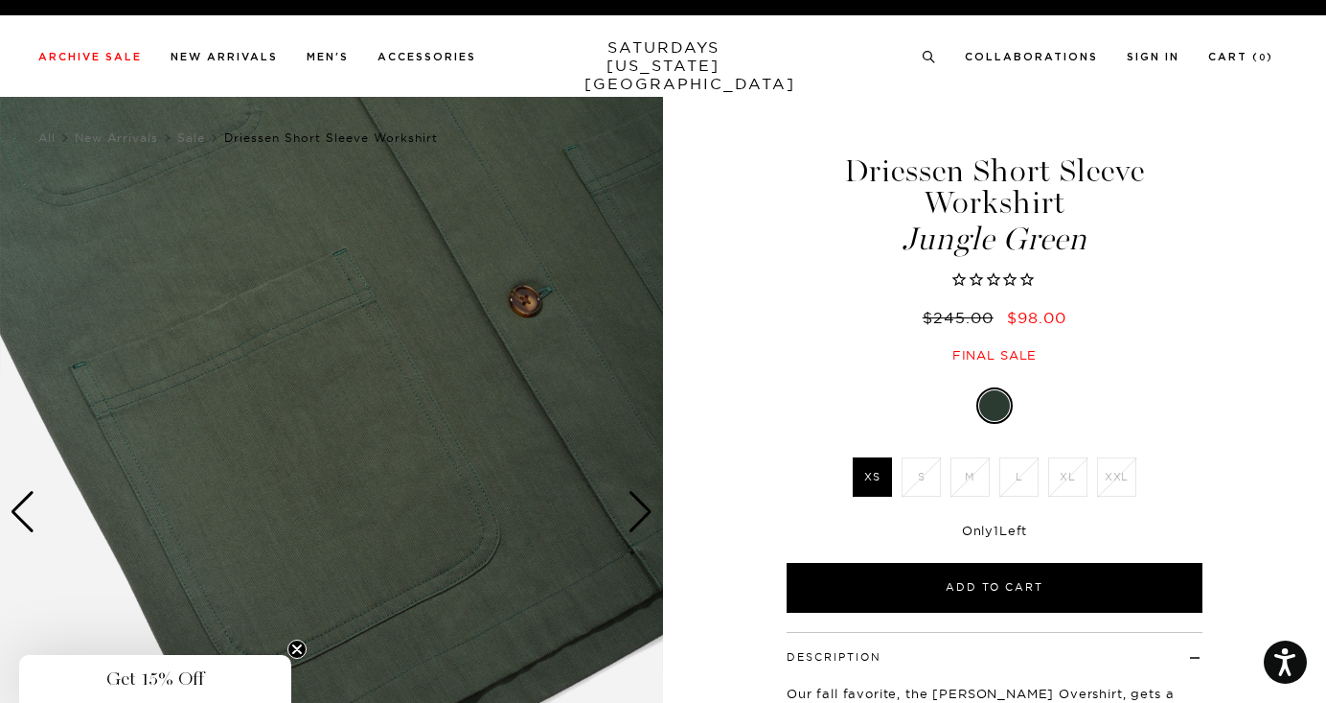
click at [634, 512] on div "Next slide" at bounding box center [641, 512] width 26 height 42
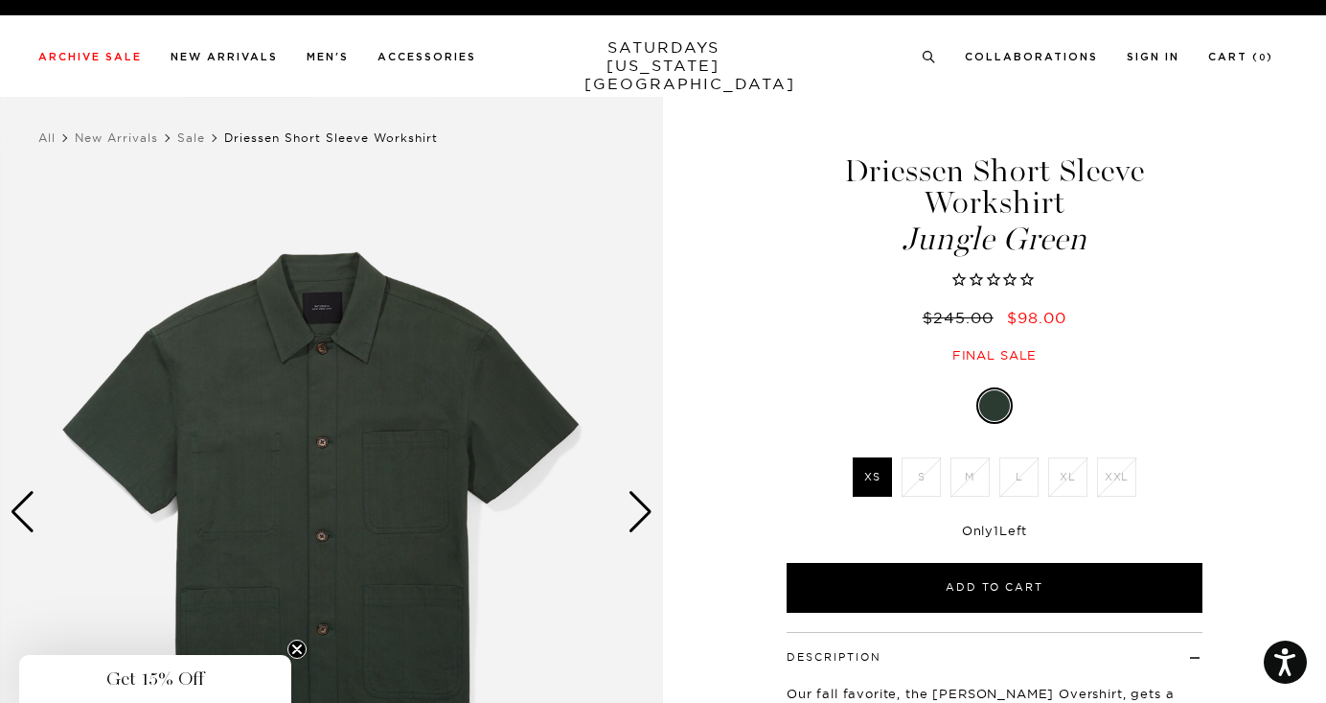
click at [634, 512] on div "Next slide" at bounding box center [641, 512] width 26 height 42
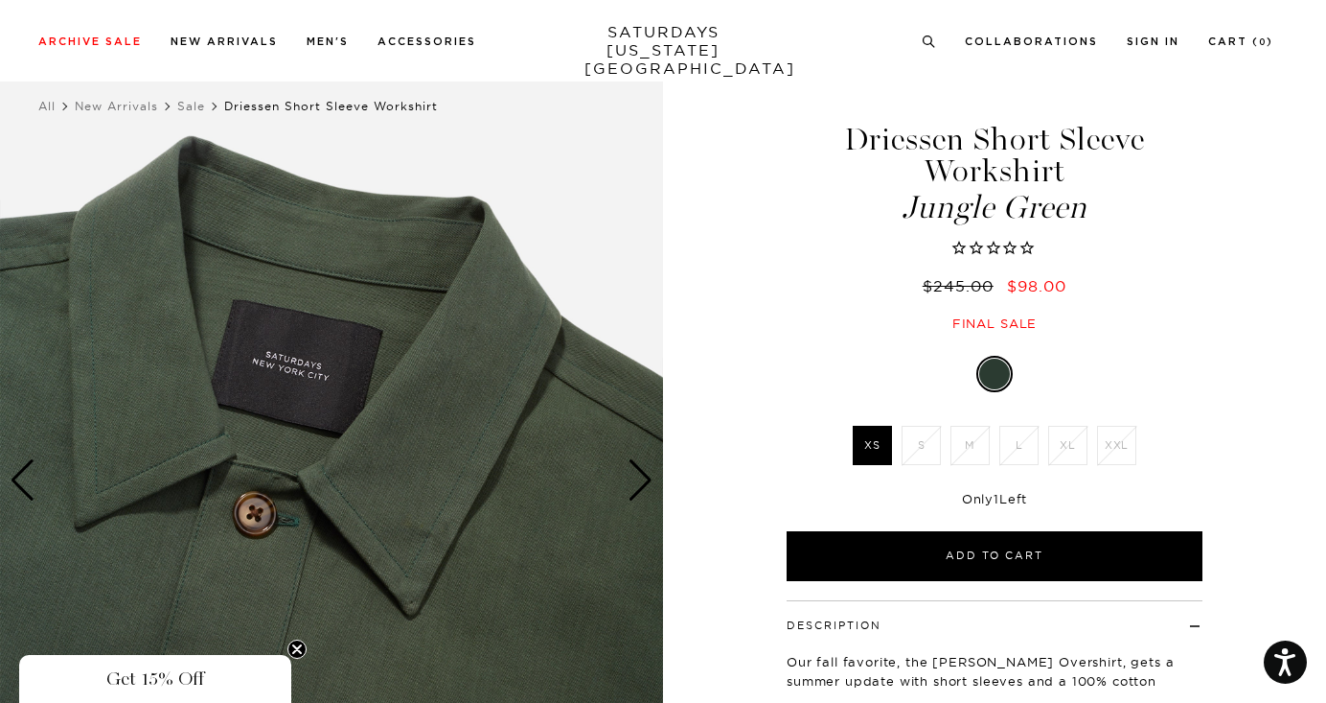
scroll to position [33, 0]
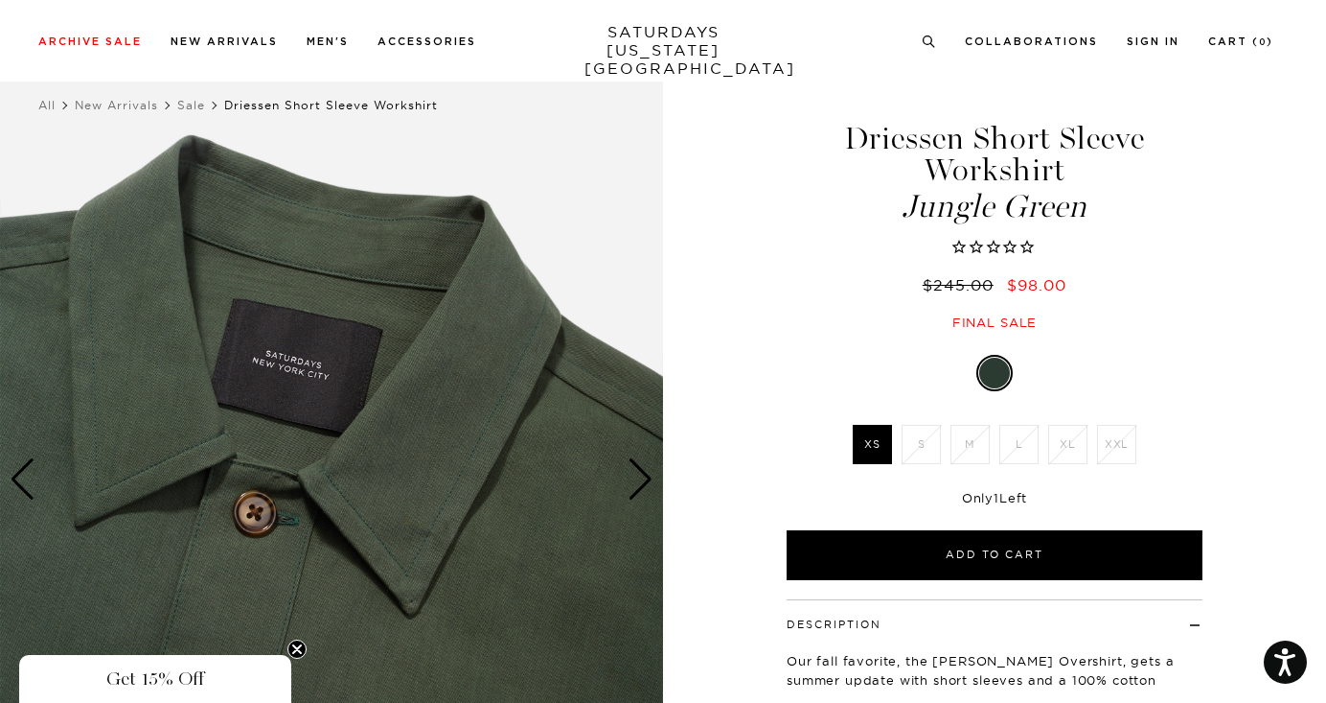
click at [632, 489] on div "Next slide" at bounding box center [641, 479] width 26 height 42
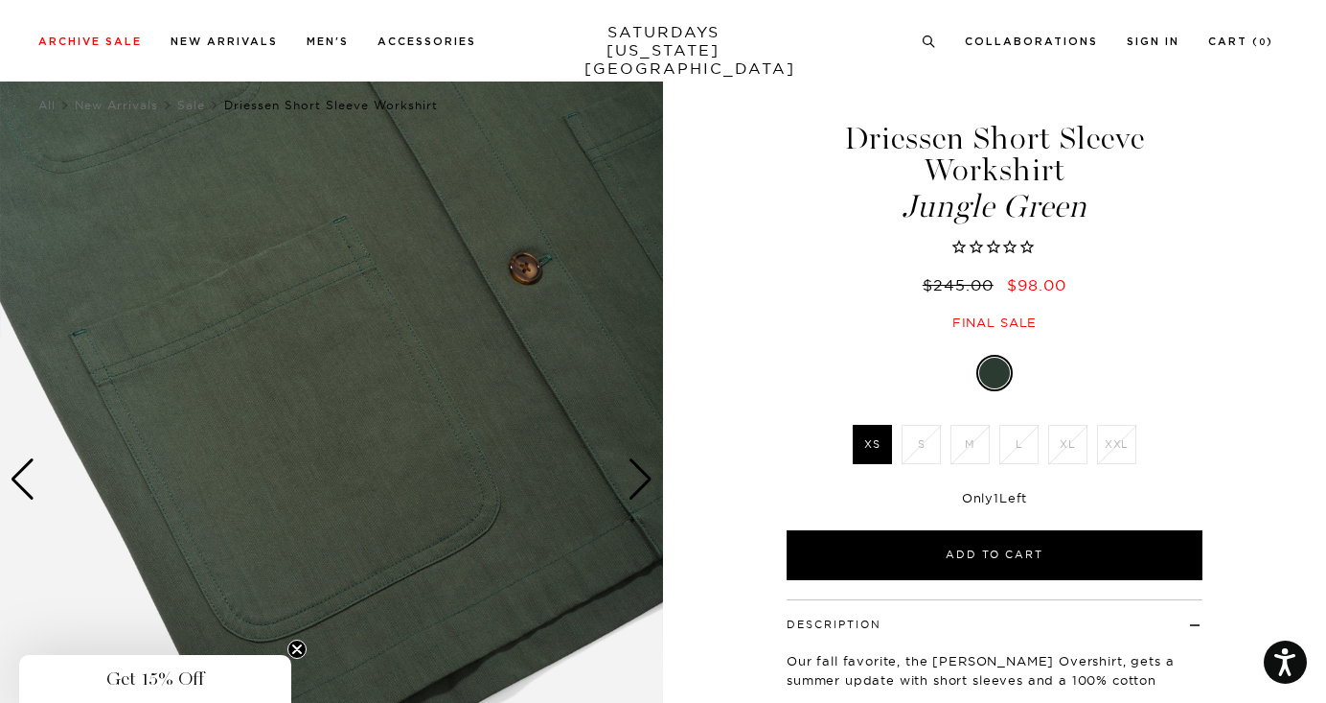
click at [632, 489] on div "Next slide" at bounding box center [641, 479] width 26 height 42
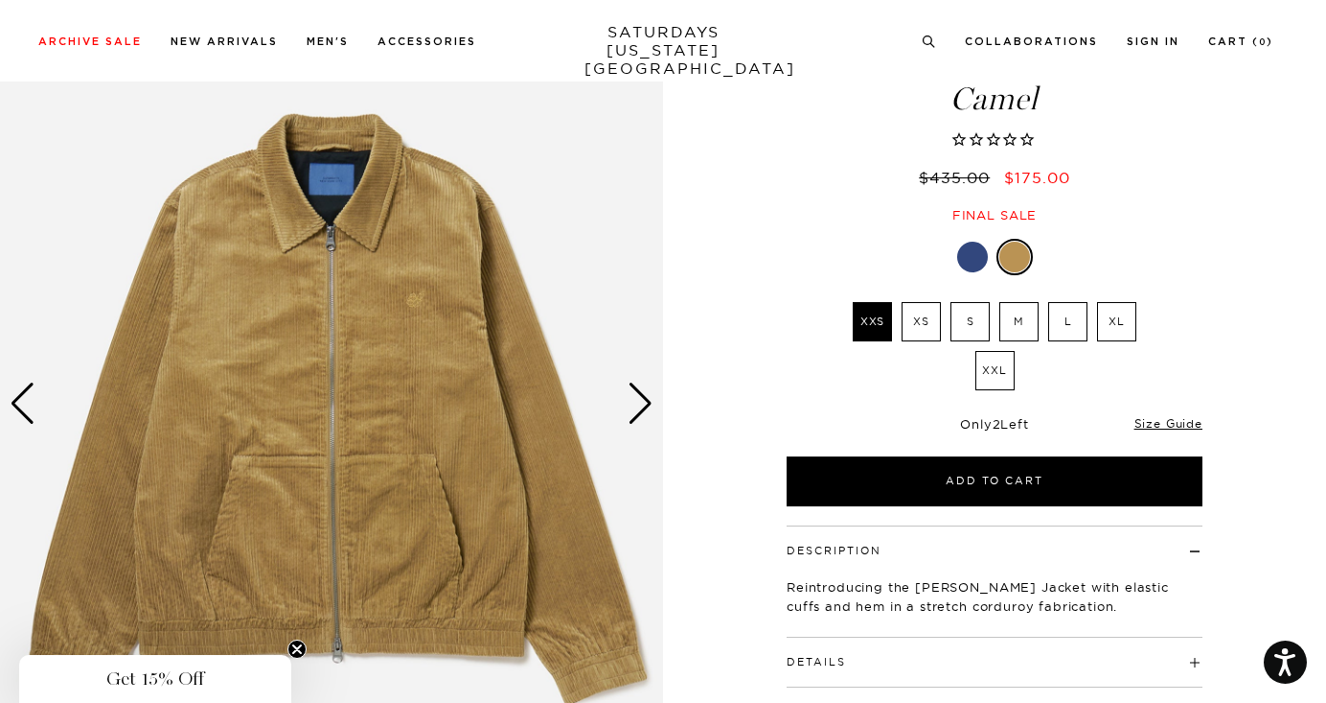
scroll to position [113, 0]
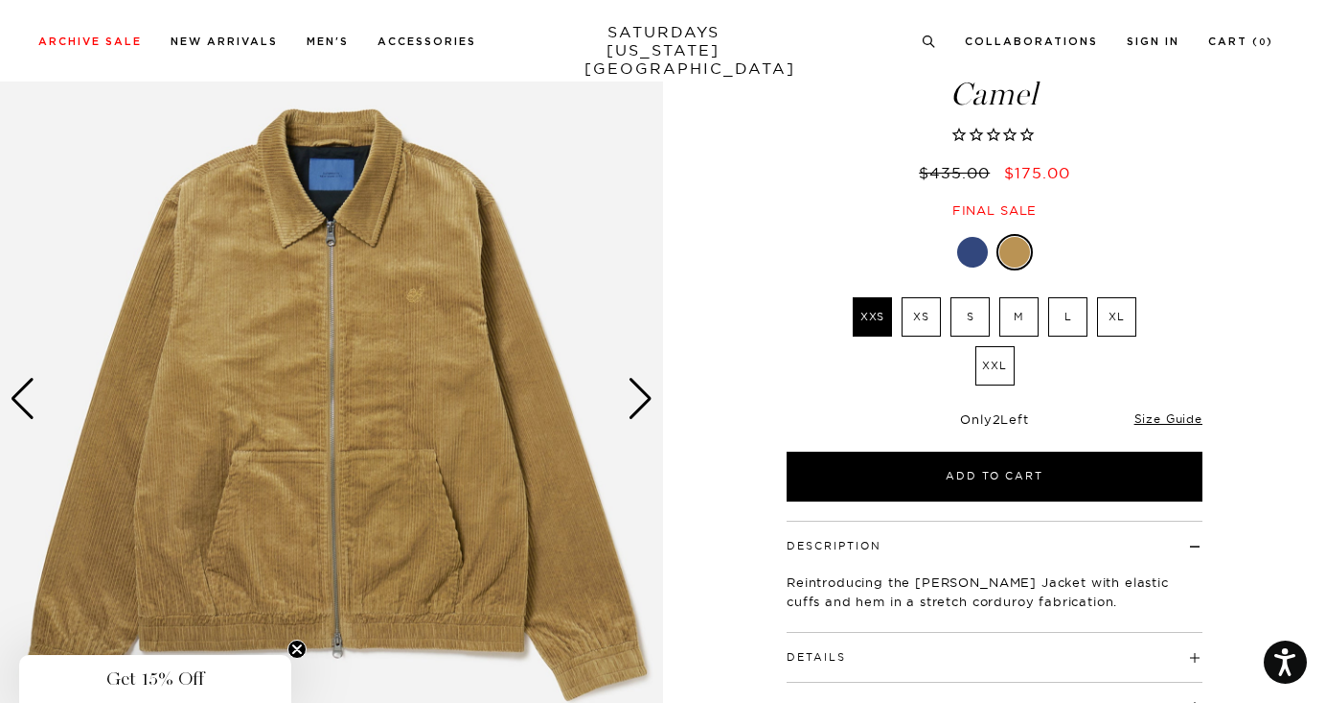
click at [646, 400] on div "Next slide" at bounding box center [641, 399] width 26 height 42
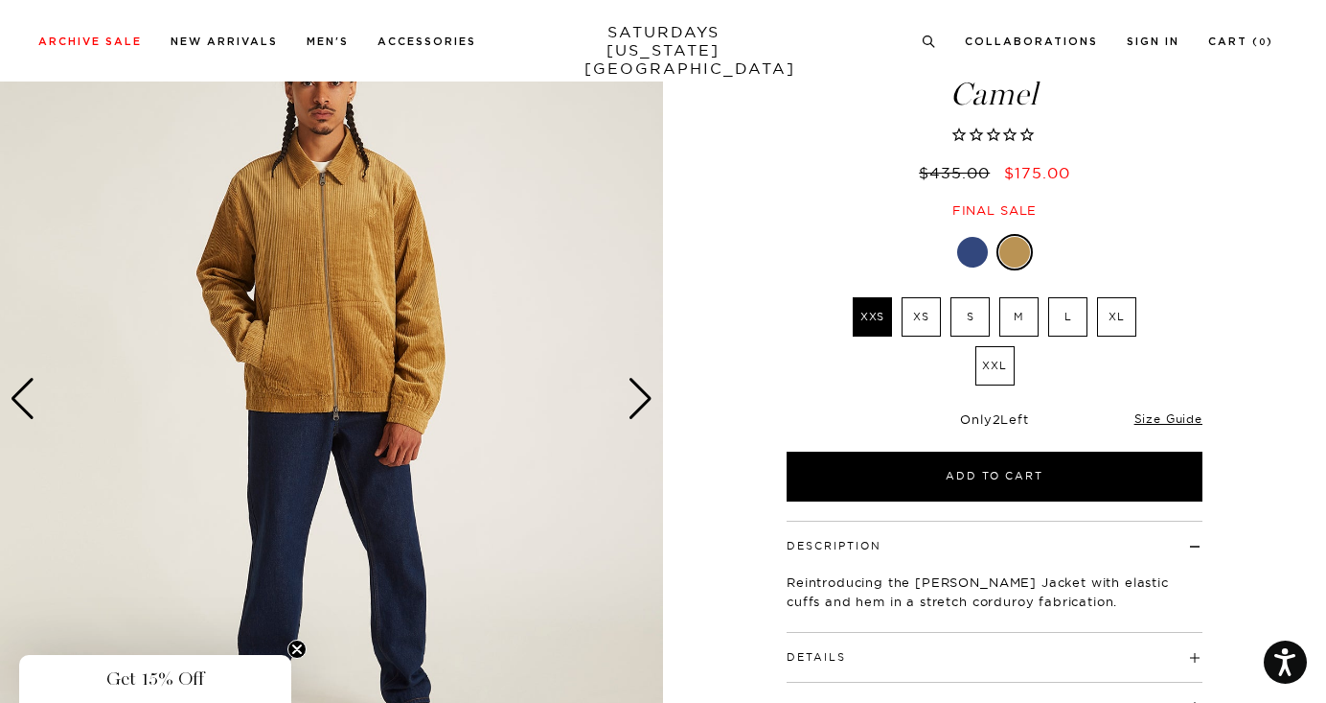
click at [646, 400] on div "Next slide" at bounding box center [641, 399] width 26 height 42
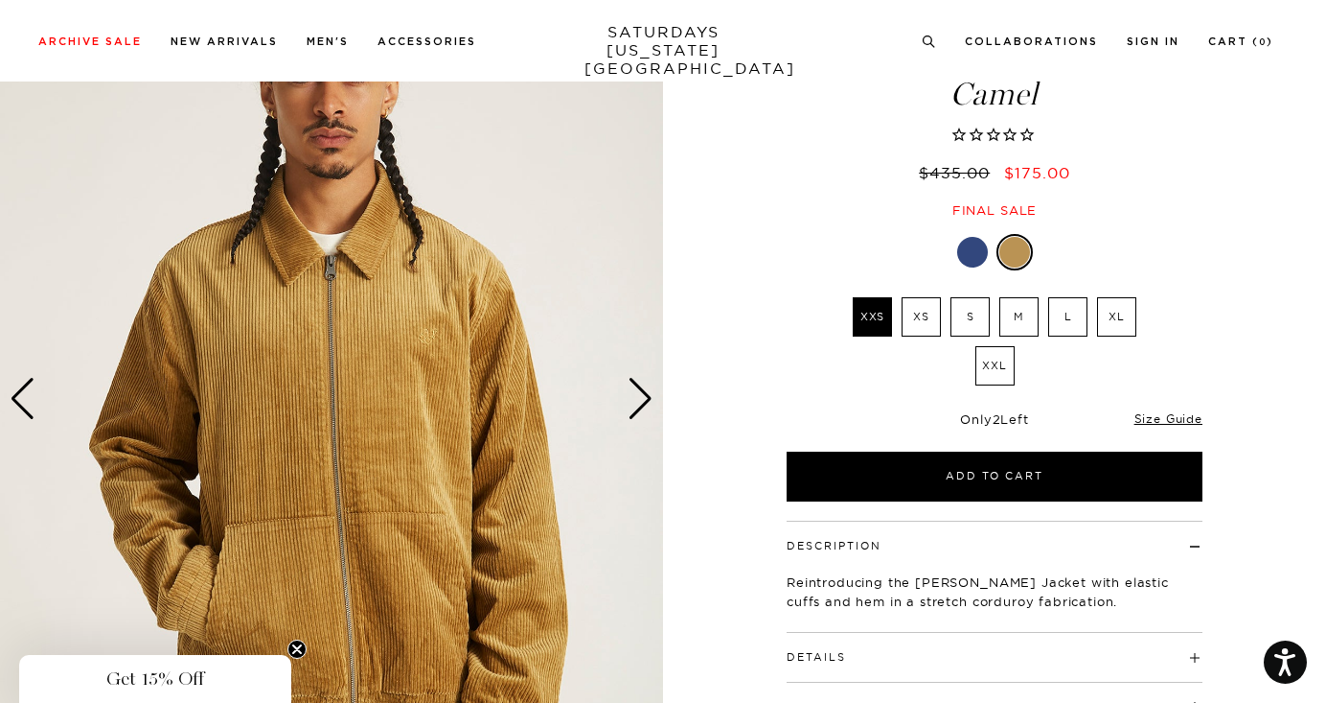
click at [646, 400] on div "Next slide" at bounding box center [641, 399] width 26 height 42
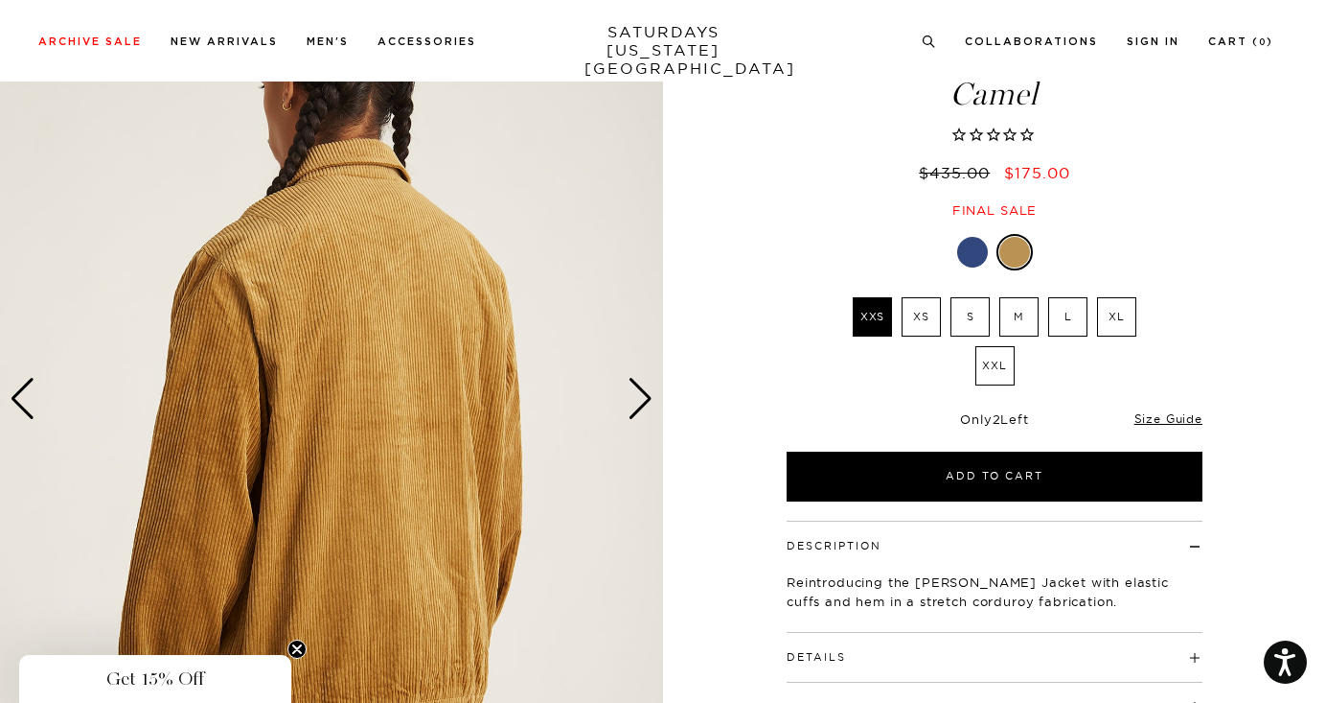
click at [646, 400] on div "Next slide" at bounding box center [641, 399] width 26 height 42
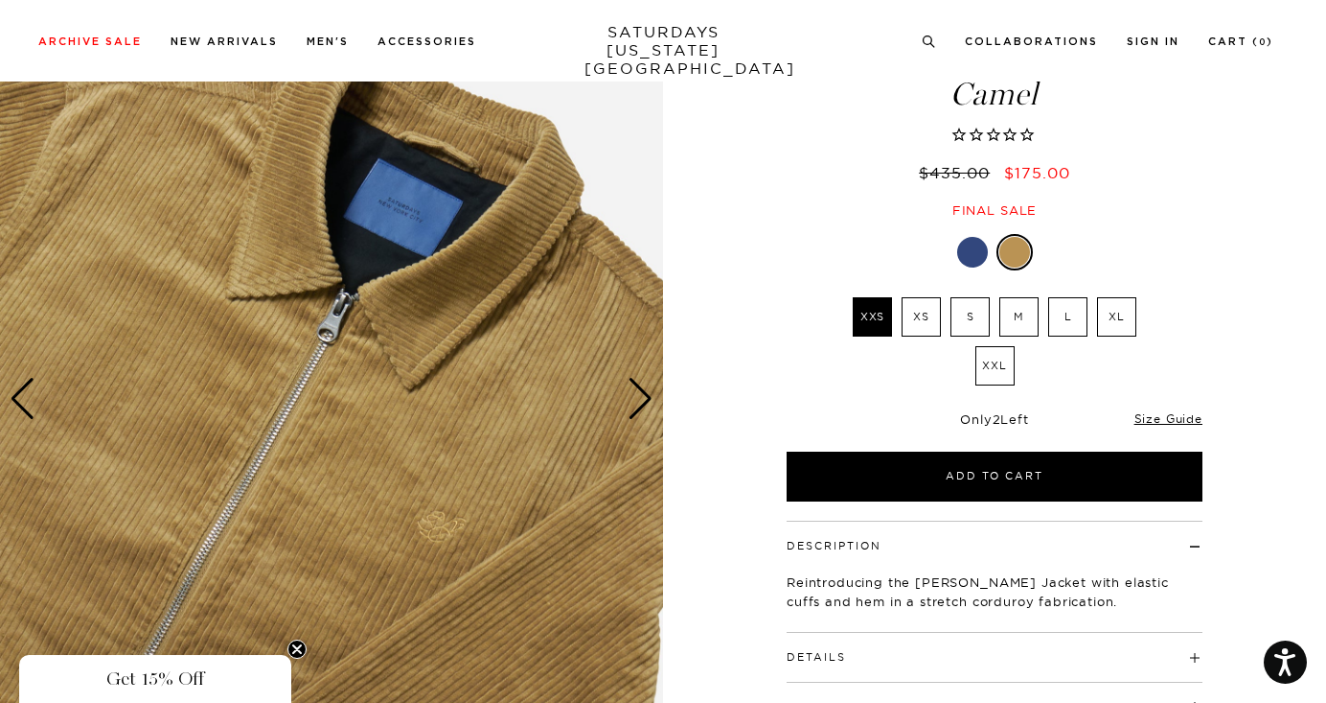
click at [646, 400] on div "Next slide" at bounding box center [641, 399] width 26 height 42
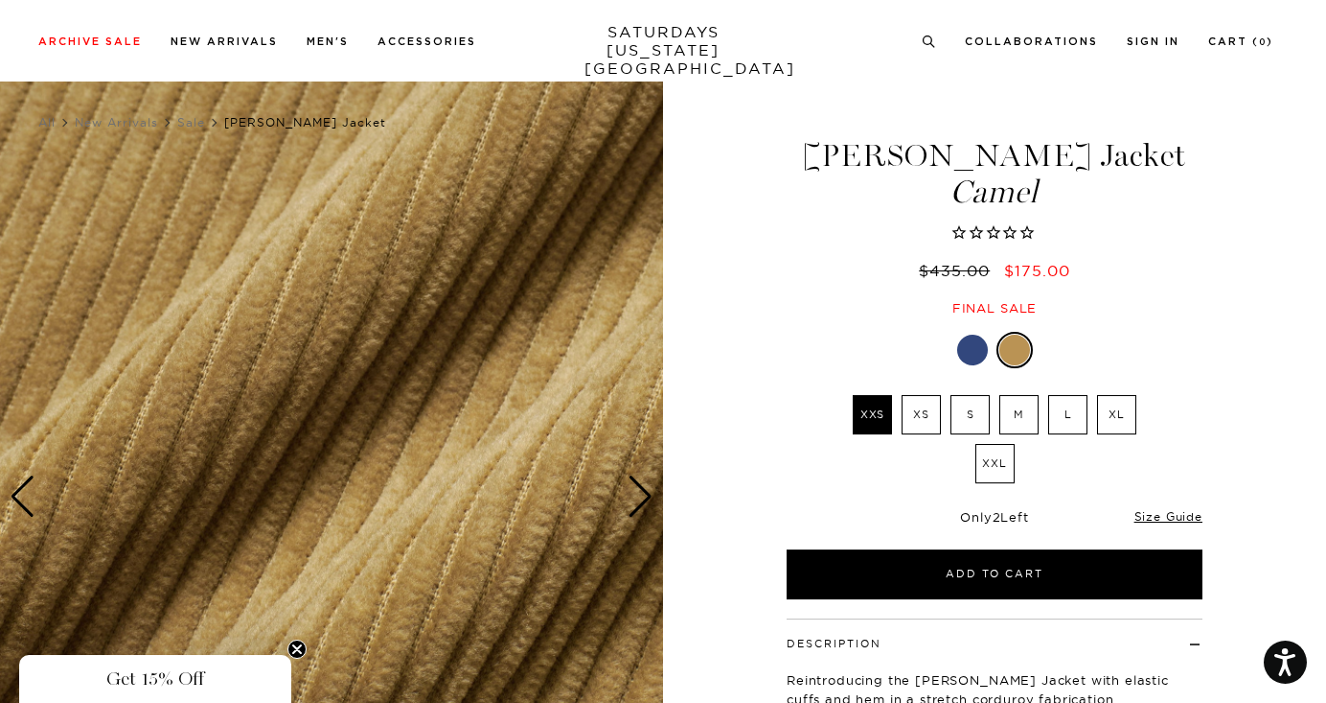
scroll to position [12, 0]
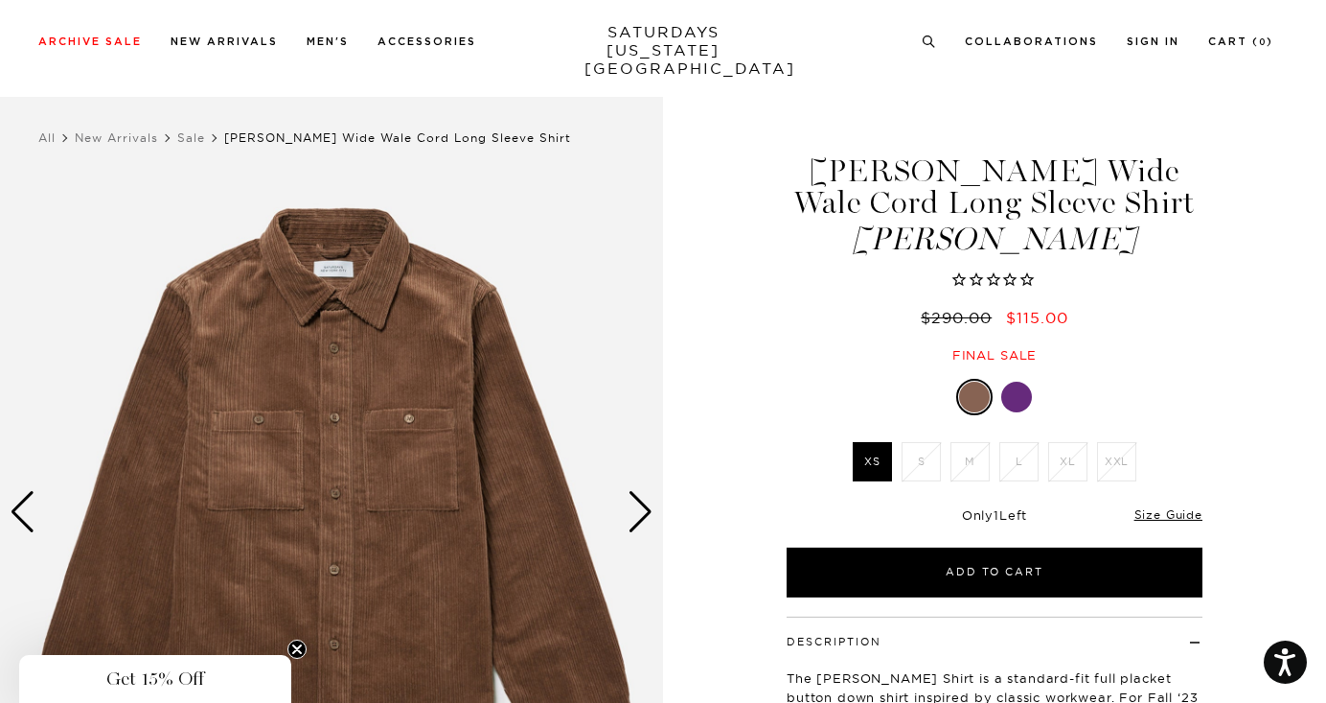
scroll to position [154, 0]
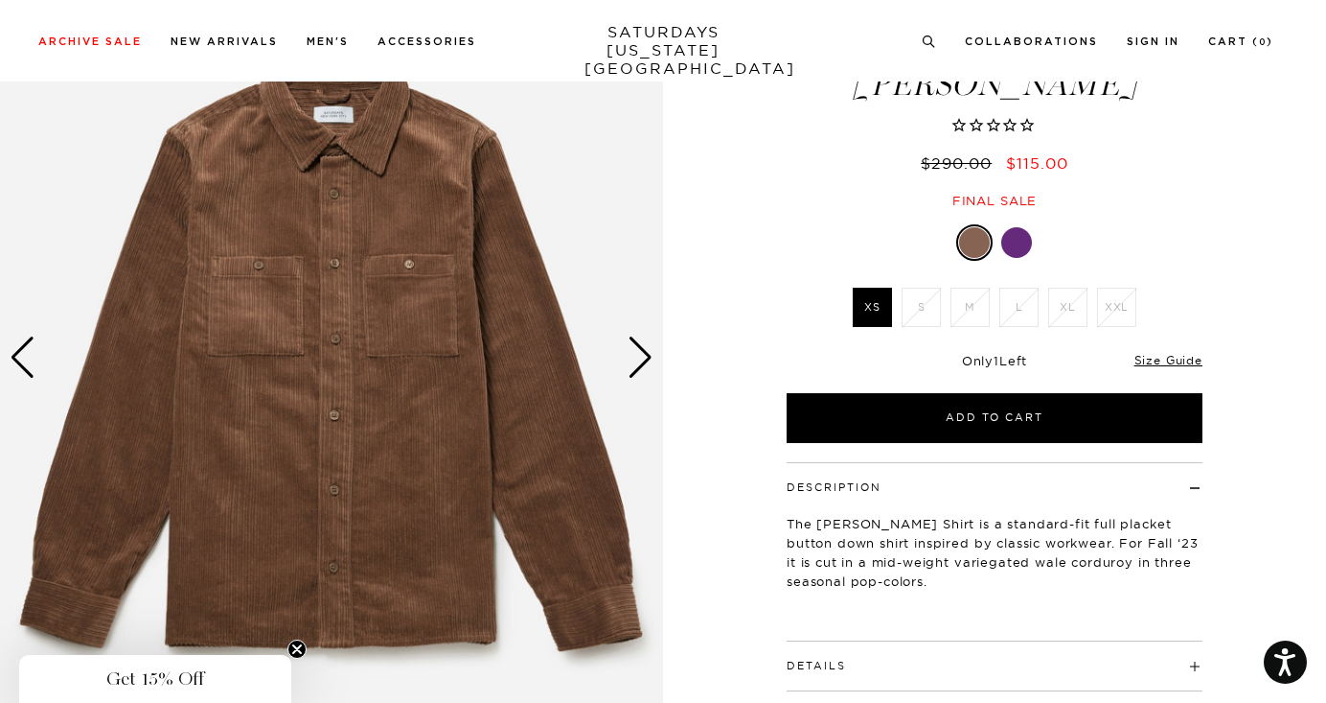
click at [631, 369] on div "Next slide" at bounding box center [641, 357] width 26 height 42
click at [643, 359] on div "Next slide" at bounding box center [641, 357] width 26 height 42
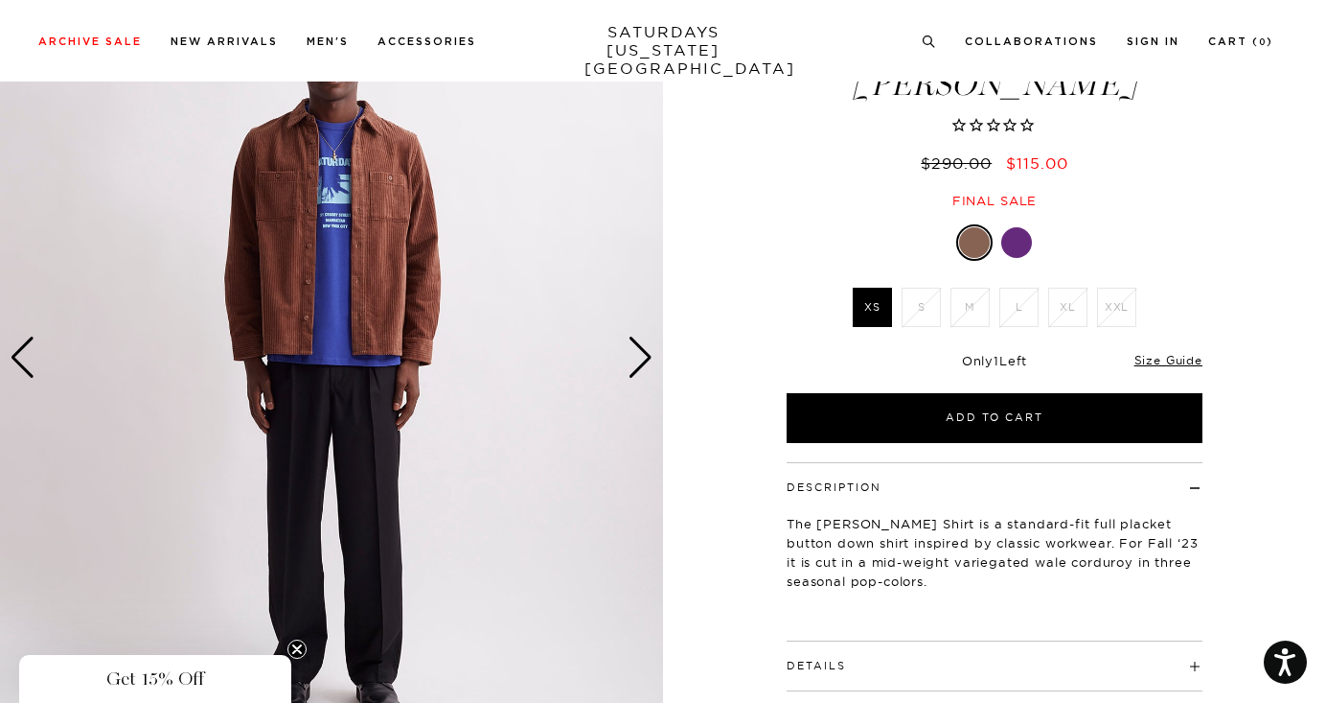
click at [642, 354] on div "Next slide" at bounding box center [641, 357] width 26 height 42
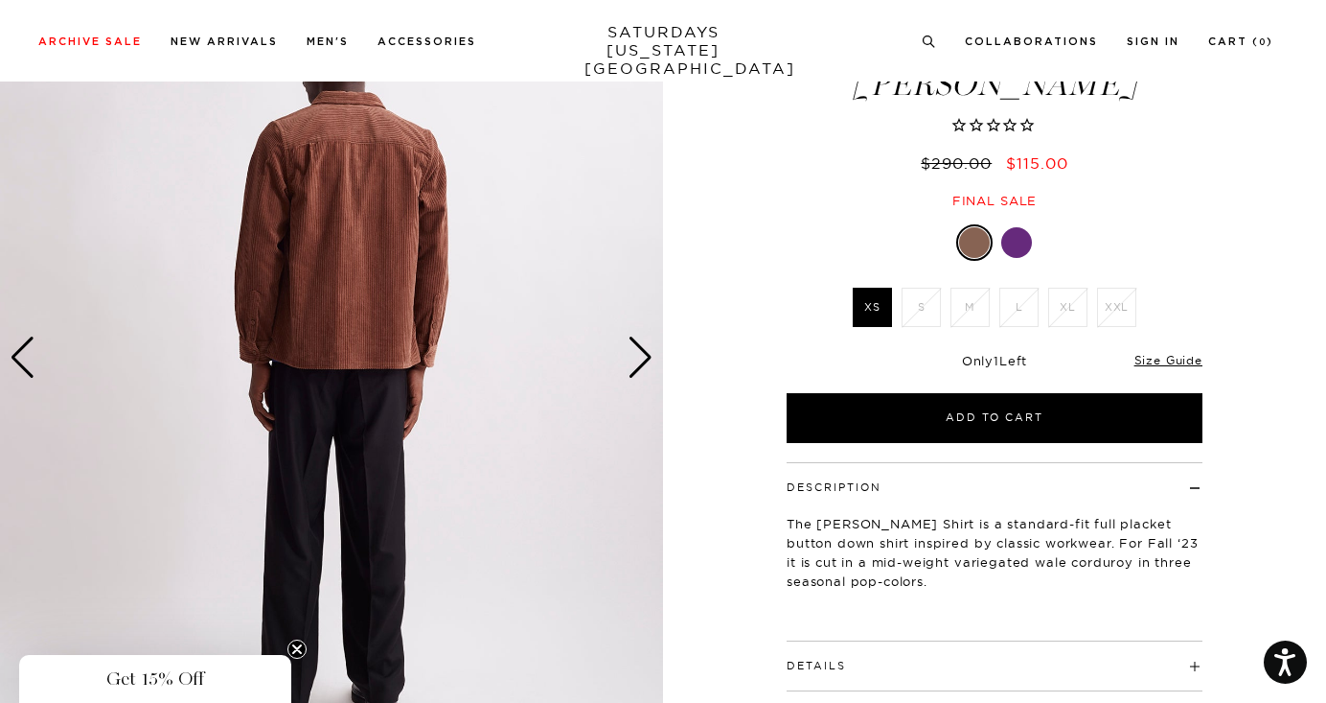
click at [642, 354] on div "Next slide" at bounding box center [641, 357] width 26 height 42
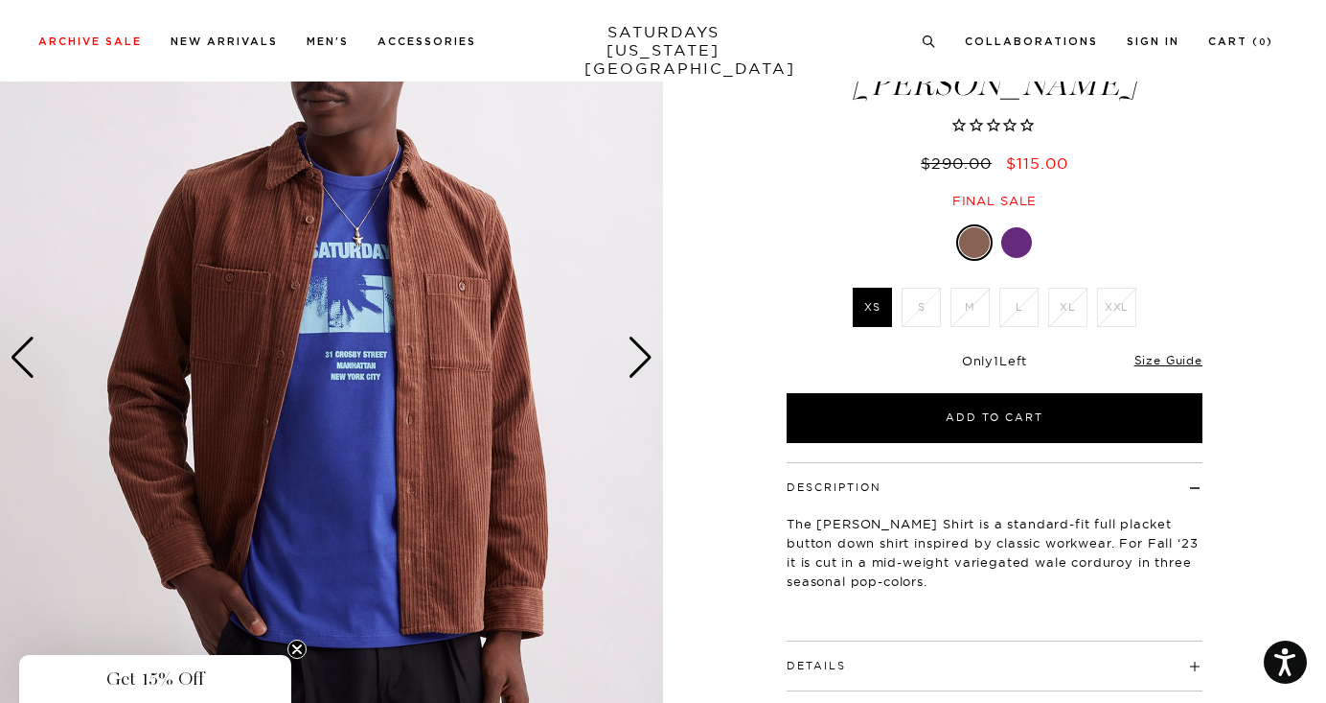
click at [642, 354] on div "Next slide" at bounding box center [641, 357] width 26 height 42
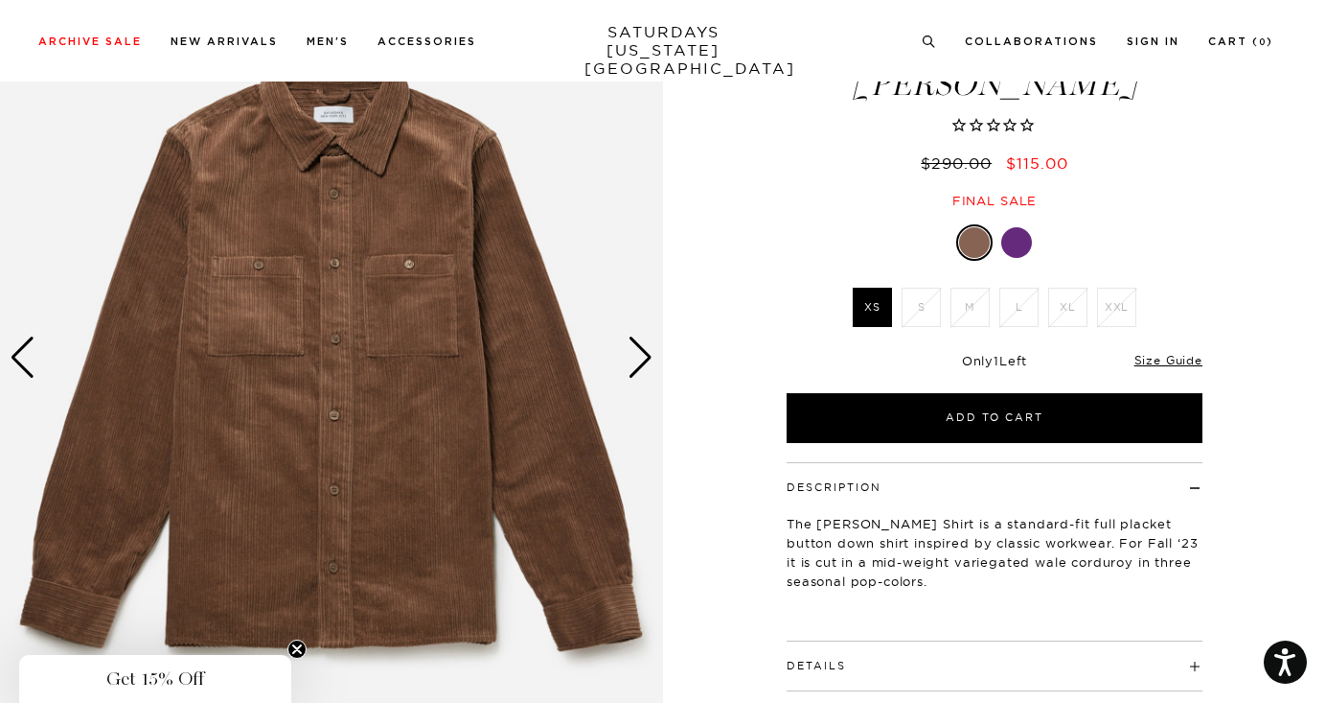
click at [642, 354] on div "Next slide" at bounding box center [641, 357] width 26 height 42
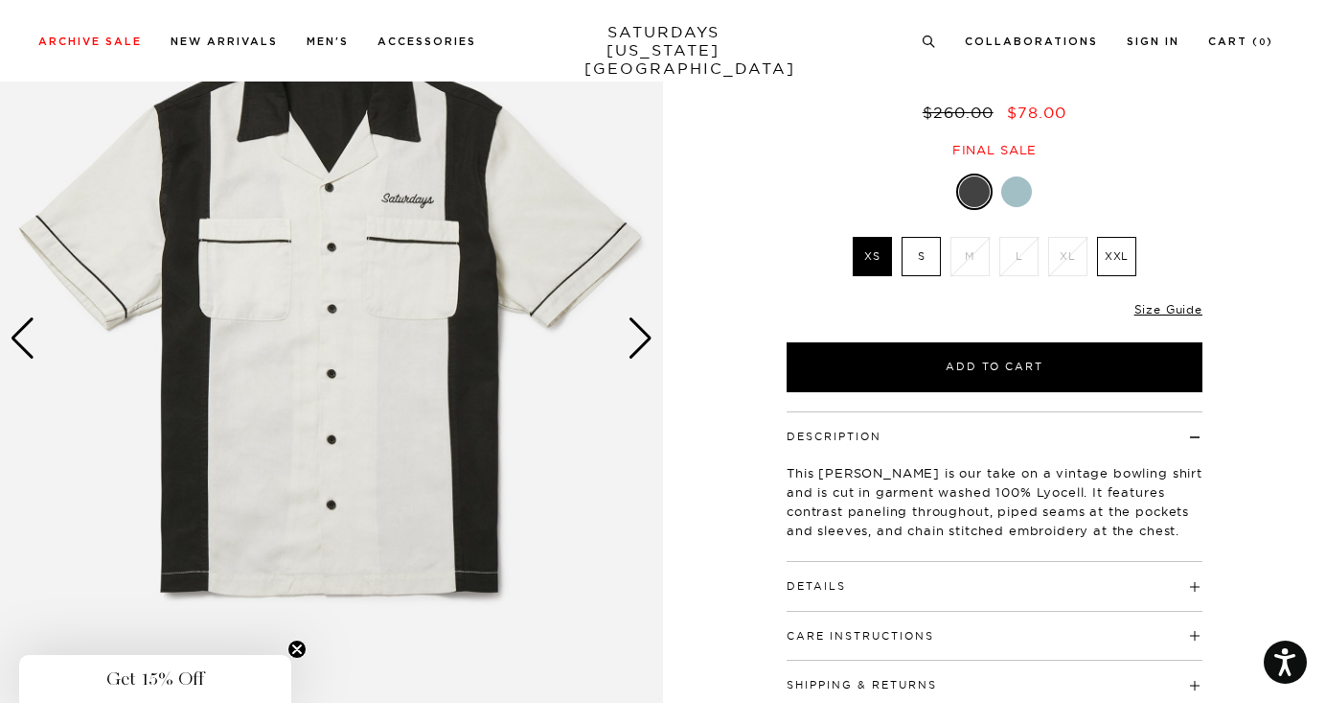
scroll to position [207, 0]
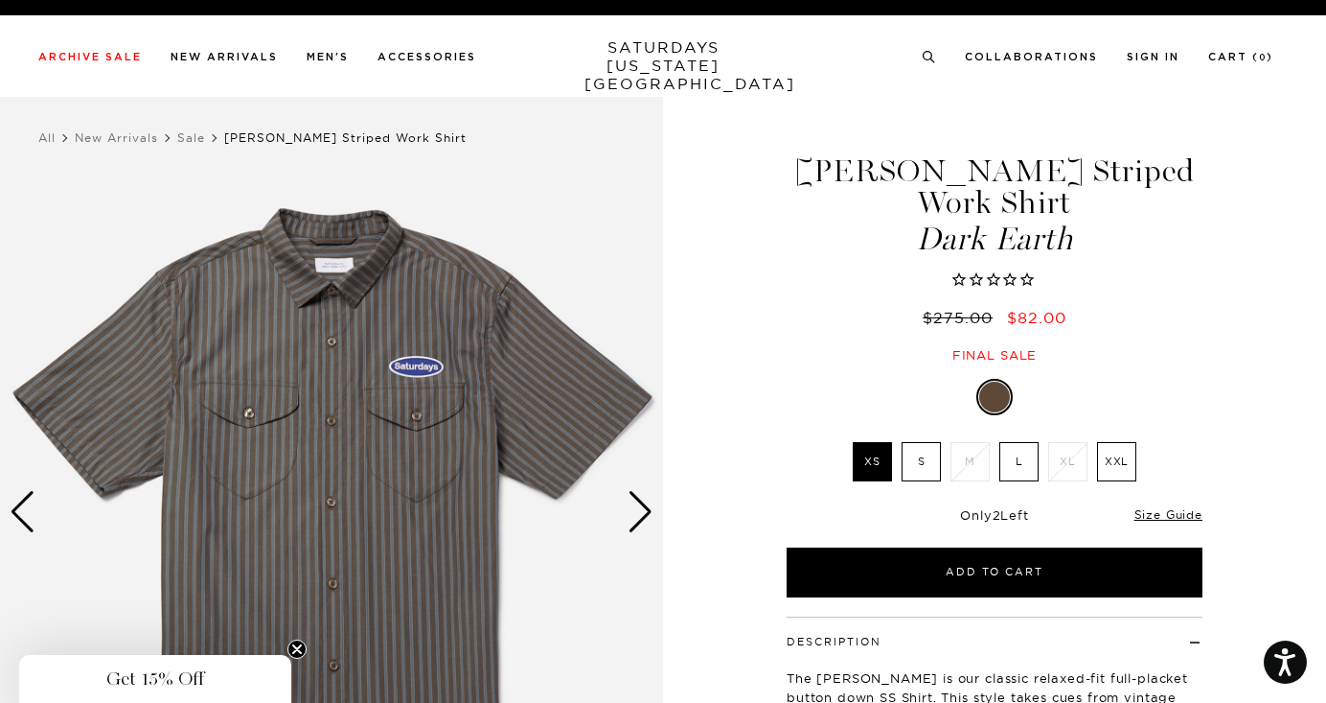
click at [648, 511] on div "Next slide" at bounding box center [641, 512] width 26 height 42
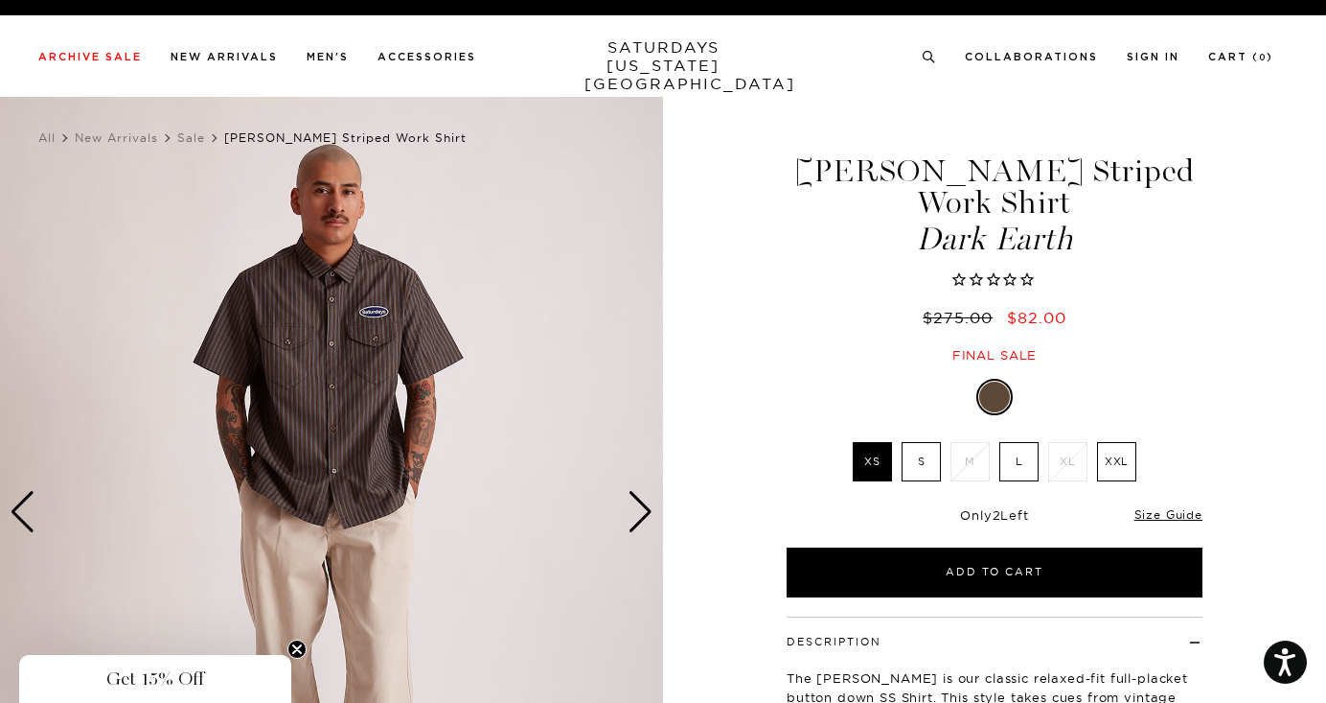
click at [643, 512] on div "Next slide" at bounding box center [641, 512] width 26 height 42
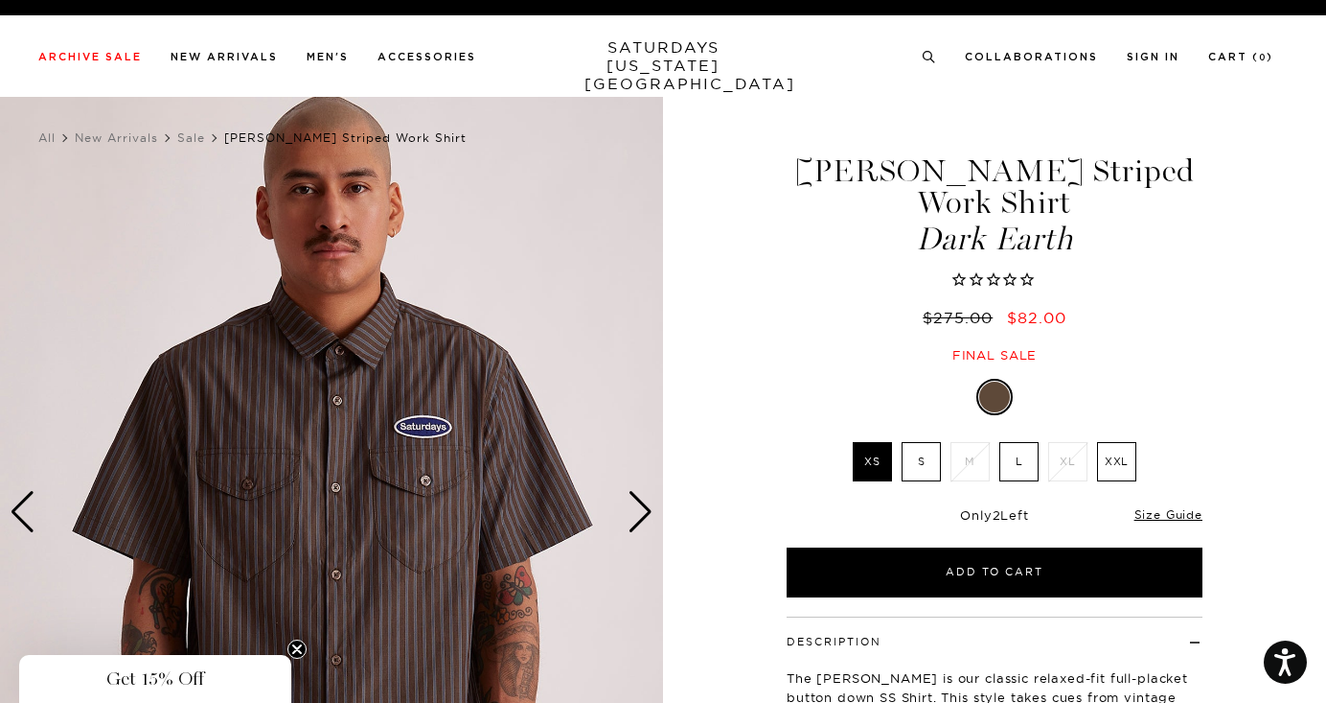
click at [643, 512] on div "Next slide" at bounding box center [641, 512] width 26 height 42
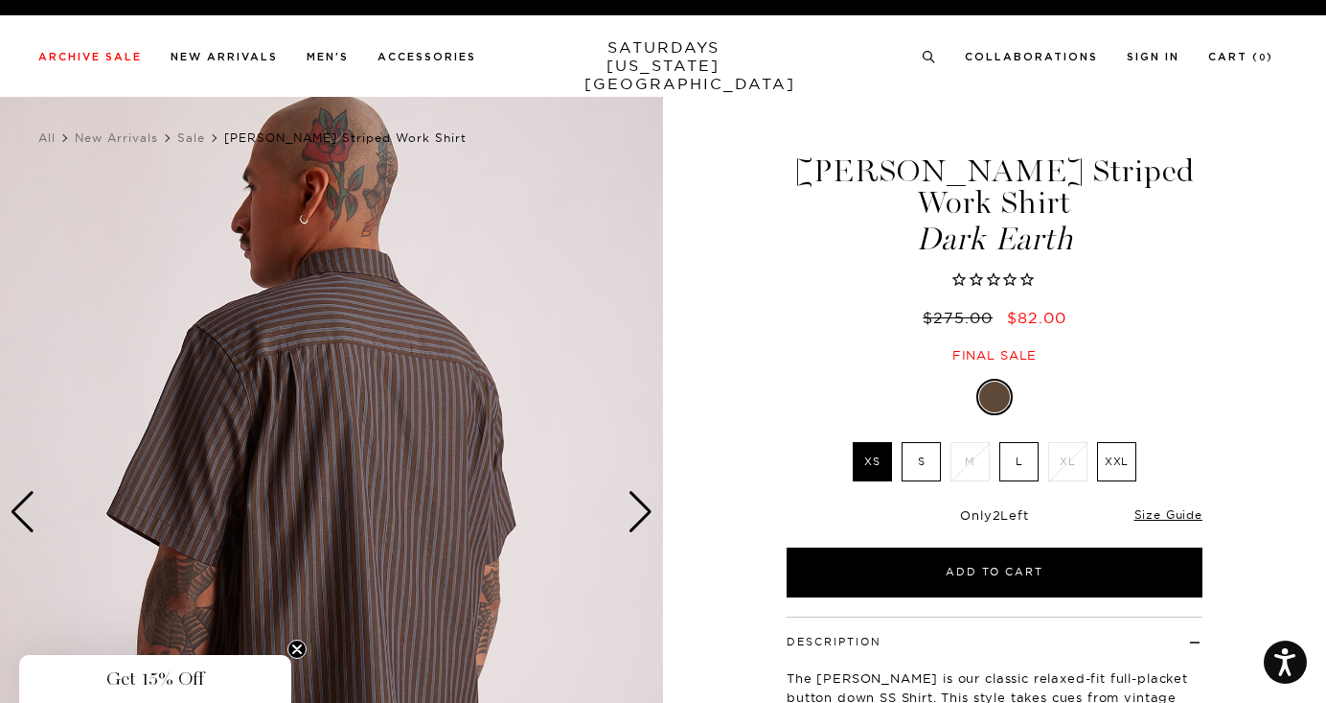
click at [643, 512] on div "Next slide" at bounding box center [641, 512] width 26 height 42
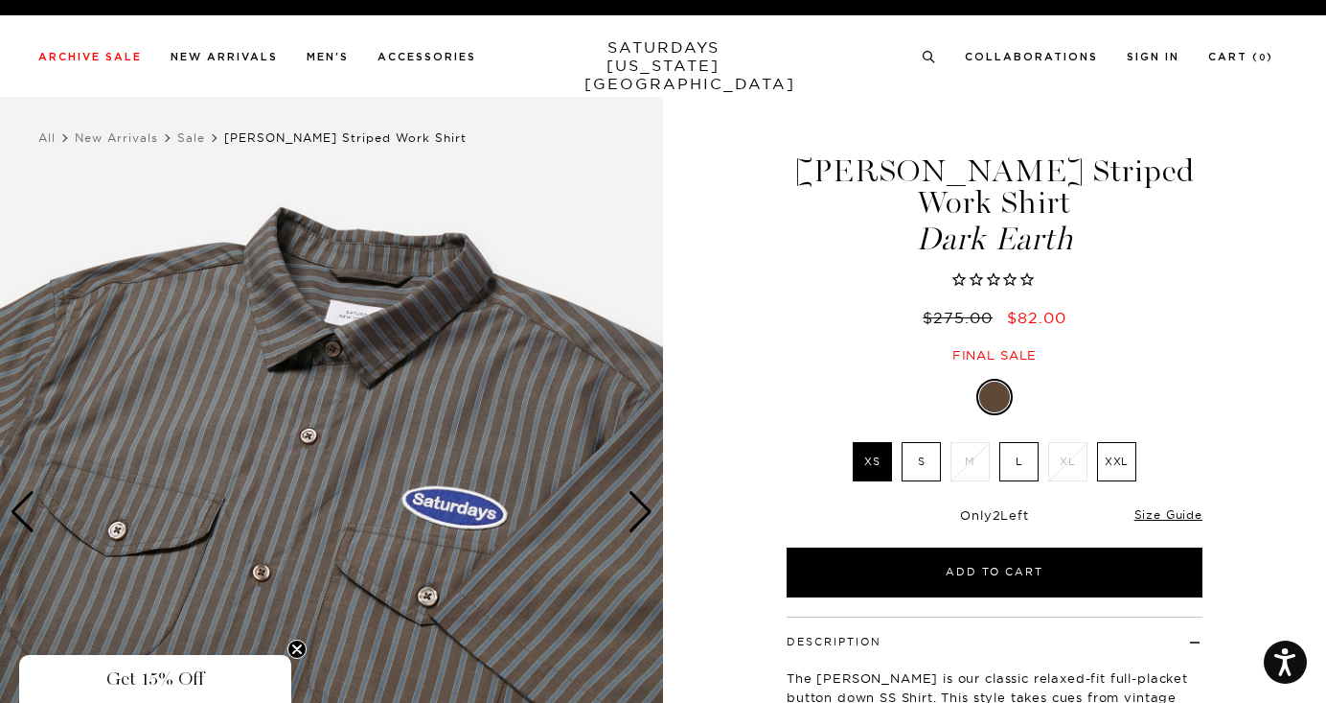
click at [643, 512] on div "Next slide" at bounding box center [641, 512] width 26 height 42
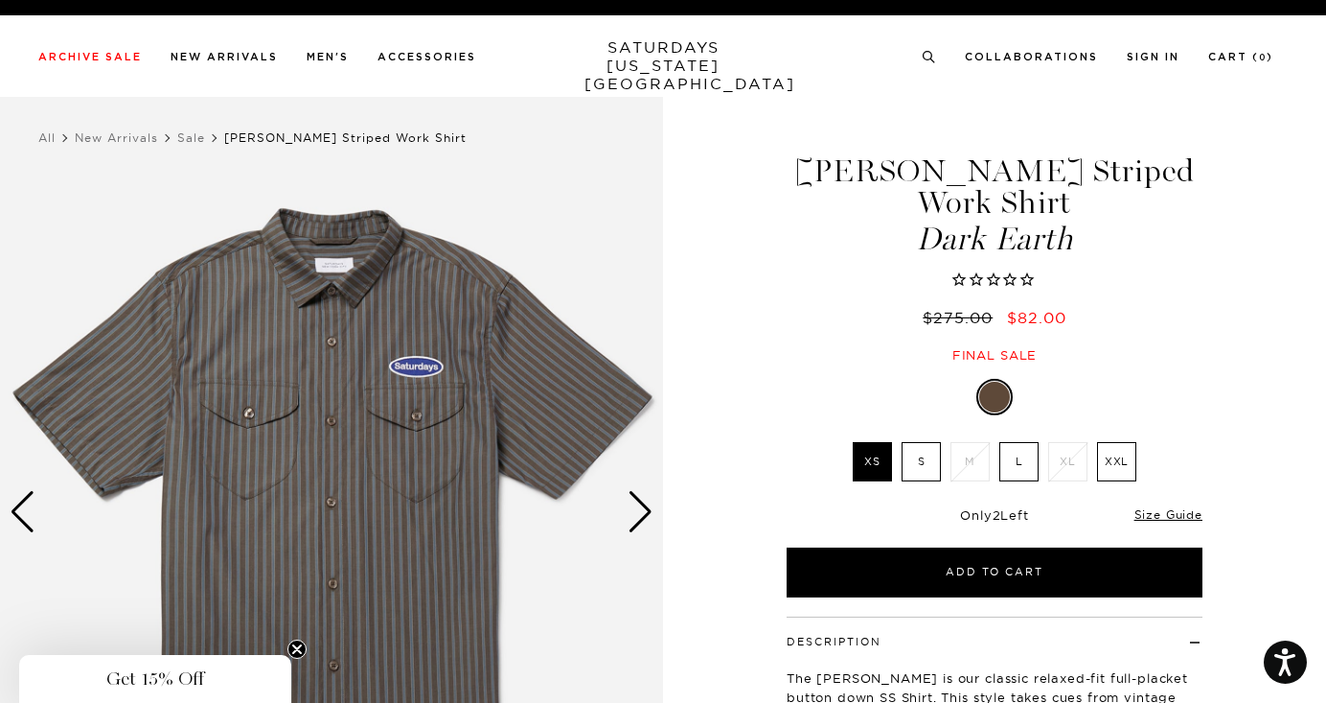
click at [643, 512] on div "Next slide" at bounding box center [641, 512] width 26 height 42
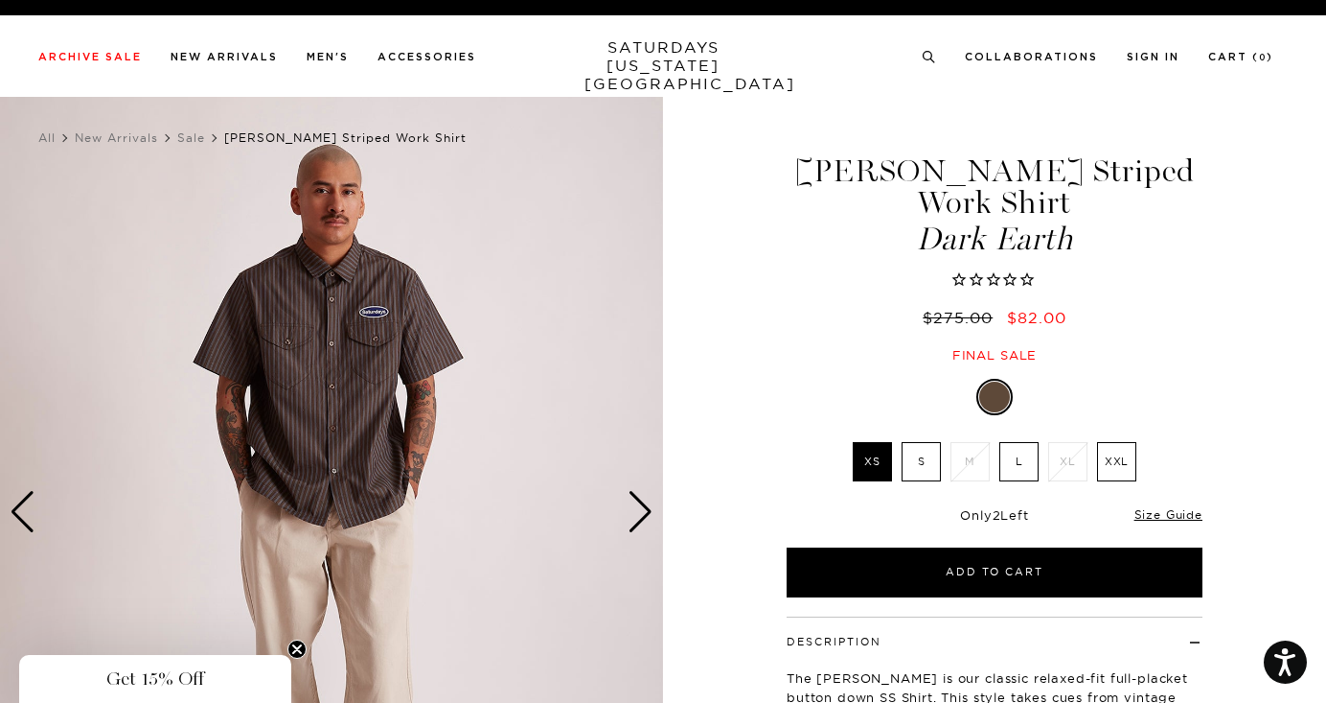
click at [643, 512] on div "Next slide" at bounding box center [641, 512] width 26 height 42
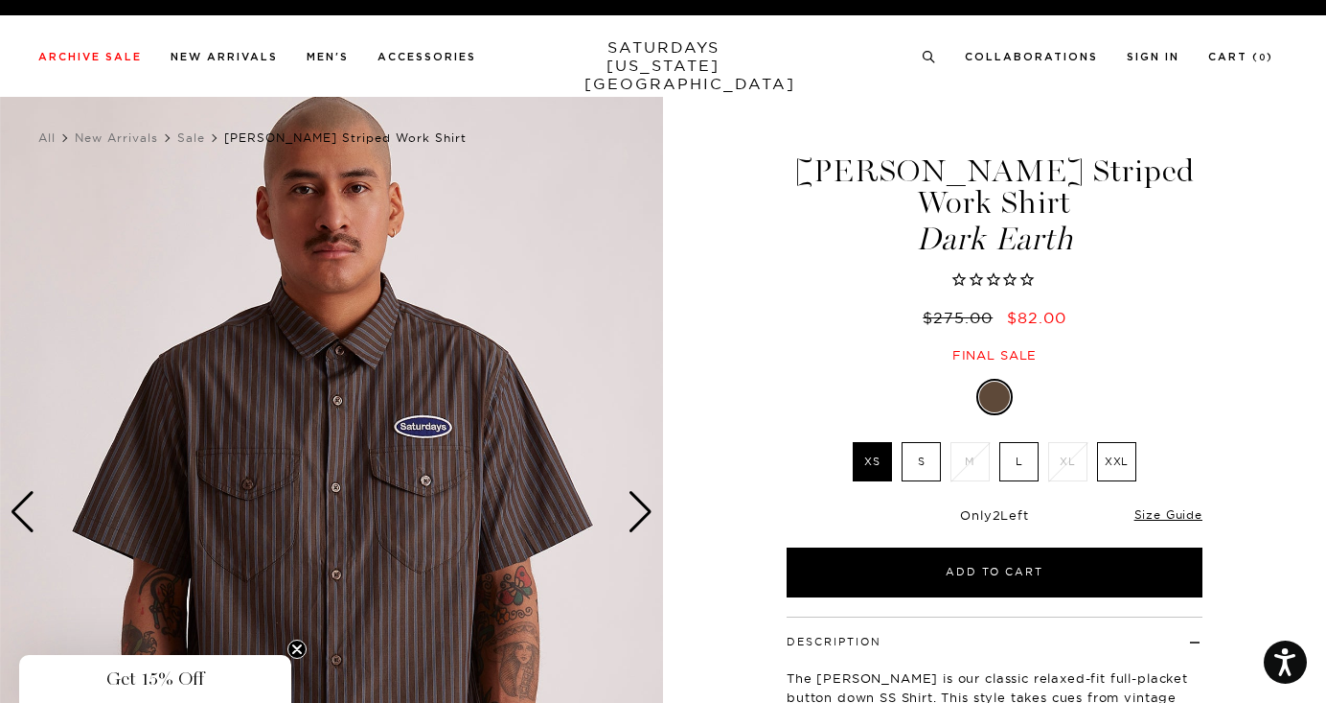
click at [638, 517] on div "Next slide" at bounding box center [641, 512] width 26 height 42
click at [640, 517] on div "Next slide" at bounding box center [641, 512] width 26 height 42
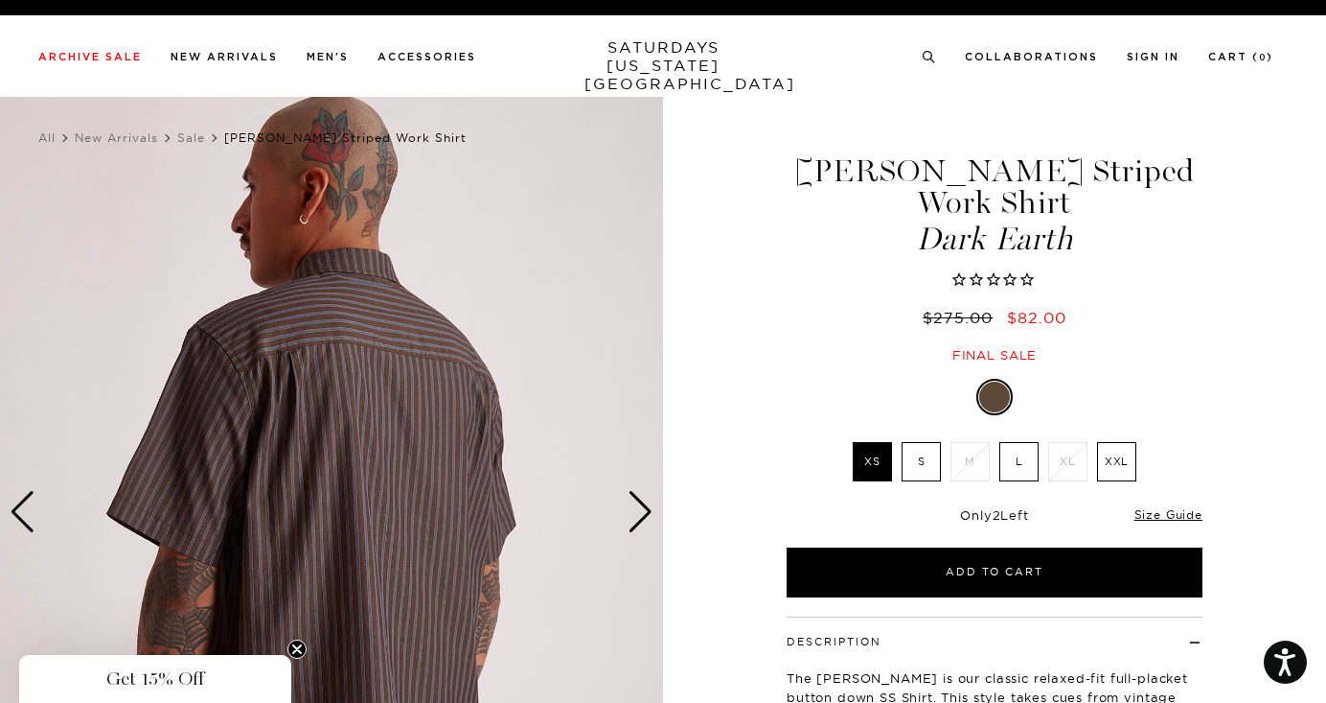
click at [640, 517] on div "Next slide" at bounding box center [641, 512] width 26 height 42
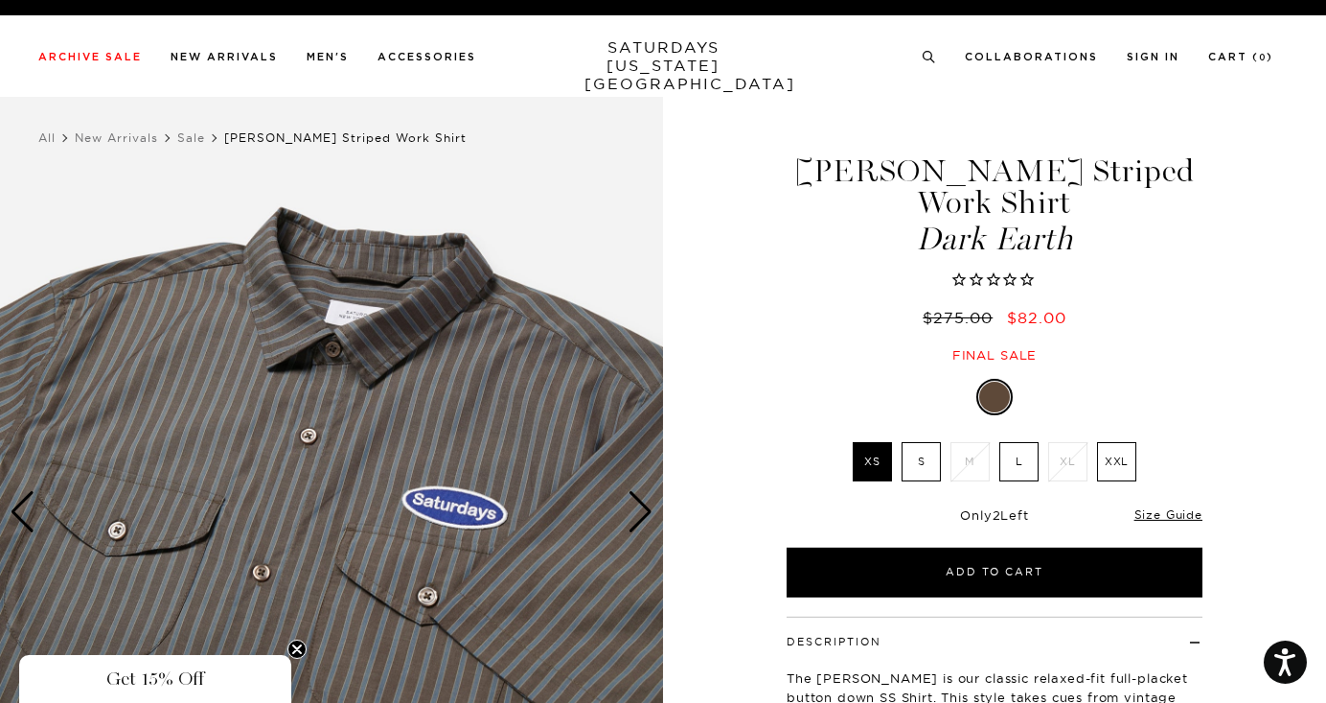
click at [640, 517] on div "Next slide" at bounding box center [641, 512] width 26 height 42
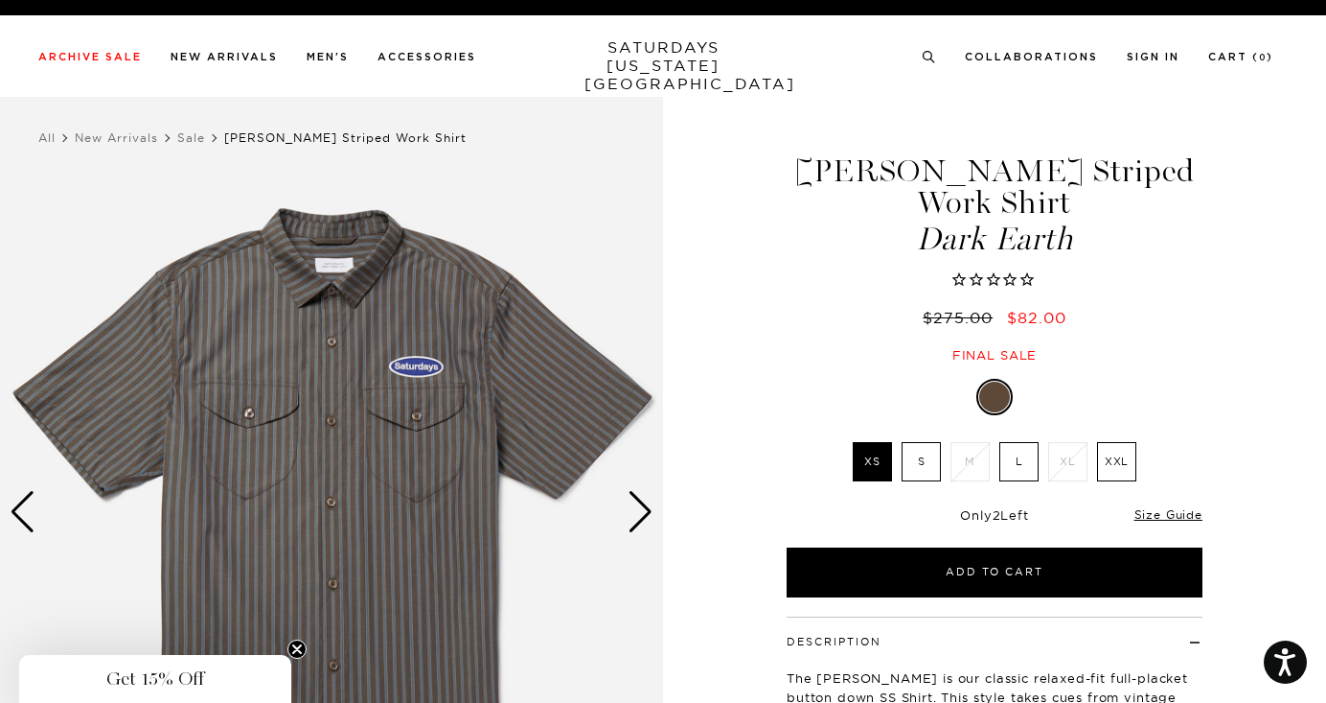
click at [640, 517] on div "Next slide" at bounding box center [641, 512] width 26 height 42
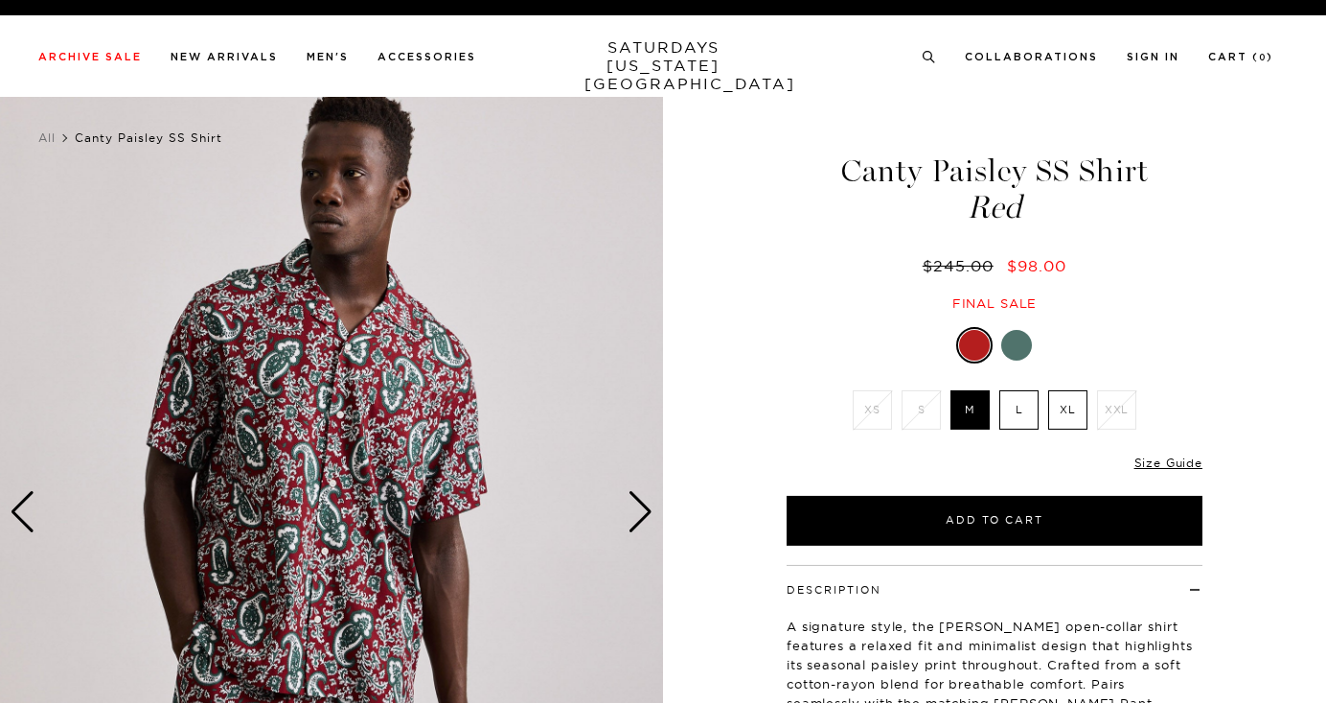
click at [1020, 347] on div at bounding box center [1017, 345] width 31 height 31
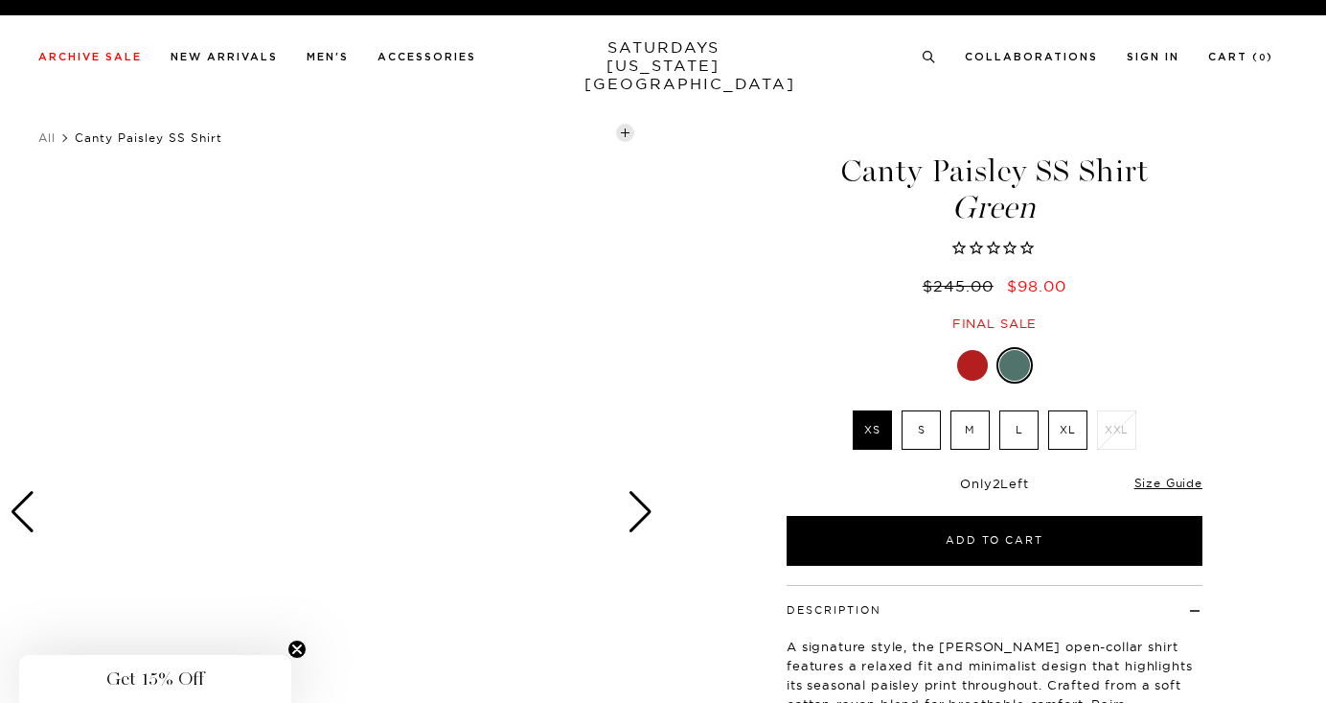
click at [646, 520] on div "Next slide" at bounding box center [641, 512] width 26 height 42
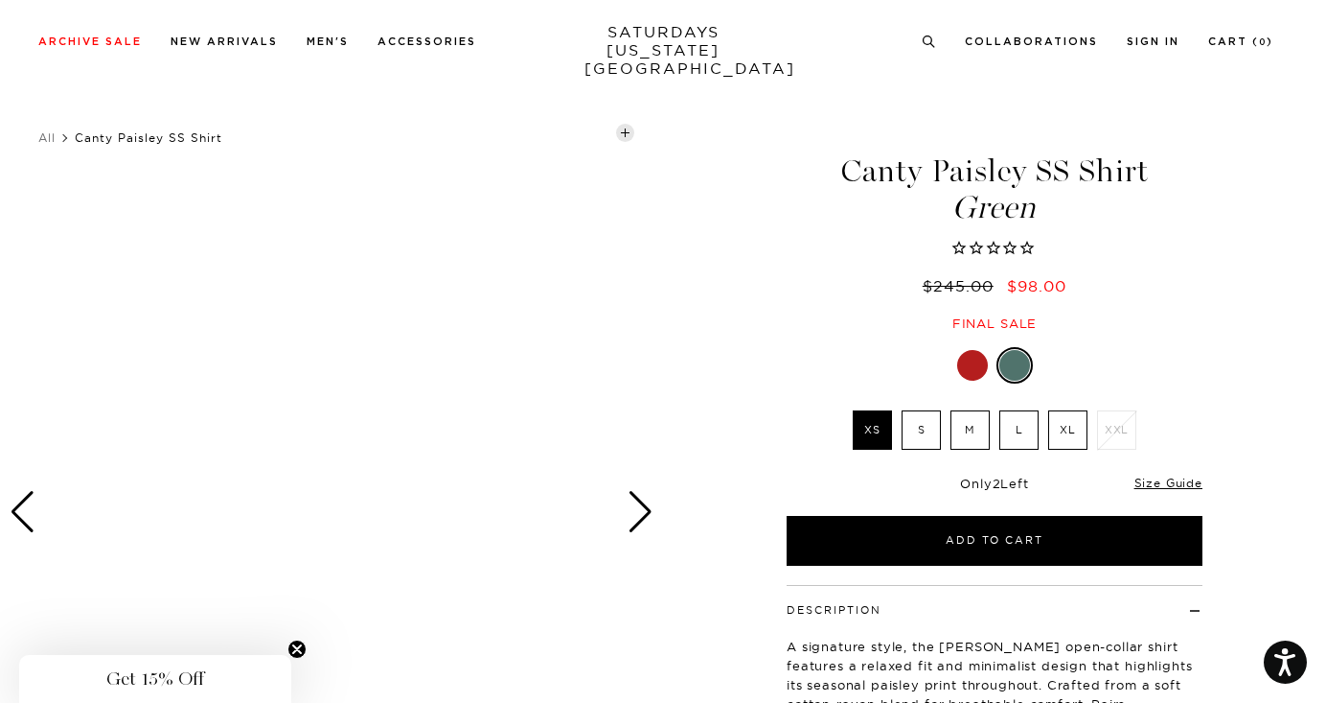
scroll to position [572, 0]
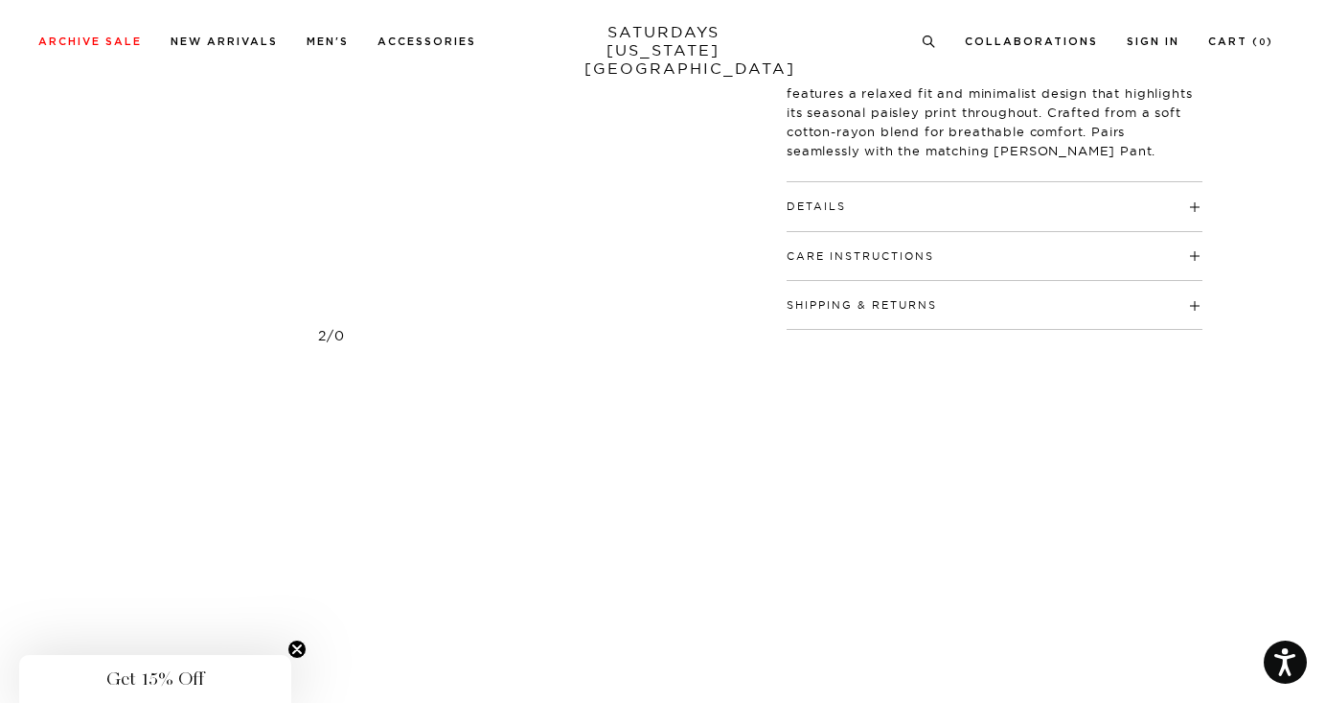
click at [300, 640] on circle "Close teaser" at bounding box center [297, 649] width 18 height 18
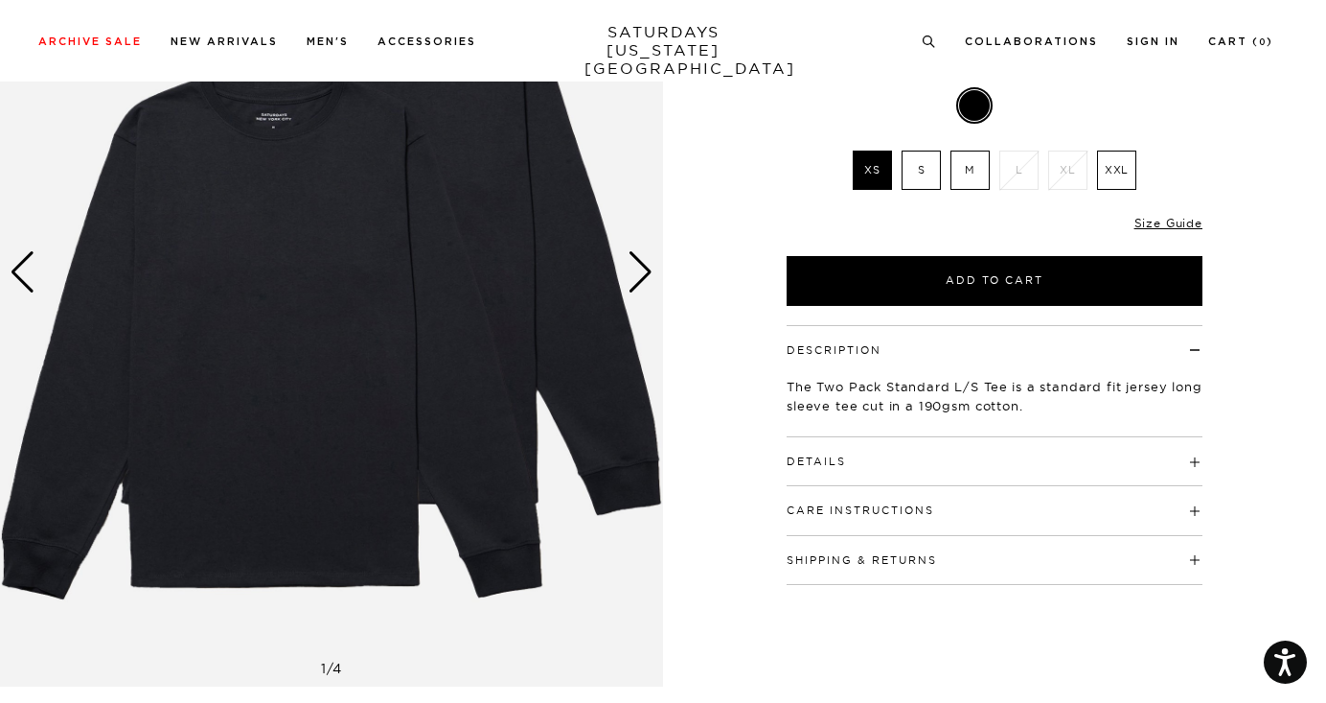
click at [642, 273] on div "Next slide" at bounding box center [641, 272] width 26 height 42
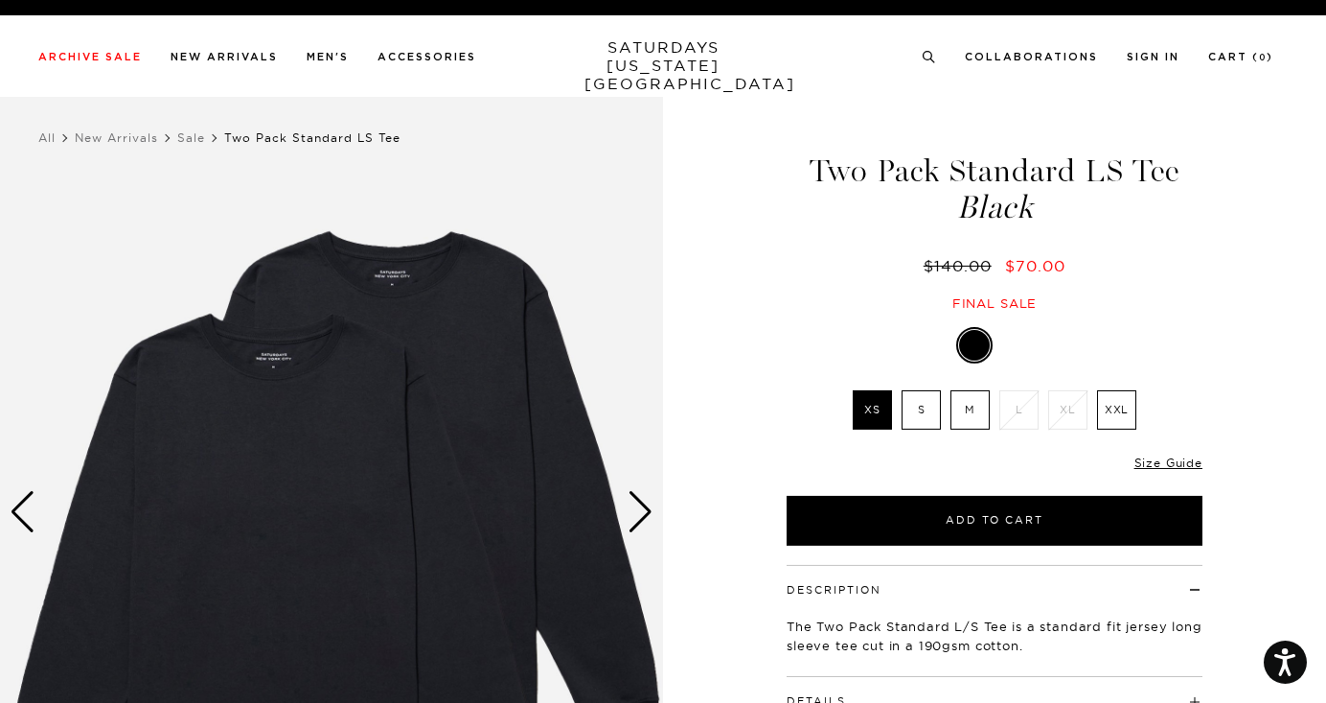
click at [647, 510] on div "Next slide" at bounding box center [641, 512] width 26 height 42
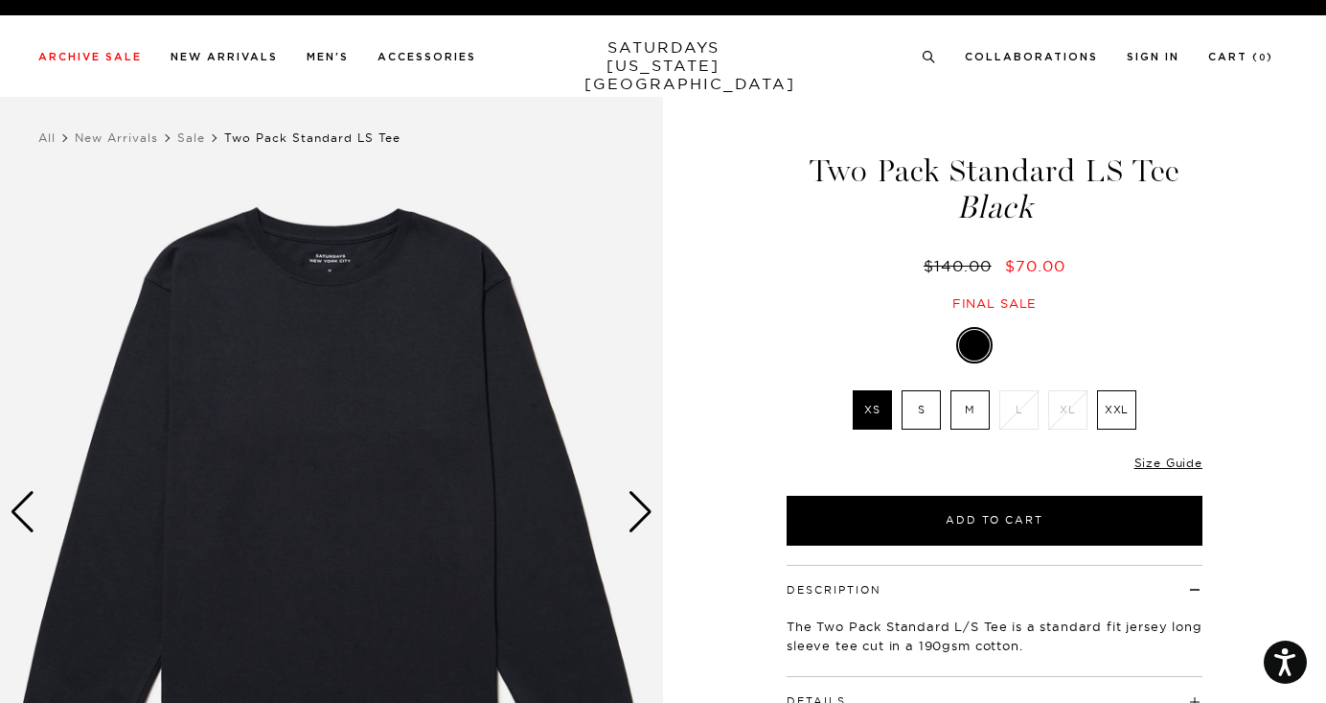
click at [647, 510] on div "Next slide" at bounding box center [641, 512] width 26 height 42
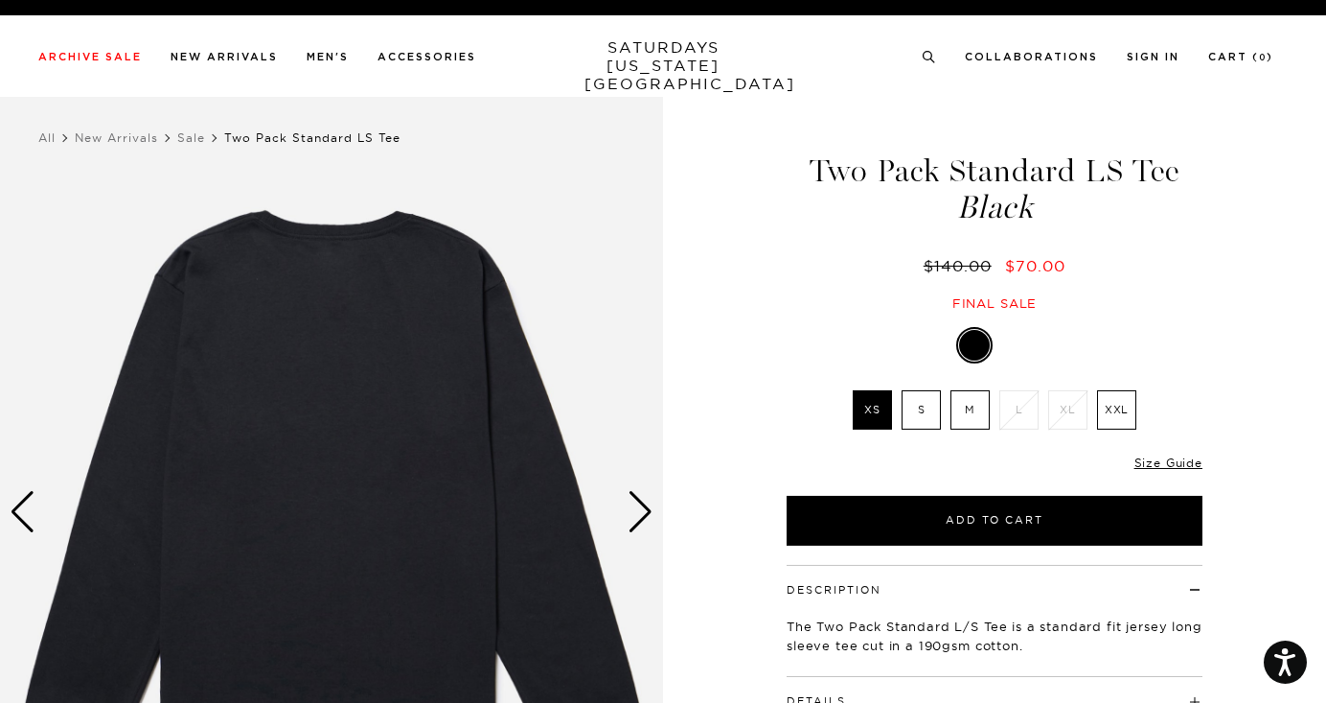
click at [647, 510] on div "Next slide" at bounding box center [641, 512] width 26 height 42
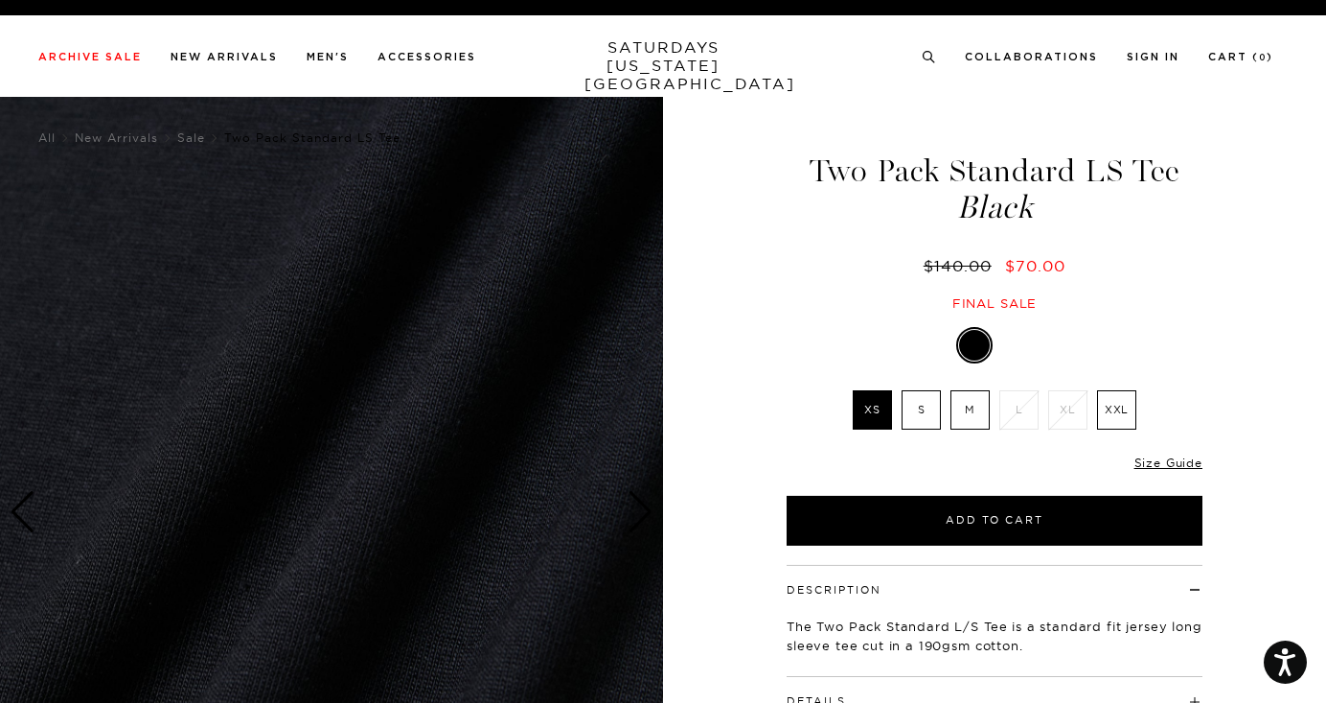
click at [647, 510] on div "Next slide" at bounding box center [641, 512] width 26 height 42
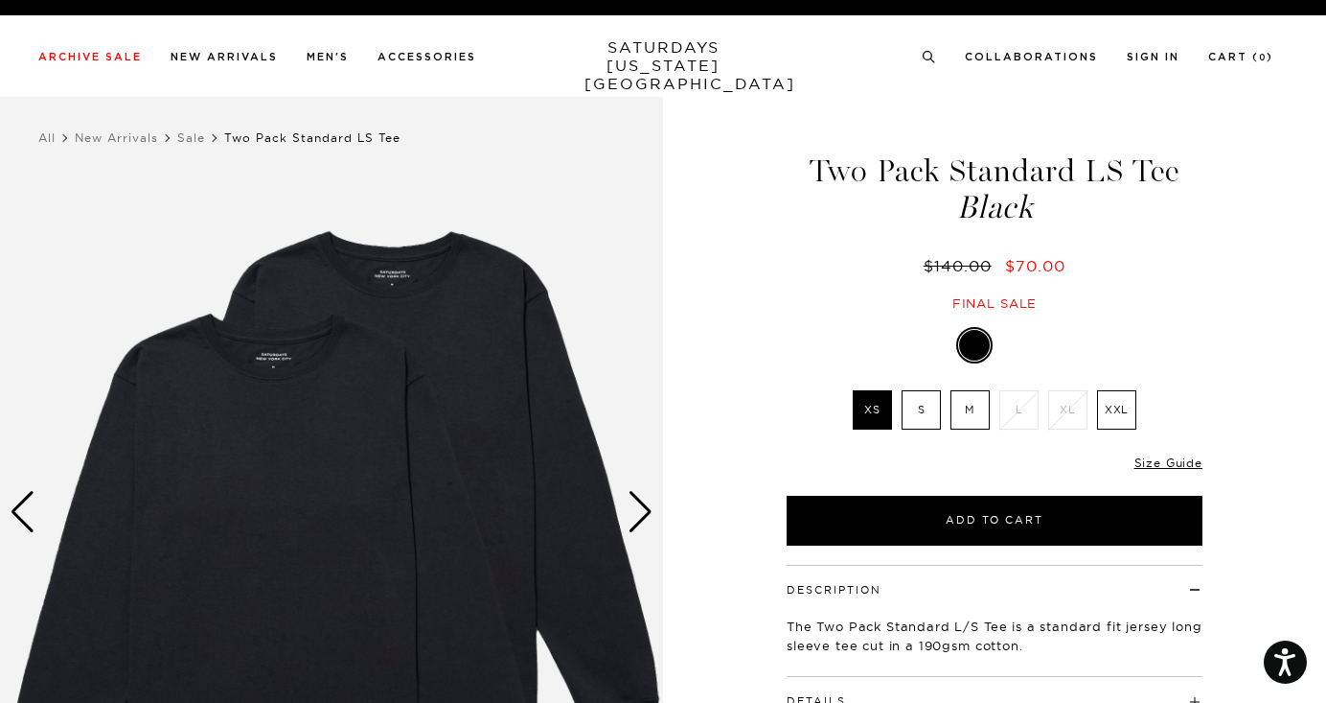
click at [647, 510] on div "Next slide" at bounding box center [641, 512] width 26 height 42
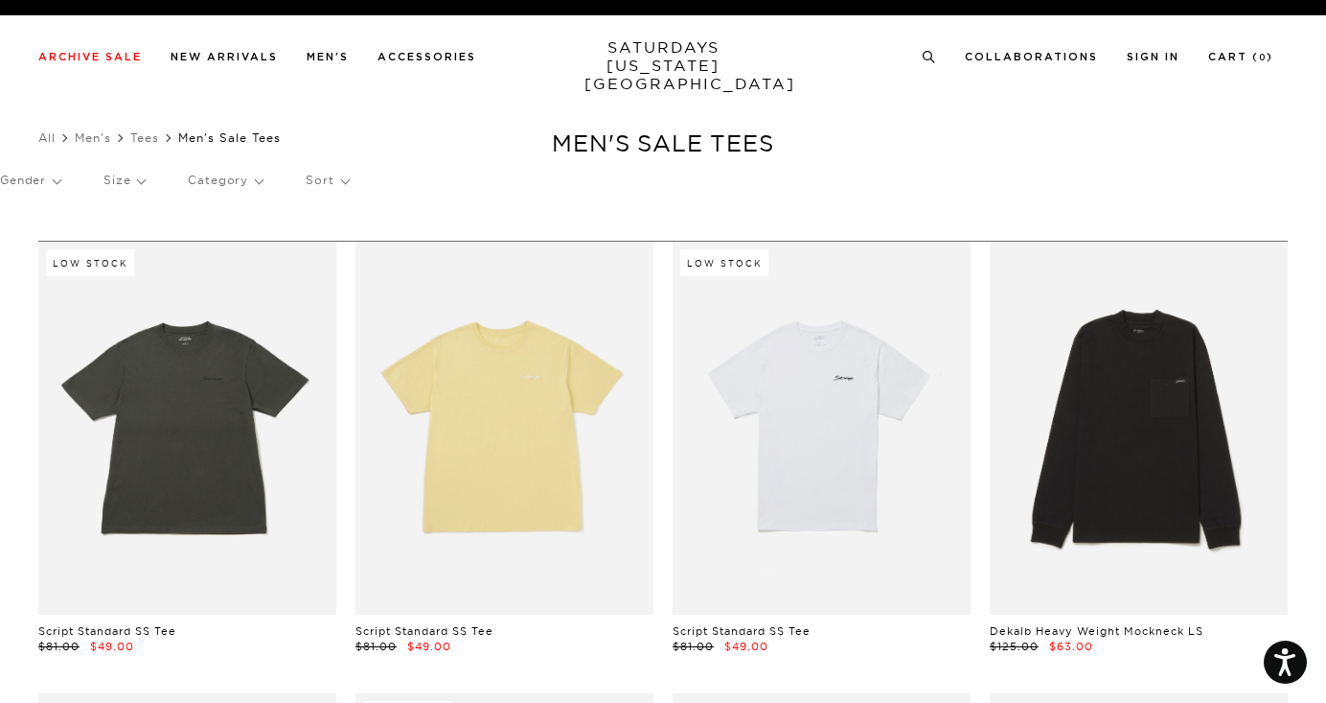
click at [107, 188] on p "Size" at bounding box center [124, 180] width 41 height 44
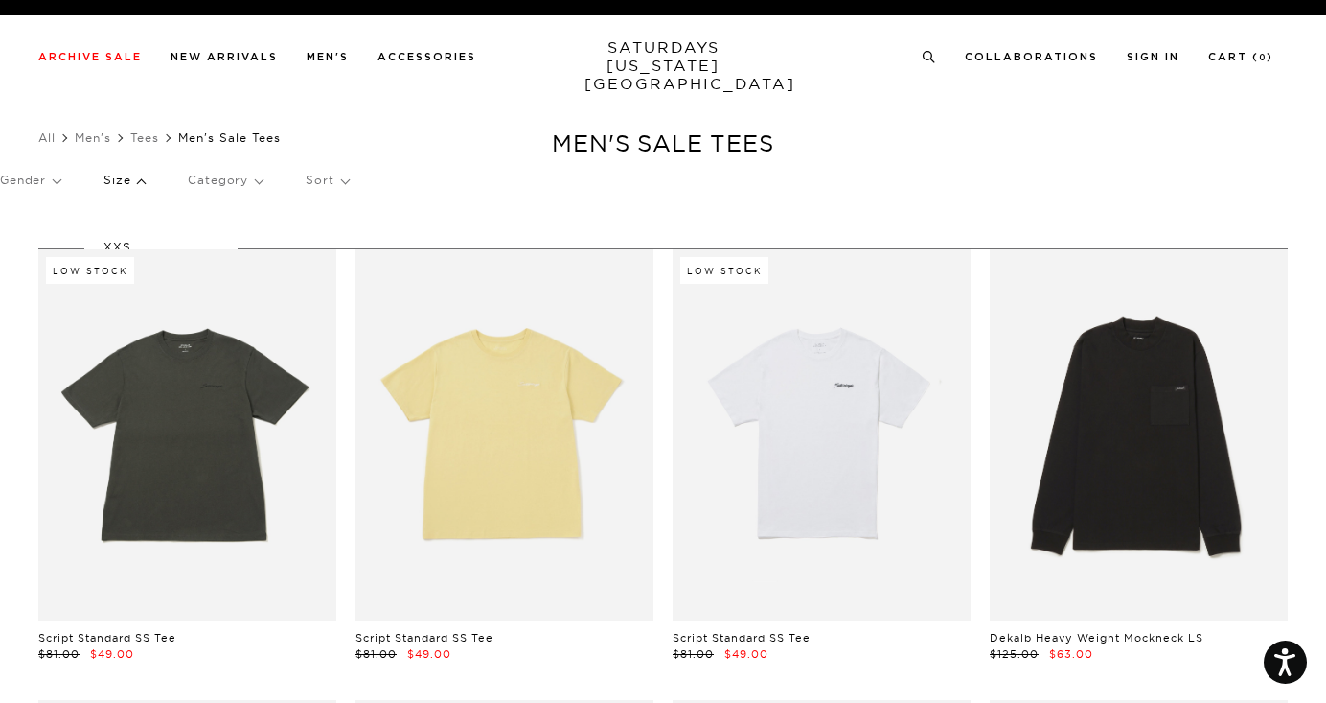
click at [119, 242] on p "XXS" at bounding box center [161, 247] width 115 height 25
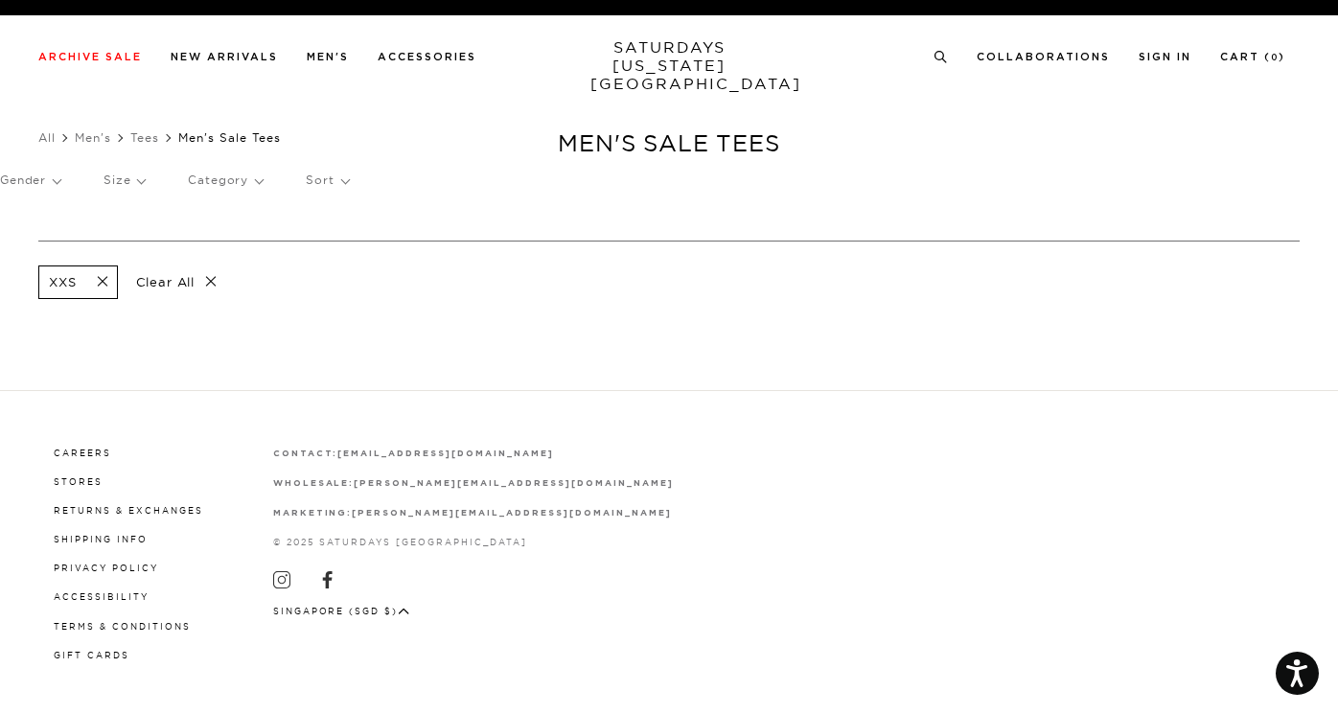
click at [105, 175] on p "Size" at bounding box center [124, 180] width 41 height 44
click at [118, 267] on p "XS" at bounding box center [161, 271] width 115 height 25
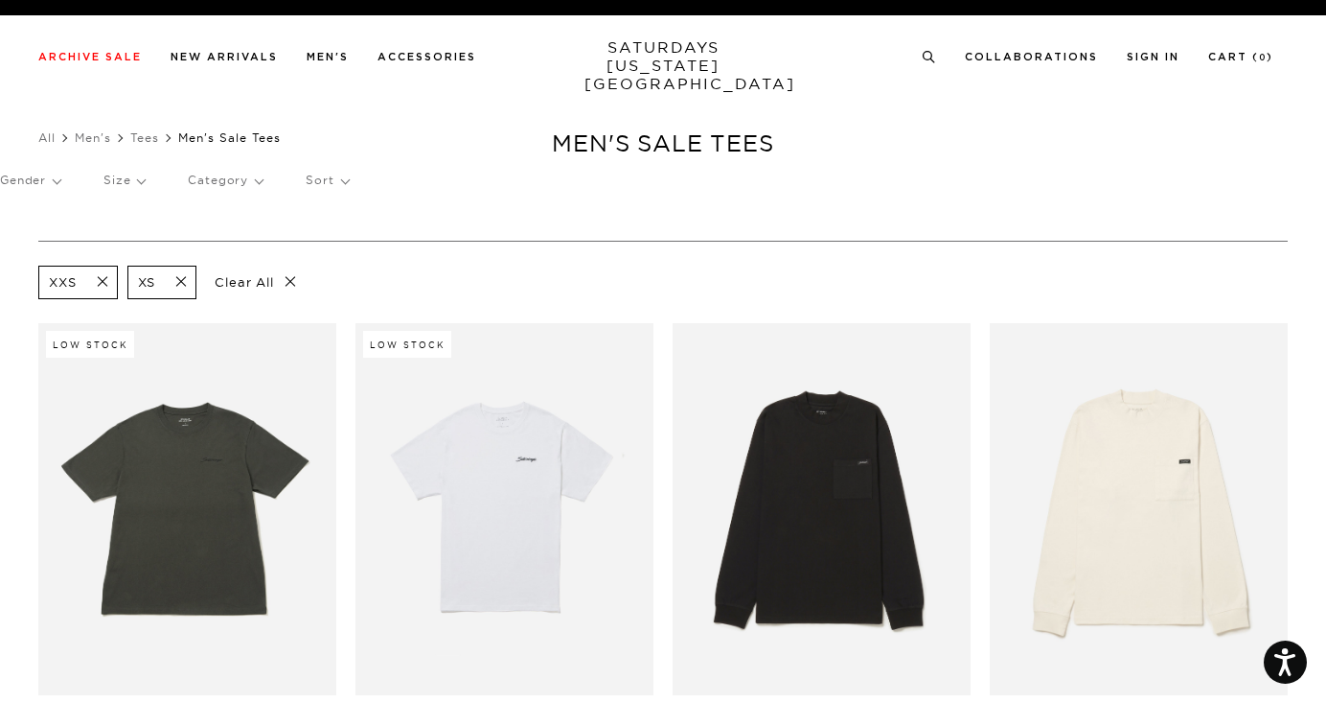
click at [310, 177] on p "Sort" at bounding box center [327, 180] width 42 height 44
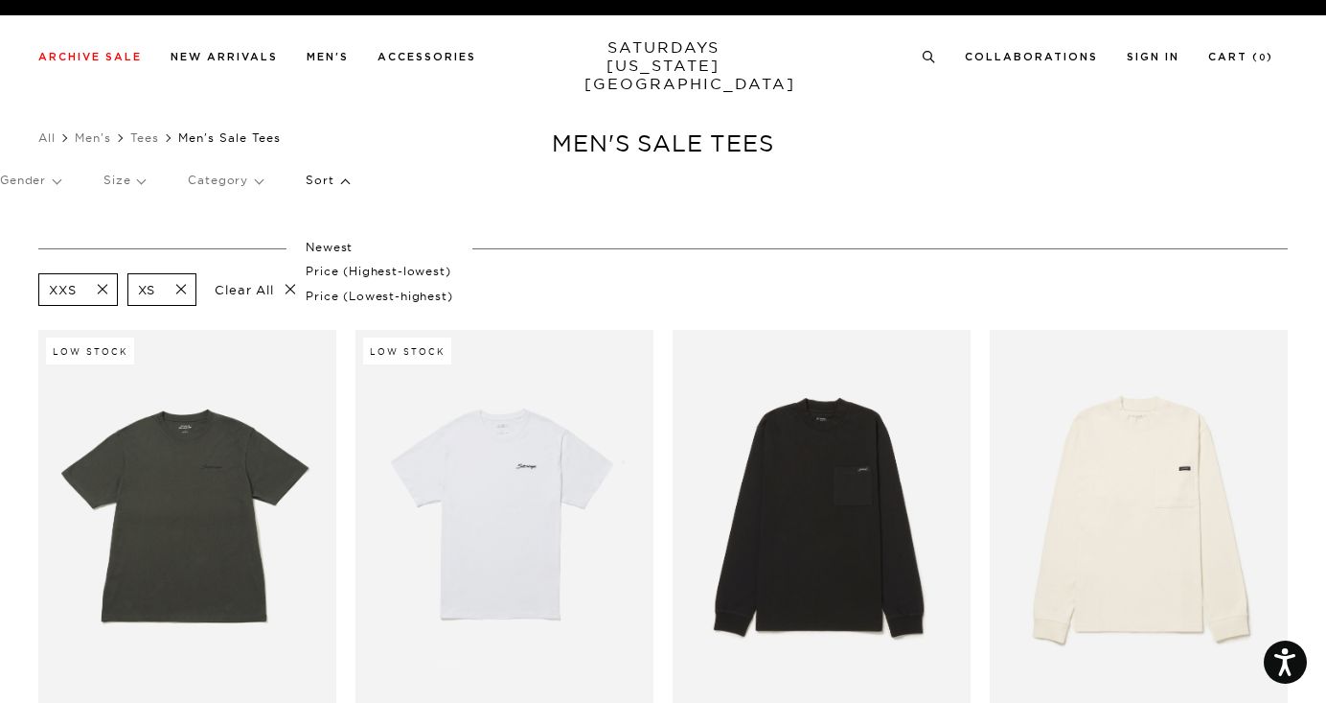
click at [383, 302] on p "Price (Lowest-highest)" at bounding box center [379, 296] width 147 height 25
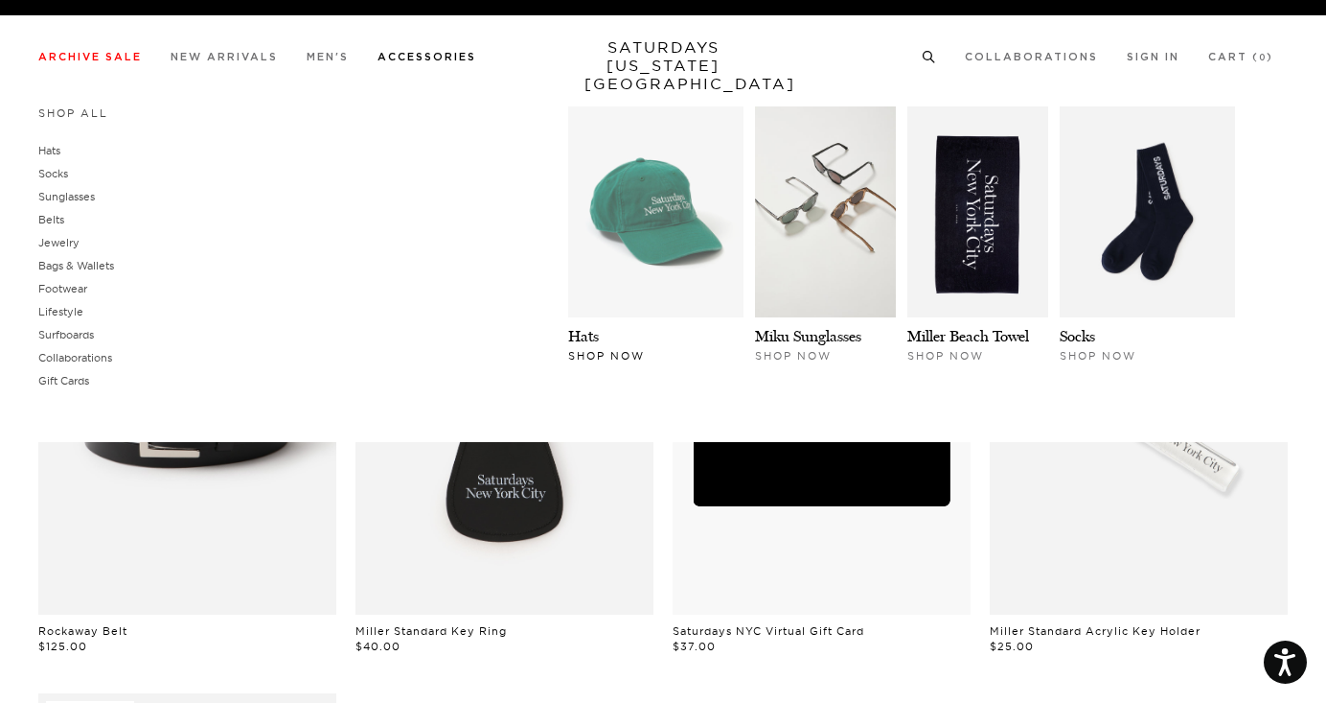
click at [611, 213] on img at bounding box center [655, 211] width 175 height 211
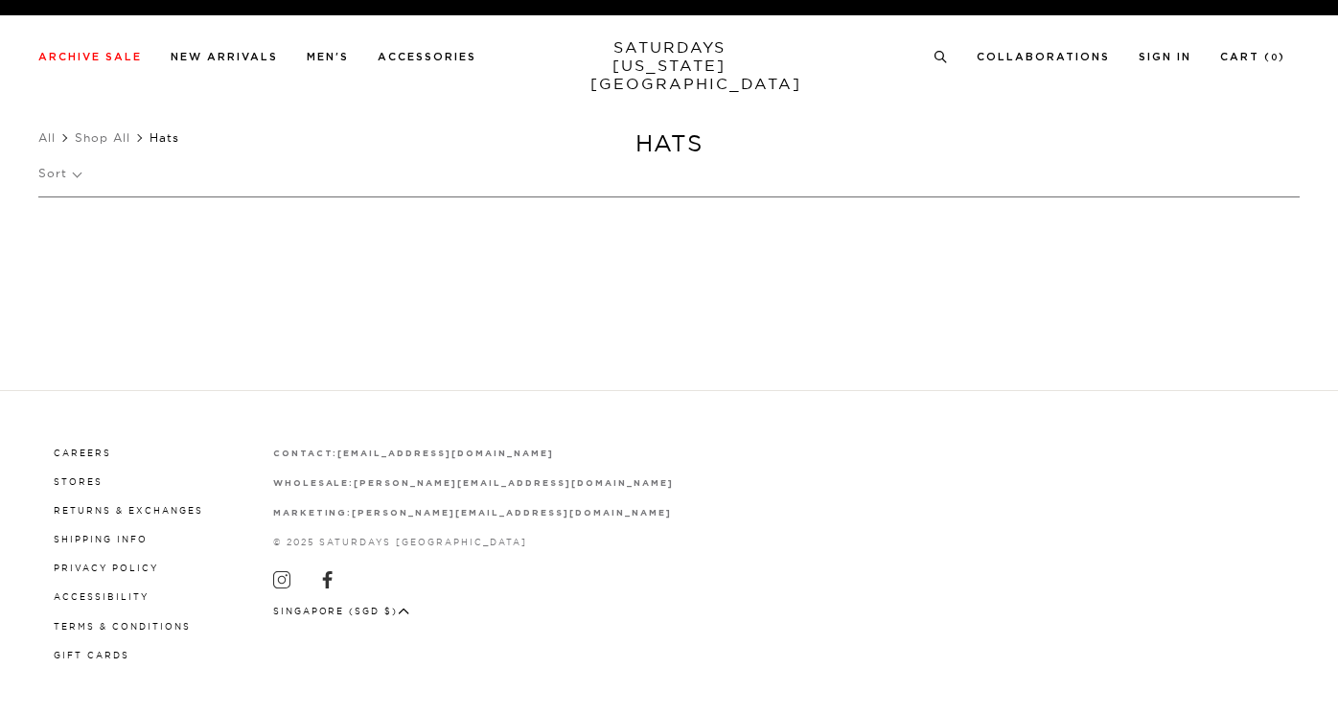
click at [66, 175] on p "Sort" at bounding box center [59, 173] width 42 height 44
click at [86, 289] on p "Price (Lowest-highest)" at bounding box center [111, 289] width 147 height 25
click at [231, 237] on span at bounding box center [226, 238] width 40 height 18
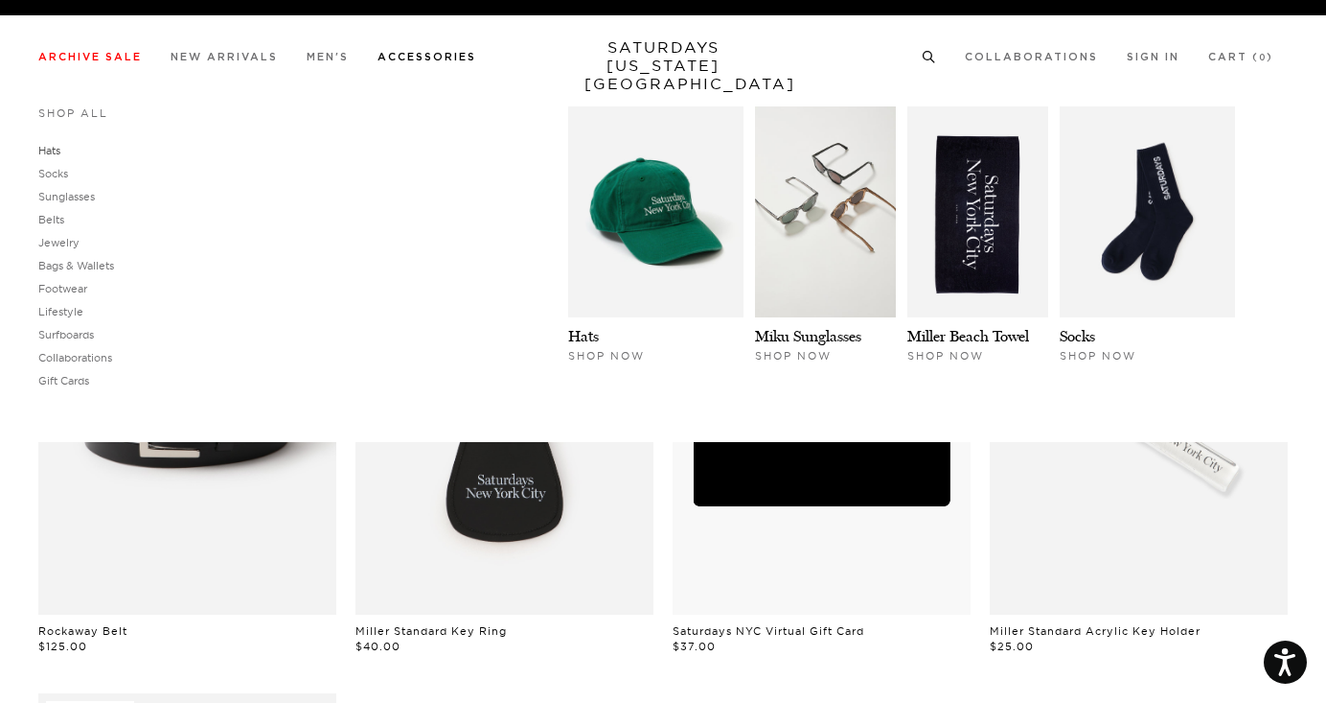
click at [49, 153] on link "Hats" at bounding box center [49, 150] width 22 height 13
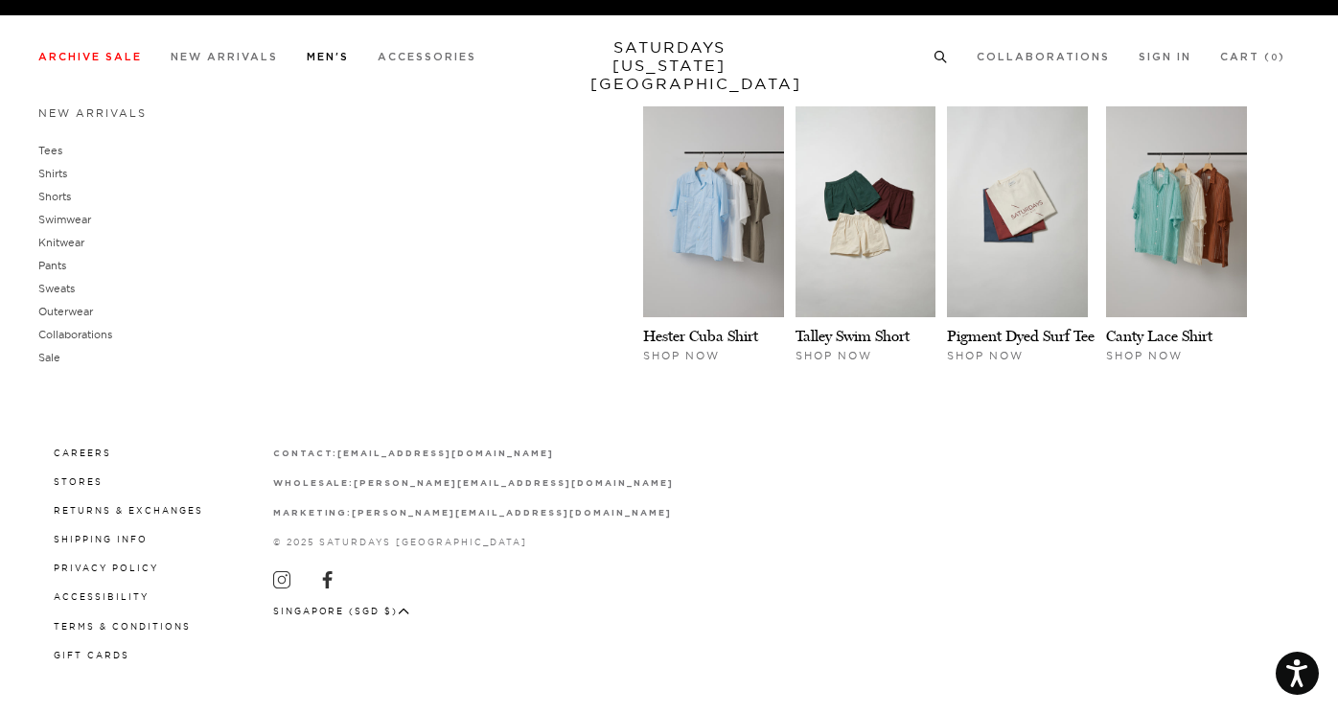
click at [334, 58] on link "Men's" at bounding box center [328, 57] width 42 height 11
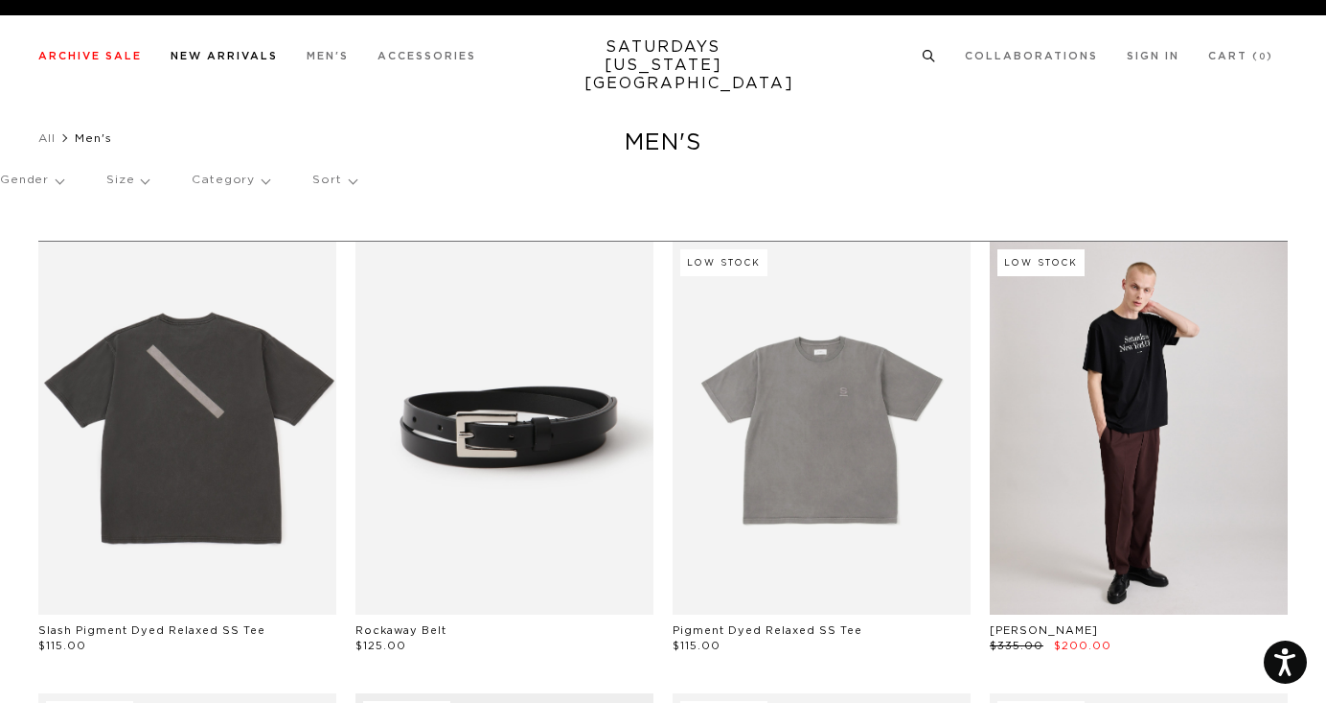
click at [268, 55] on link "New Arrivals" at bounding box center [224, 56] width 107 height 11
